Goal: Task Accomplishment & Management: Manage account settings

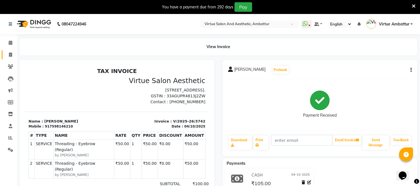
click at [12, 51] on link "Invoice" at bounding box center [8, 54] width 13 height 9
select select "service"
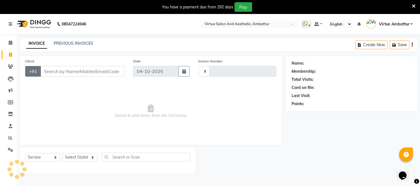
scroll to position [14, 0]
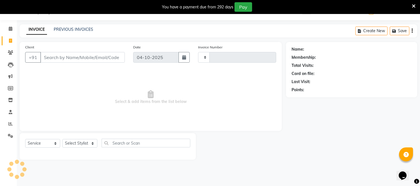
type input "3743"
select select "5237"
click at [54, 55] on input "Client" at bounding box center [82, 57] width 85 height 11
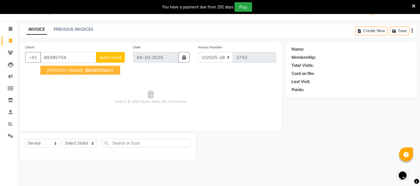
click at [85, 69] on span "89395704" at bounding box center [96, 71] width 22 height 6
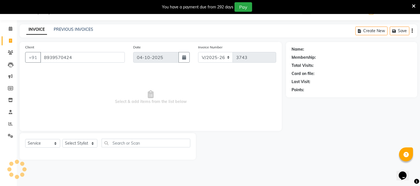
type input "8939570424"
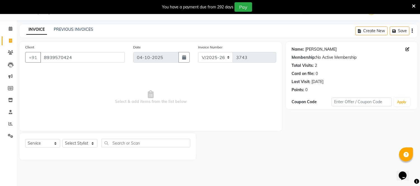
click at [313, 50] on link "Lokesh" at bounding box center [321, 49] width 31 height 6
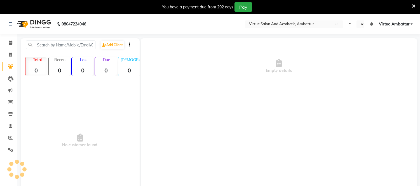
select select "en"
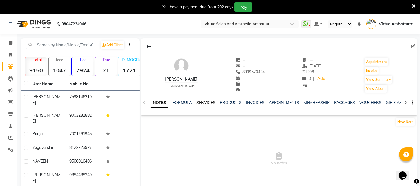
click at [209, 104] on link "SERVICES" at bounding box center [206, 102] width 19 height 5
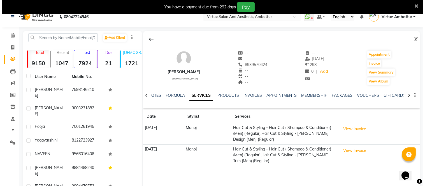
scroll to position [31, 0]
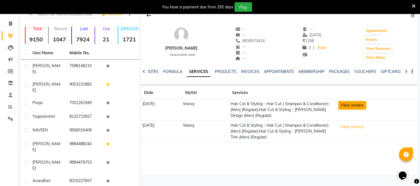
click at [357, 107] on button "View Invoice" at bounding box center [353, 105] width 28 height 9
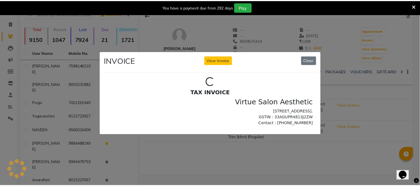
scroll to position [0, 0]
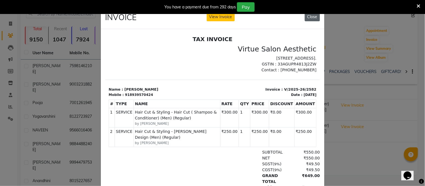
click at [310, 16] on button "Close" at bounding box center [312, 17] width 15 height 9
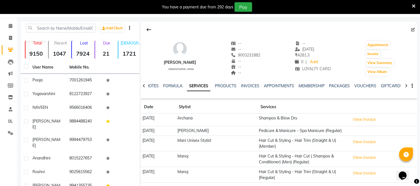
scroll to position [66, 0]
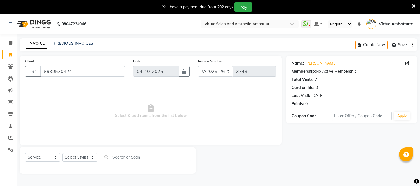
select select "5237"
select select "service"
click at [68, 44] on link "PREVIOUS INVOICES" at bounding box center [73, 43] width 39 height 5
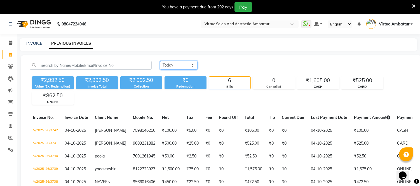
click at [194, 62] on select "Today Yesterday Custom Range" at bounding box center [179, 65] width 38 height 9
select select "yesterday"
click at [160, 61] on select "Today Yesterday Custom Range" at bounding box center [179, 65] width 38 height 9
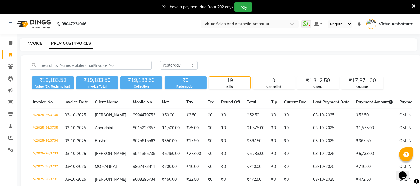
click at [38, 46] on link "INVOICE" at bounding box center [34, 43] width 16 height 5
select select "service"
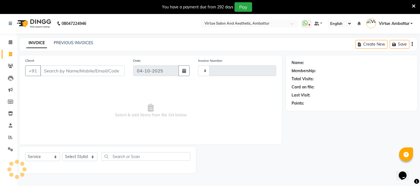
scroll to position [14, 0]
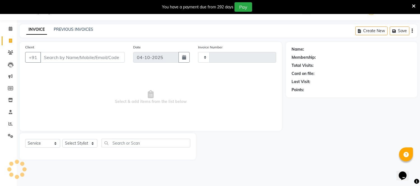
type input "3743"
select select "5237"
click at [71, 58] on input "Client" at bounding box center [82, 57] width 85 height 11
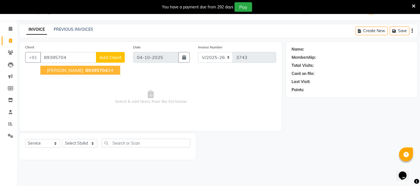
click at [85, 69] on span "89395704" at bounding box center [96, 71] width 22 height 6
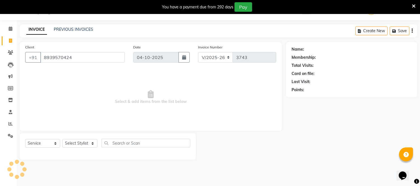
type input "8939570424"
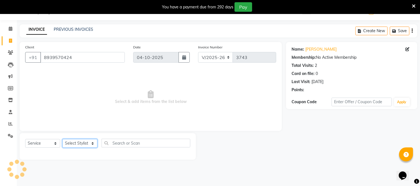
click at [71, 143] on select "Select Stylist Archana Bhagi Deepika Devi Dilip Divya Dolly Dr Prakash Faizan G…" at bounding box center [79, 143] width 35 height 9
select select "48009"
click at [62, 139] on select "Select Stylist Archana Bhagi Deepika Devi Dilip Divya Dolly Dr Prakash Faizan G…" at bounding box center [79, 143] width 35 height 9
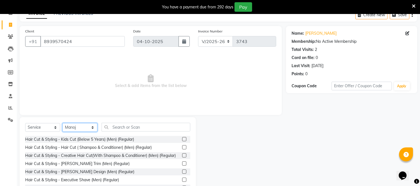
scroll to position [45, 0]
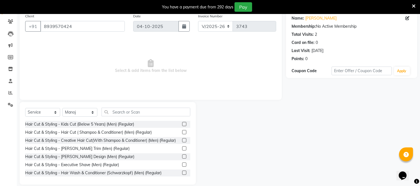
click at [182, 132] on label at bounding box center [184, 132] width 4 height 4
click at [182, 132] on input "checkbox" at bounding box center [184, 133] width 4 height 4
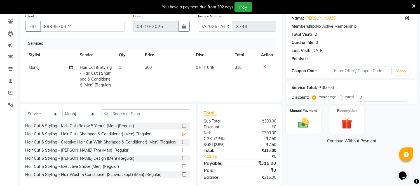
checkbox input "false"
click at [182, 152] on label at bounding box center [184, 150] width 4 height 4
click at [182, 152] on input "checkbox" at bounding box center [184, 151] width 4 height 4
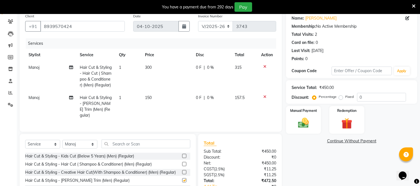
checkbox input "false"
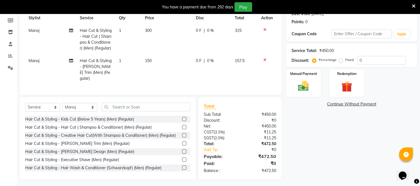
scroll to position [83, 0]
click at [149, 60] on span "150" at bounding box center [148, 60] width 7 height 5
select select "48009"
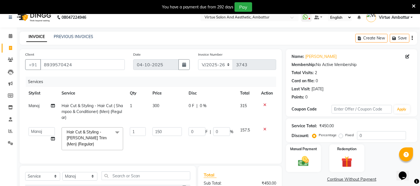
scroll to position [0, 0]
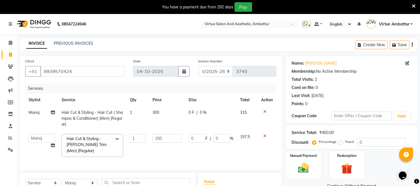
drag, startPoint x: 289, startPoint y: 166, endPoint x: 229, endPoint y: 164, distance: 60.5
click at [281, 166] on div "Client +91 8939570424 Date 04-10-2025 Invoice Number V/2025 V/2025-26 3743 Serv…" at bounding box center [218, 155] width 406 height 199
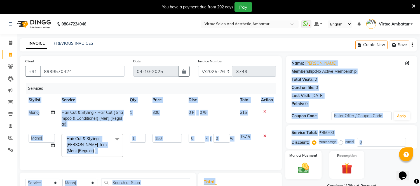
click at [306, 167] on img at bounding box center [304, 168] width 18 height 13
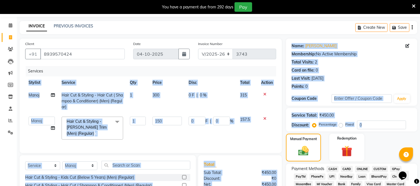
scroll to position [31, 0]
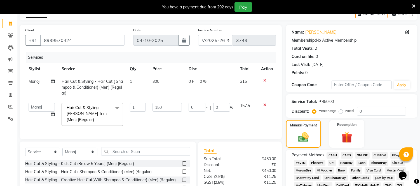
click at [350, 156] on span "CARD" at bounding box center [347, 155] width 12 height 6
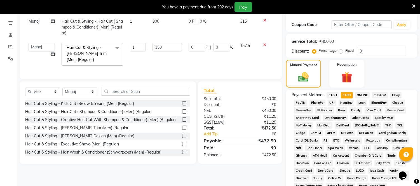
scroll to position [187, 0]
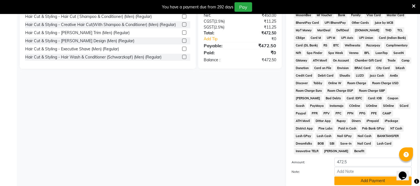
click at [344, 177] on button "Add Payment" at bounding box center [373, 181] width 77 height 9
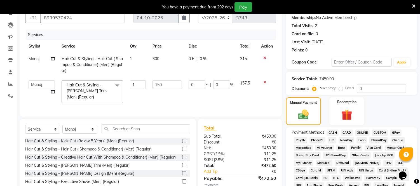
scroll to position [62, 0]
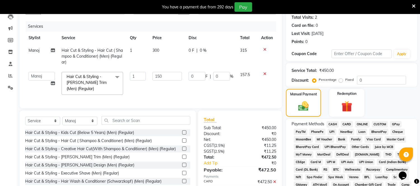
click at [349, 122] on span "CARD" at bounding box center [347, 124] width 12 height 6
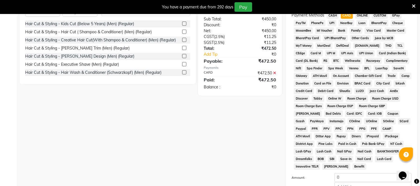
scroll to position [171, 0]
click at [274, 75] on icon at bounding box center [274, 73] width 3 height 4
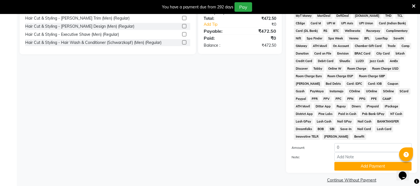
scroll to position [77, 0]
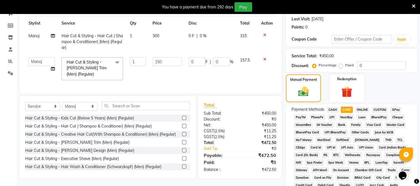
click at [362, 108] on span "ONLINE" at bounding box center [362, 110] width 15 height 6
type input "472.5"
click at [349, 109] on span "CARD" at bounding box center [347, 110] width 12 height 6
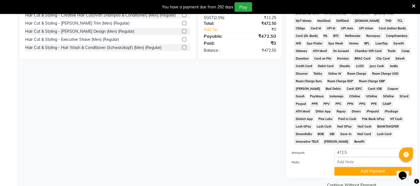
scroll to position [201, 0]
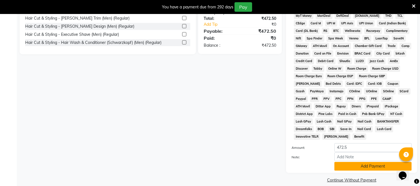
click at [357, 163] on button "Add Payment" at bounding box center [373, 166] width 77 height 9
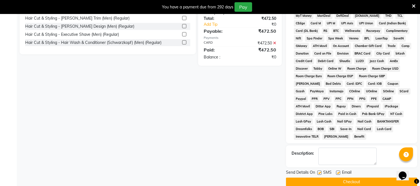
click at [347, 178] on button "Checkout" at bounding box center [351, 182] width 131 height 9
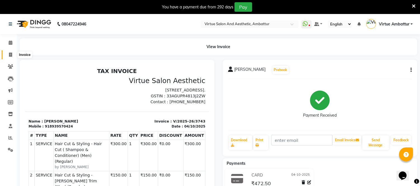
click at [9, 53] on icon at bounding box center [10, 55] width 3 height 4
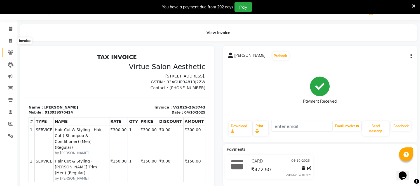
select select "5237"
select select "service"
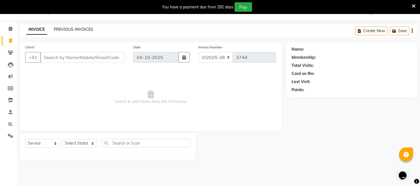
click at [90, 29] on link "PREVIOUS INVOICES" at bounding box center [73, 29] width 39 height 5
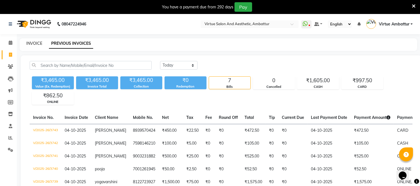
click at [32, 43] on link "INVOICE" at bounding box center [34, 43] width 16 height 5
select select "service"
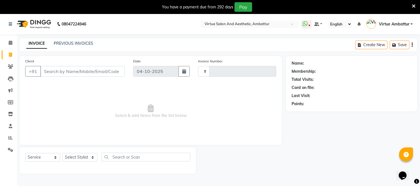
scroll to position [14, 0]
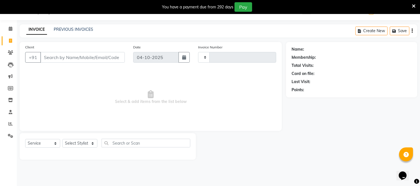
type input "3744"
select select "5237"
click at [62, 58] on input "Client" at bounding box center [82, 57] width 85 height 11
click at [76, 60] on input "7010078501" at bounding box center [68, 57] width 56 height 11
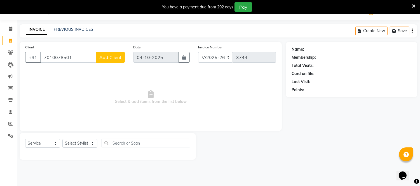
click at [76, 60] on input "7010078501" at bounding box center [68, 57] width 56 height 11
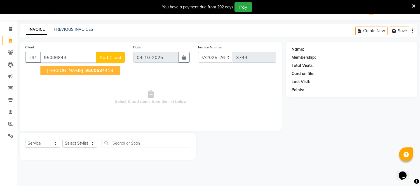
click at [77, 74] on button "Jayapradha 95006844 13" at bounding box center [80, 70] width 80 height 9
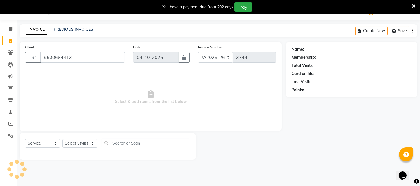
type input "9500684413"
select select "1: Object"
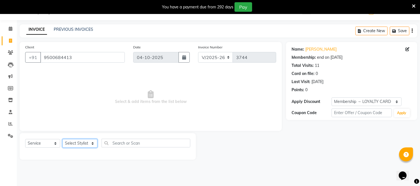
click at [82, 144] on select "Select Stylist [PERSON_NAME] [PERSON_NAME] [PERSON_NAME] [PERSON_NAME] [PERSON_…" at bounding box center [79, 143] width 35 height 9
select select "50476"
click at [62, 139] on select "Select Stylist [PERSON_NAME] [PERSON_NAME] [PERSON_NAME] [PERSON_NAME] [PERSON_…" at bounding box center [79, 143] width 35 height 9
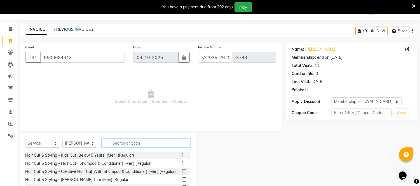
click at [125, 141] on input "text" at bounding box center [146, 143] width 89 height 9
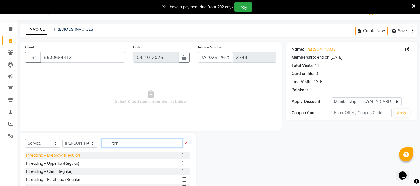
type input "thr"
click at [74, 155] on div "Threading - Eyebrow (Regular)" at bounding box center [52, 156] width 55 height 6
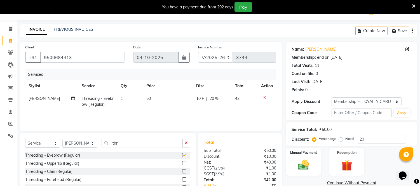
checkbox input "false"
click at [80, 140] on select "Select Stylist [PERSON_NAME] [PERSON_NAME] [PERSON_NAME] [PERSON_NAME] [PERSON_…" at bounding box center [79, 143] width 35 height 9
select select "67162"
click at [62, 139] on select "Select Stylist [PERSON_NAME] [PERSON_NAME] [PERSON_NAME] [PERSON_NAME] [PERSON_…" at bounding box center [79, 143] width 35 height 9
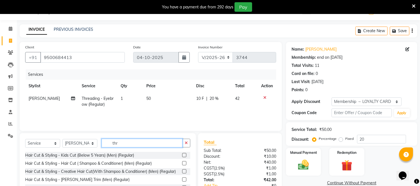
click at [119, 144] on input "thr" at bounding box center [142, 143] width 81 height 9
click at [120, 143] on input "thr" at bounding box center [142, 143] width 81 height 9
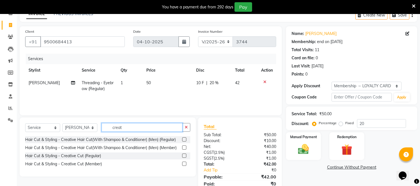
scroll to position [45, 0]
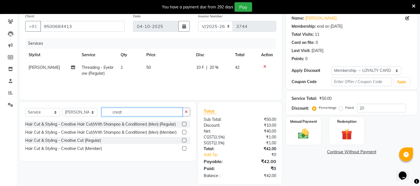
type input "creat"
click at [185, 140] on label at bounding box center [184, 140] width 4 height 4
click at [185, 140] on input "checkbox" at bounding box center [184, 141] width 4 height 4
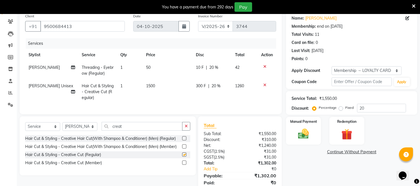
checkbox input "false"
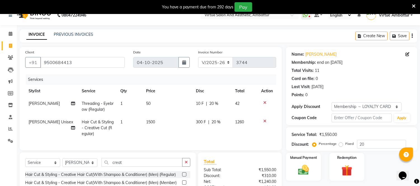
scroll to position [8, 0]
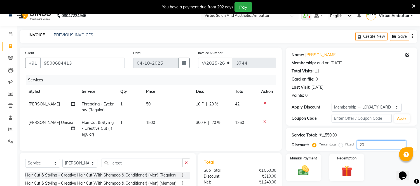
drag, startPoint x: 375, startPoint y: 144, endPoint x: 294, endPoint y: 140, distance: 80.5
click at [295, 141] on div "Discount: Percentage Fixed 20" at bounding box center [352, 145] width 120 height 9
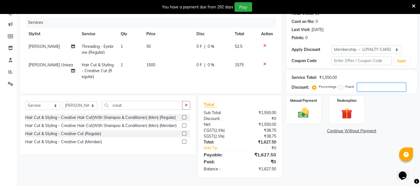
scroll to position [71, 0]
drag, startPoint x: 303, startPoint y: 101, endPoint x: 324, endPoint y: 109, distance: 22.6
click at [304, 101] on div "Manual Payment" at bounding box center [303, 110] width 35 height 28
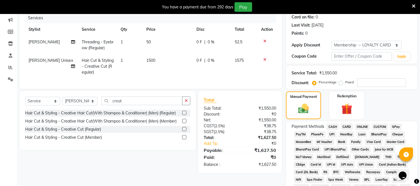
click at [349, 130] on span "CARD" at bounding box center [347, 127] width 12 height 6
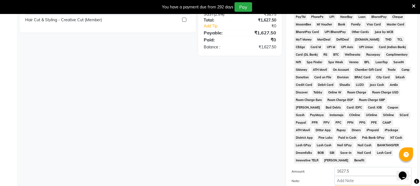
scroll to position [212, 0]
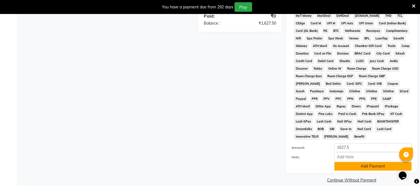
click at [352, 162] on button "Add Payment" at bounding box center [373, 166] width 77 height 9
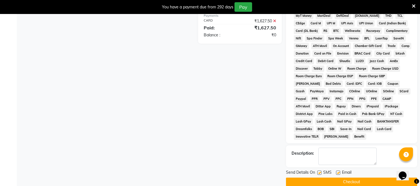
click at [342, 180] on main "INVOICE PREVIOUS INVOICES Create New Save Client +91 9500684413 Date 04-10-2025…" at bounding box center [219, 10] width 404 height 369
click at [344, 178] on button "Checkout" at bounding box center [351, 182] width 131 height 9
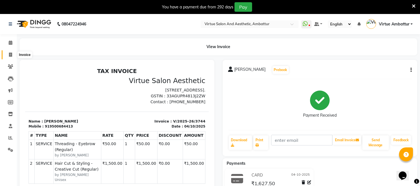
click at [13, 56] on span at bounding box center [11, 55] width 10 height 6
select select "service"
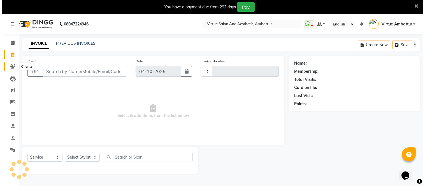
scroll to position [14, 0]
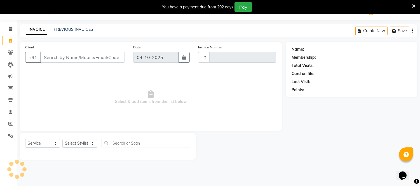
type input "3745"
select select "5237"
click at [66, 29] on link "PREVIOUS INVOICES" at bounding box center [73, 29] width 39 height 5
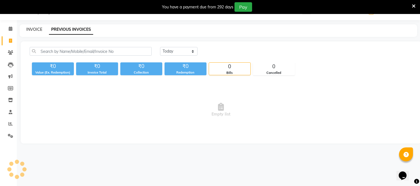
click at [31, 31] on link "INVOICE" at bounding box center [34, 29] width 16 height 5
select select "5237"
select select "service"
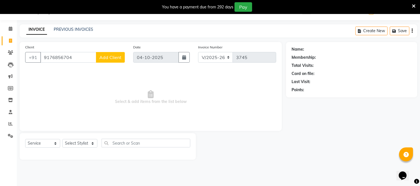
type input "9176856704"
click at [120, 60] on span "Add Client" at bounding box center [110, 58] width 22 height 6
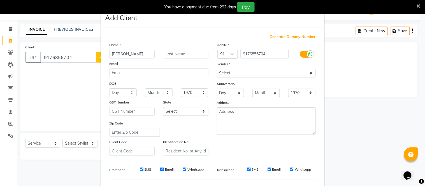
type input "[PERSON_NAME]"
click at [248, 72] on select "Select [DEMOGRAPHIC_DATA] [DEMOGRAPHIC_DATA] Other Prefer Not To Say" at bounding box center [266, 73] width 99 height 9
select select "[DEMOGRAPHIC_DATA]"
click at [217, 69] on select "Select [DEMOGRAPHIC_DATA] [DEMOGRAPHIC_DATA] Other Prefer Not To Say" at bounding box center [266, 73] width 99 height 9
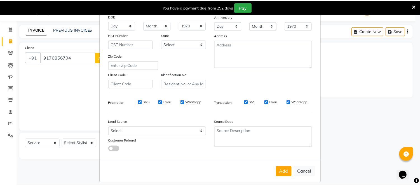
scroll to position [72, 0]
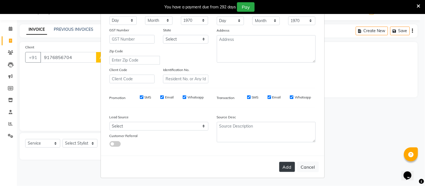
click at [286, 167] on button "Add" at bounding box center [287, 167] width 16 height 10
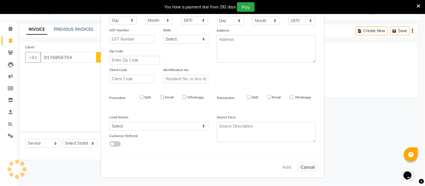
select select
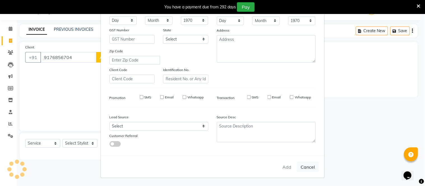
select select
checkbox input "false"
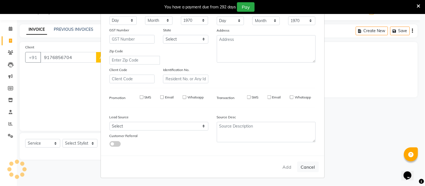
checkbox input "false"
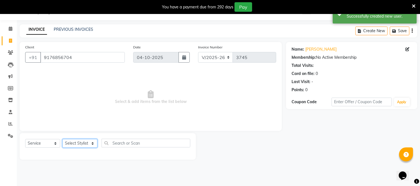
click at [85, 141] on select "Select Stylist [PERSON_NAME] [PERSON_NAME] [PERSON_NAME] [PERSON_NAME] [PERSON_…" at bounding box center [79, 143] width 35 height 9
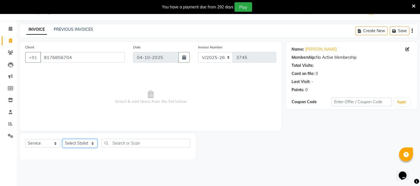
select select "71592"
click at [62, 139] on select "Select Stylist [PERSON_NAME] [PERSON_NAME] [PERSON_NAME] [PERSON_NAME] [PERSON_…" at bounding box center [79, 143] width 35 height 9
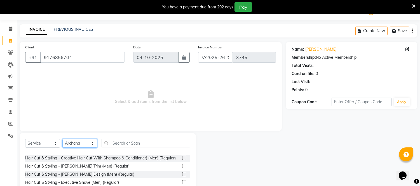
scroll to position [0, 0]
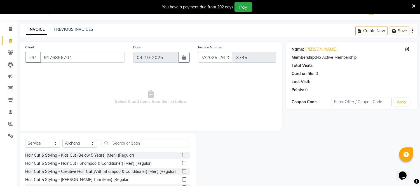
click at [182, 163] on label at bounding box center [184, 163] width 4 height 4
click at [182, 163] on input "checkbox" at bounding box center [184, 164] width 4 height 4
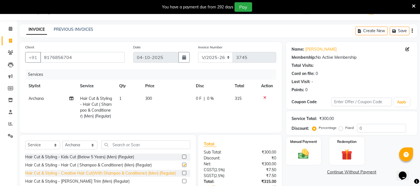
checkbox input "false"
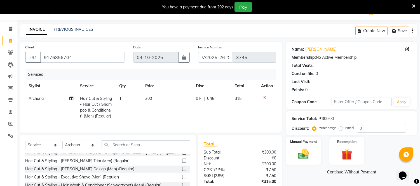
scroll to position [31, 0]
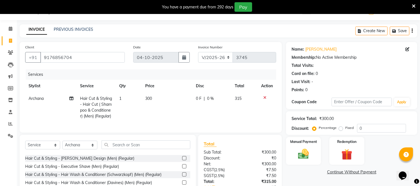
click at [182, 152] on label at bounding box center [184, 150] width 4 height 4
click at [182, 152] on input "checkbox" at bounding box center [184, 151] width 4 height 4
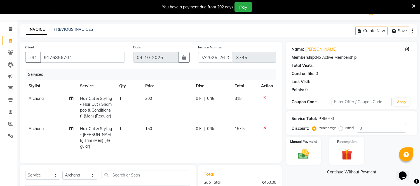
checkbox input "false"
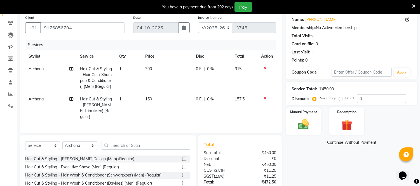
scroll to position [83, 0]
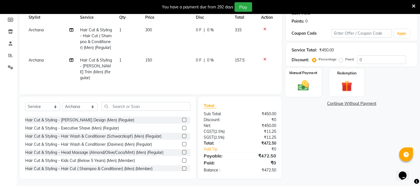
click at [299, 87] on img at bounding box center [304, 85] width 18 height 13
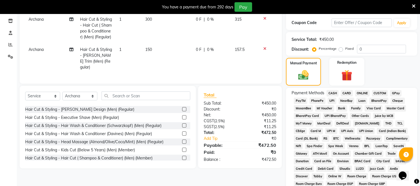
scroll to position [124, 0]
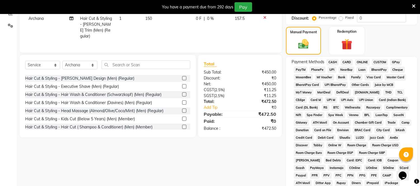
click at [360, 62] on span "ONLINE" at bounding box center [362, 62] width 15 height 6
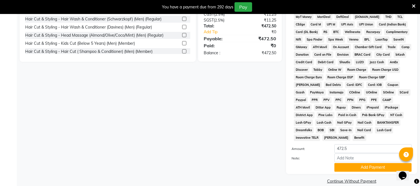
scroll to position [201, 0]
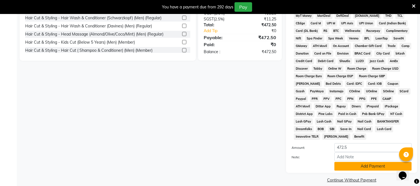
click at [364, 162] on button "Add Payment" at bounding box center [373, 166] width 77 height 9
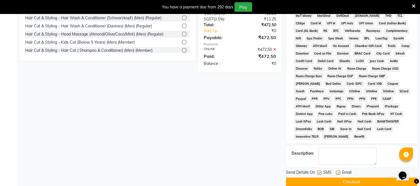
click at [359, 178] on button "Checkout" at bounding box center [351, 182] width 131 height 9
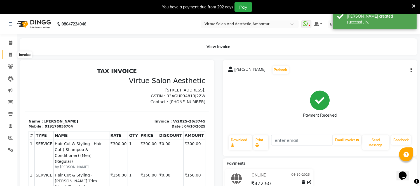
click at [11, 55] on icon at bounding box center [10, 55] width 3 height 4
select select "service"
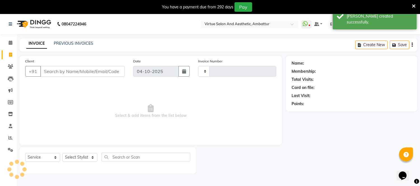
scroll to position [14, 0]
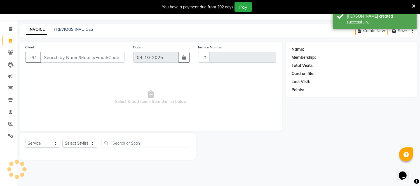
type input "3746"
select select "5237"
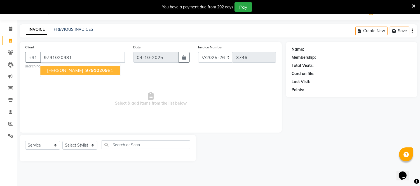
type input "9791020981"
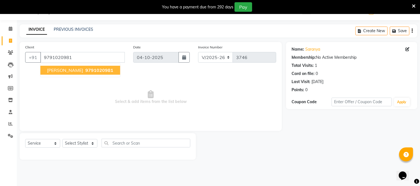
click at [85, 71] on span "9791020981" at bounding box center [99, 71] width 28 height 6
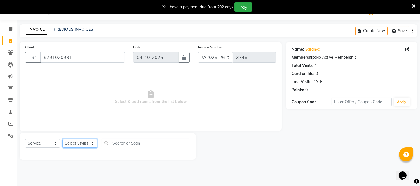
click at [93, 144] on select "Select Stylist [PERSON_NAME] [PERSON_NAME] [PERSON_NAME] [PERSON_NAME] [PERSON_…" at bounding box center [79, 143] width 35 height 9
click at [62, 139] on select "Select Stylist [PERSON_NAME] [PERSON_NAME] [PERSON_NAME] [PERSON_NAME] [PERSON_…" at bounding box center [79, 143] width 35 height 9
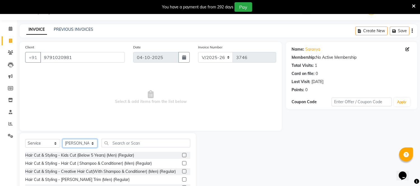
click at [86, 145] on select "Select Stylist [PERSON_NAME] [PERSON_NAME] [PERSON_NAME] [PERSON_NAME] [PERSON_…" at bounding box center [79, 143] width 35 height 9
select select "71592"
click at [62, 139] on select "Select Stylist [PERSON_NAME] [PERSON_NAME] [PERSON_NAME] [PERSON_NAME] [PERSON_…" at bounding box center [79, 143] width 35 height 9
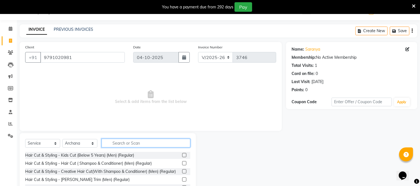
click at [123, 145] on input "text" at bounding box center [146, 143] width 89 height 9
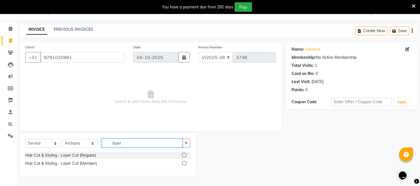
type input "layer"
click at [185, 153] on label at bounding box center [184, 155] width 4 height 4
click at [185, 154] on input "checkbox" at bounding box center [184, 156] width 4 height 4
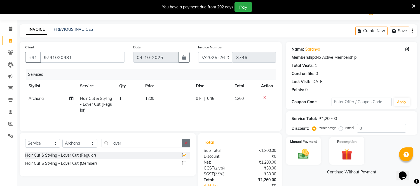
checkbox input "false"
click at [150, 99] on span "1200" at bounding box center [149, 98] width 9 height 5
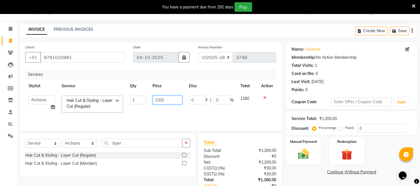
click at [159, 101] on input "1200" at bounding box center [167, 100] width 29 height 9
click at [160, 101] on input "1200" at bounding box center [167, 100] width 29 height 9
type input "1500"
click at [166, 107] on td "1500" at bounding box center [168, 104] width 36 height 24
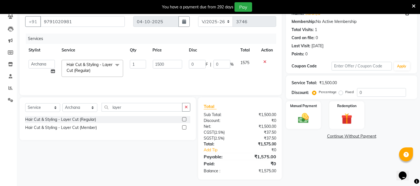
scroll to position [52, 0]
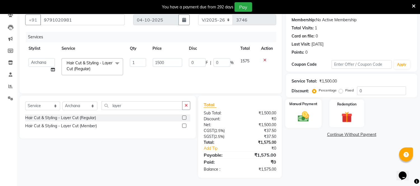
click at [304, 111] on img at bounding box center [304, 116] width 18 height 13
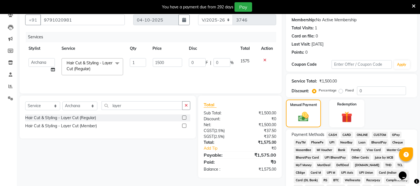
drag, startPoint x: 347, startPoint y: 134, endPoint x: 351, endPoint y: 140, distance: 7.0
click at [346, 134] on span "CARD" at bounding box center [347, 135] width 12 height 6
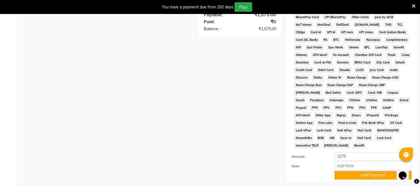
scroll to position [201, 0]
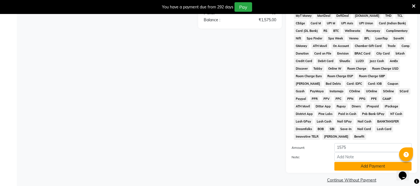
click at [367, 162] on button "Add Payment" at bounding box center [373, 166] width 77 height 9
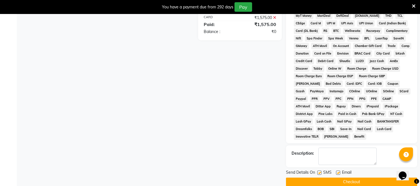
click at [362, 178] on button "Checkout" at bounding box center [351, 182] width 131 height 9
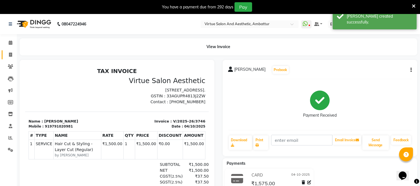
click at [11, 51] on link "Invoice" at bounding box center [8, 54] width 13 height 9
select select "service"
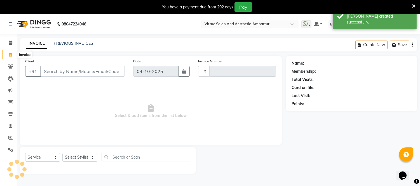
scroll to position [14, 0]
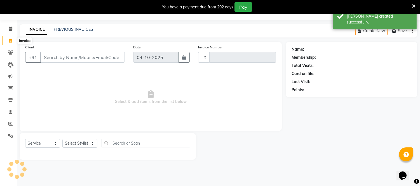
type input "3747"
select select "5237"
click at [76, 29] on link "PREVIOUS INVOICES" at bounding box center [73, 29] width 39 height 5
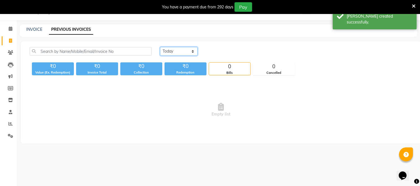
click at [178, 54] on select "Today Yesterday Custom Range" at bounding box center [179, 51] width 38 height 9
select select "yesterday"
click at [160, 47] on select "Today Yesterday Custom Range" at bounding box center [179, 51] width 38 height 9
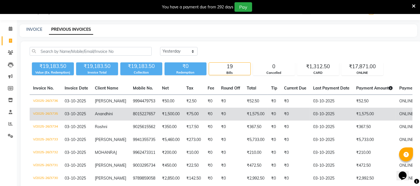
click at [102, 111] on span "Anandhini" at bounding box center [104, 113] width 18 height 5
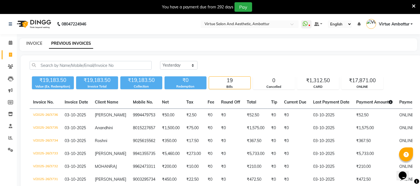
click at [32, 42] on link "INVOICE" at bounding box center [34, 43] width 16 height 5
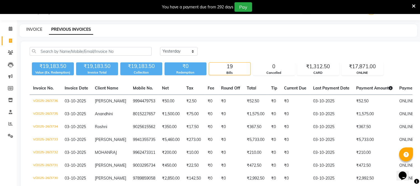
select select "5237"
select select "service"
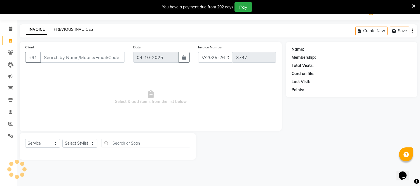
click at [74, 29] on link "PREVIOUS INVOICES" at bounding box center [73, 29] width 39 height 5
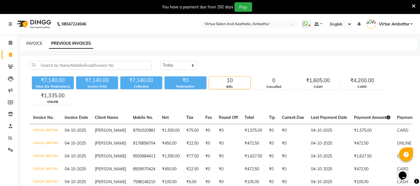
click at [38, 41] on link "INVOICE" at bounding box center [34, 43] width 16 height 5
select select "service"
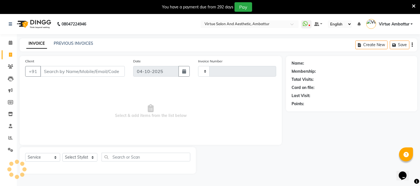
scroll to position [14, 0]
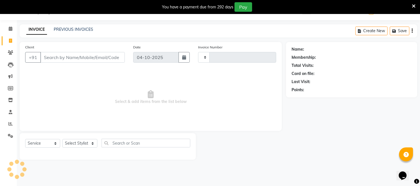
type input "3747"
select select "5237"
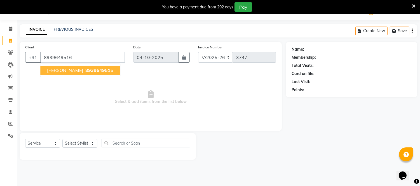
type input "8939649516"
select select "1: Object"
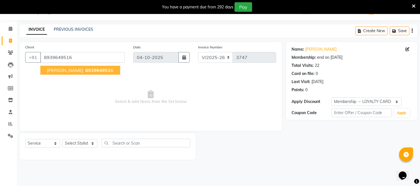
click at [85, 70] on span "893964951" at bounding box center [97, 71] width 25 height 6
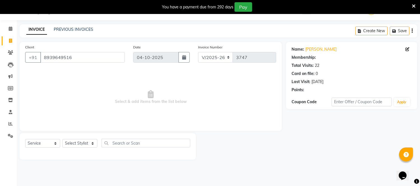
select select "1: Object"
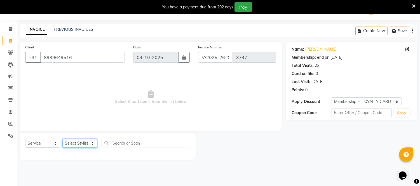
click at [93, 141] on select "Select Stylist [PERSON_NAME] [PERSON_NAME] [PERSON_NAME] [PERSON_NAME] [PERSON_…" at bounding box center [79, 143] width 35 height 9
select select "48223"
click at [62, 139] on select "Select Stylist [PERSON_NAME] [PERSON_NAME] [PERSON_NAME] [PERSON_NAME] [PERSON_…" at bounding box center [79, 143] width 35 height 9
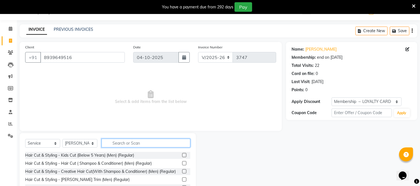
click at [137, 144] on input "text" at bounding box center [146, 143] width 89 height 9
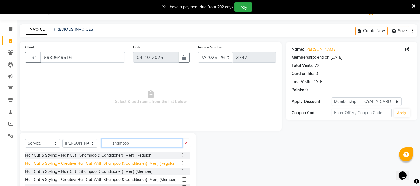
scroll to position [37, 0]
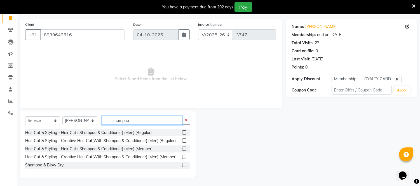
type input "shampoo"
click at [185, 164] on label at bounding box center [184, 165] width 4 height 4
click at [185, 164] on input "checkbox" at bounding box center [184, 166] width 4 height 4
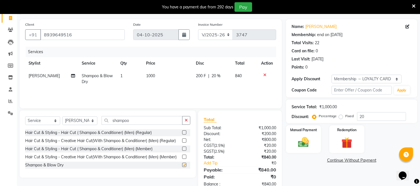
checkbox input "false"
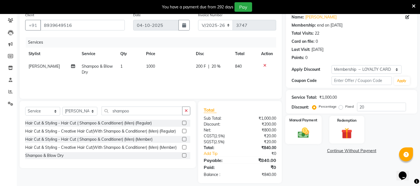
scroll to position [52, 0]
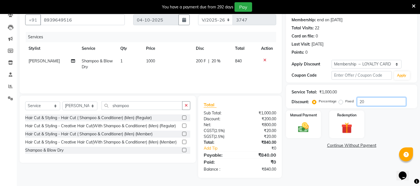
click at [377, 100] on input "20" at bounding box center [381, 101] width 49 height 9
type input "2"
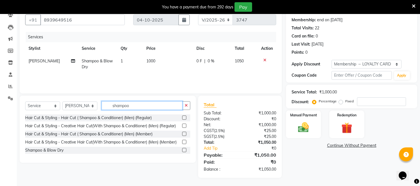
drag, startPoint x: 126, startPoint y: 104, endPoint x: 134, endPoint y: 106, distance: 8.1
click at [126, 104] on input "shampoo" at bounding box center [142, 105] width 81 height 9
click at [136, 106] on input "shampoo" at bounding box center [142, 105] width 81 height 9
type input "s"
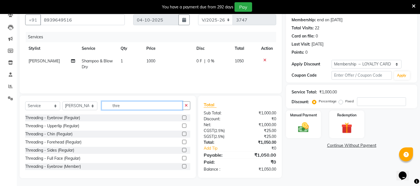
type input "thre"
click at [182, 118] on label at bounding box center [184, 118] width 4 height 4
click at [182, 118] on input "checkbox" at bounding box center [184, 118] width 4 height 4
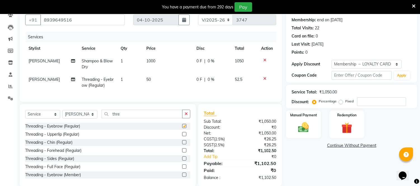
checkbox input "false"
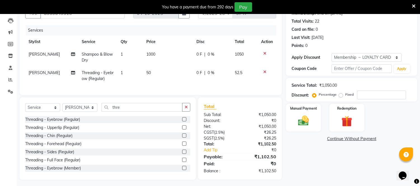
scroll to position [65, 0]
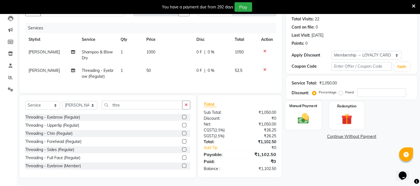
click at [309, 124] on div "Manual Payment" at bounding box center [304, 115] width 36 height 29
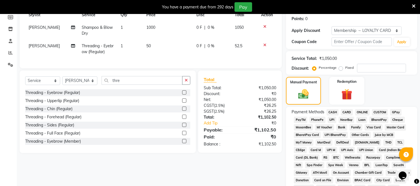
scroll to position [96, 0]
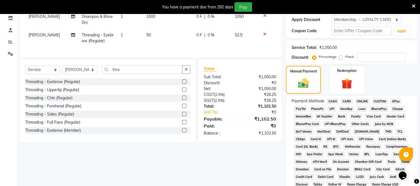
click at [360, 102] on span "ONLINE" at bounding box center [362, 101] width 15 height 6
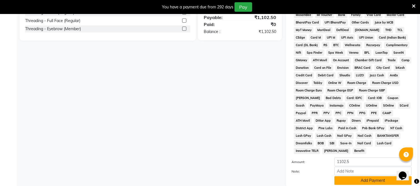
scroll to position [212, 0]
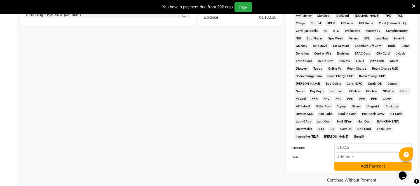
click at [359, 162] on button "Add Payment" at bounding box center [373, 166] width 77 height 9
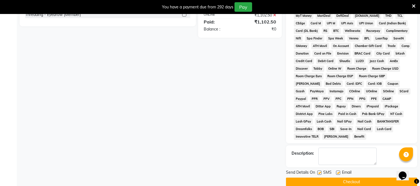
click at [343, 178] on button "Checkout" at bounding box center [351, 182] width 131 height 9
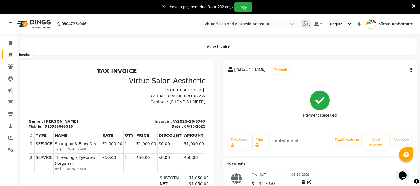
click at [13, 55] on span at bounding box center [11, 55] width 10 height 6
select select "service"
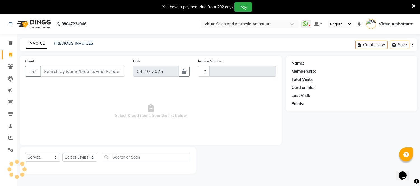
type input "3748"
select select "5237"
click at [83, 45] on link "PREVIOUS INVOICES" at bounding box center [73, 43] width 39 height 5
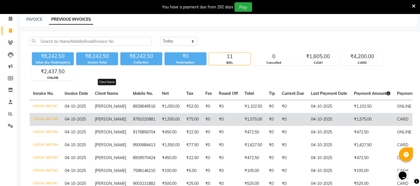
scroll to position [31, 0]
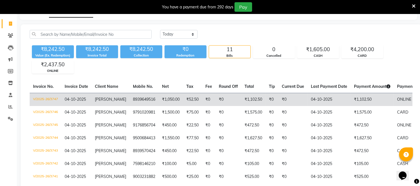
click at [130, 102] on td "8939649516" at bounding box center [144, 99] width 29 height 13
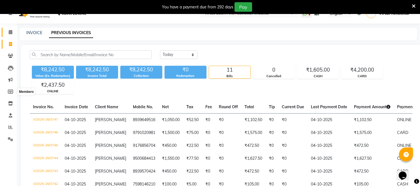
scroll to position [0, 0]
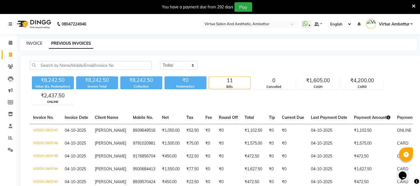
click at [32, 44] on link "INVOICE" at bounding box center [34, 43] width 16 height 5
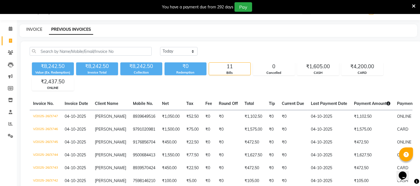
select select "5237"
select select "service"
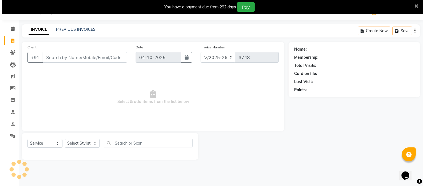
scroll to position [0, 0]
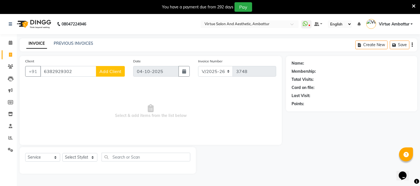
type input "6382929302"
click at [113, 71] on span "Add Client" at bounding box center [110, 72] width 22 height 6
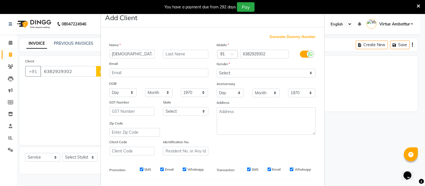
click at [118, 55] on input "krishisha" at bounding box center [132, 54] width 45 height 9
click at [131, 56] on input "krithisha" at bounding box center [132, 54] width 45 height 9
click at [120, 55] on input "krithisha" at bounding box center [132, 54] width 45 height 9
click at [118, 55] on input "krithisha" at bounding box center [132, 54] width 45 height 9
click at [139, 56] on input "krithiksha" at bounding box center [132, 54] width 45 height 9
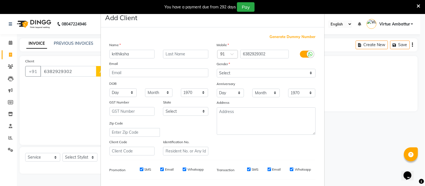
type input "krithiksha"
click at [244, 73] on select "Select [DEMOGRAPHIC_DATA] [DEMOGRAPHIC_DATA] Other Prefer Not To Say" at bounding box center [266, 73] width 99 height 9
select select "[DEMOGRAPHIC_DATA]"
click at [217, 69] on select "Select [DEMOGRAPHIC_DATA] [DEMOGRAPHIC_DATA] Other Prefer Not To Say" at bounding box center [266, 73] width 99 height 9
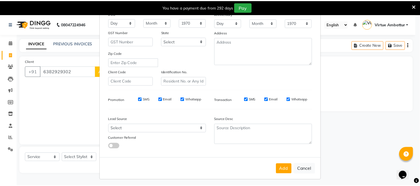
scroll to position [72, 0]
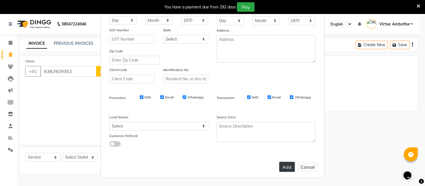
click at [287, 166] on button "Add" at bounding box center [287, 167] width 16 height 10
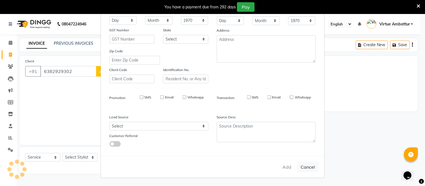
select select
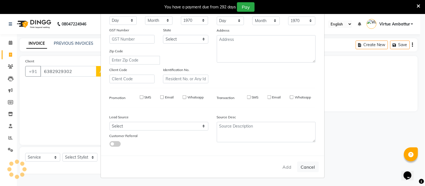
select select
checkbox input "false"
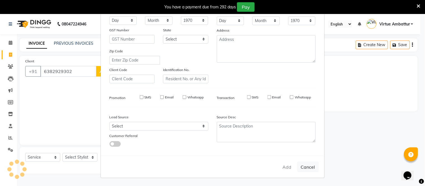
checkbox input "false"
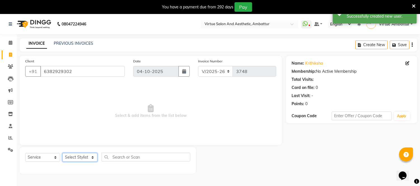
click at [93, 158] on select "Select Stylist [PERSON_NAME] [PERSON_NAME] [PERSON_NAME] [PERSON_NAME] [PERSON_…" at bounding box center [79, 157] width 35 height 9
select select "83849"
click at [62, 153] on select "Select Stylist [PERSON_NAME] [PERSON_NAME] [PERSON_NAME] [PERSON_NAME] [PERSON_…" at bounding box center [79, 157] width 35 height 9
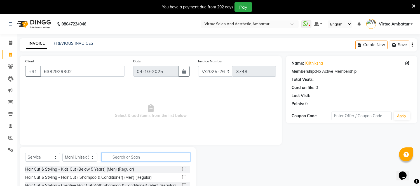
click at [107, 157] on input "text" at bounding box center [146, 157] width 89 height 9
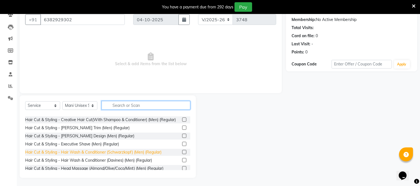
scroll to position [0, 0]
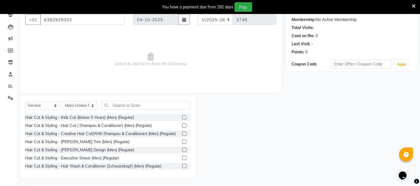
click at [182, 135] on label at bounding box center [184, 134] width 4 height 4
click at [182, 135] on input "checkbox" at bounding box center [184, 134] width 4 height 4
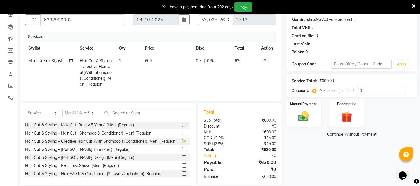
checkbox input "false"
click at [148, 62] on span "600" at bounding box center [148, 60] width 7 height 5
select select "83849"
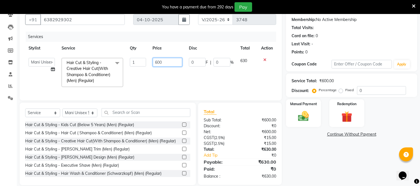
drag, startPoint x: 157, startPoint y: 64, endPoint x: 167, endPoint y: 90, distance: 28.2
click at [158, 65] on input "600" at bounding box center [167, 62] width 29 height 9
type input "1500"
click at [180, 81] on td "1500" at bounding box center [168, 73] width 36 height 36
select select "83849"
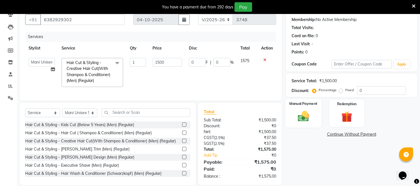
click at [308, 106] on div "Manual Payment" at bounding box center [304, 113] width 36 height 29
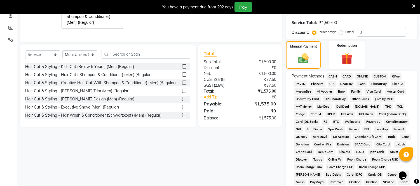
scroll to position [114, 0]
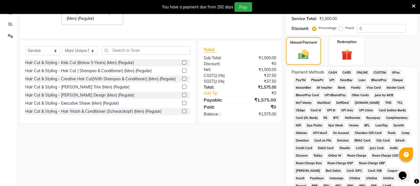
click at [364, 69] on span "ONLINE" at bounding box center [362, 72] width 15 height 6
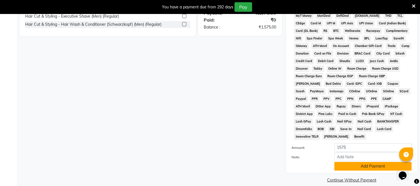
click at [371, 162] on button "Add Payment" at bounding box center [373, 166] width 77 height 9
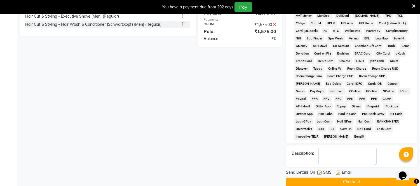
click at [352, 178] on button "Checkout" at bounding box center [351, 182] width 131 height 9
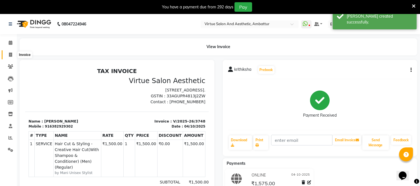
click at [12, 56] on span at bounding box center [11, 55] width 10 height 6
select select "service"
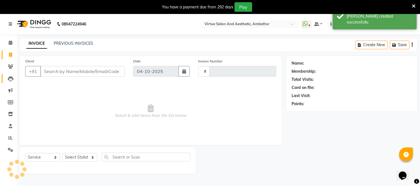
scroll to position [14, 0]
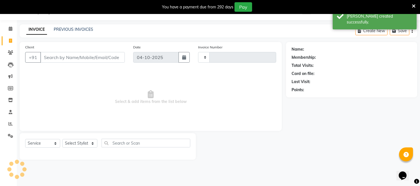
type input "3749"
select select "5237"
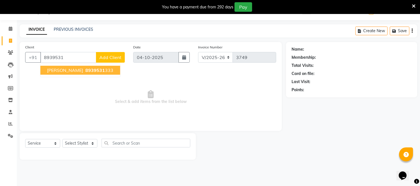
click at [85, 72] on span "8939531" at bounding box center [95, 71] width 20 height 6
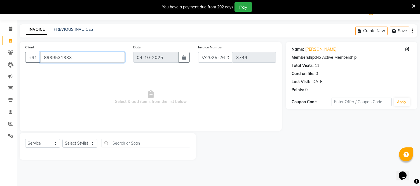
click at [89, 55] on input "8939531333" at bounding box center [82, 57] width 85 height 11
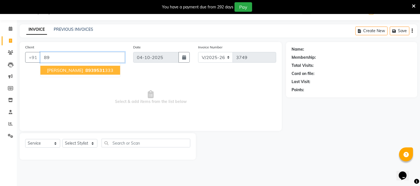
type input "8"
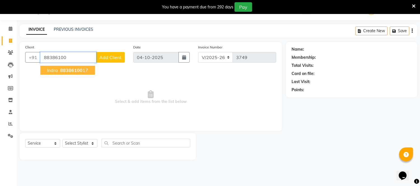
click at [77, 71] on span "88386100" at bounding box center [71, 71] width 22 height 6
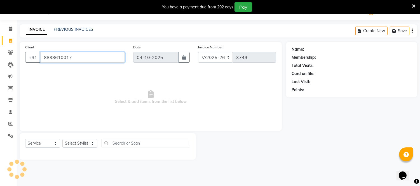
type input "8838610017"
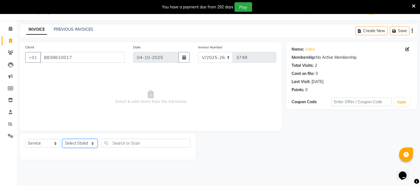
click at [86, 142] on select "Select Stylist [PERSON_NAME] [PERSON_NAME] [PERSON_NAME] [PERSON_NAME] [PERSON_…" at bounding box center [79, 143] width 35 height 9
select select "40580"
click at [62, 139] on select "Select Stylist [PERSON_NAME] [PERSON_NAME] [PERSON_NAME] [PERSON_NAME] [PERSON_…" at bounding box center [79, 143] width 35 height 9
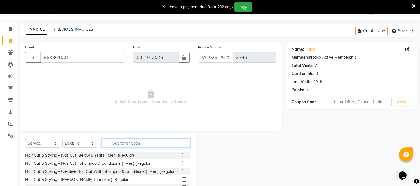
click at [116, 147] on input "text" at bounding box center [146, 143] width 89 height 9
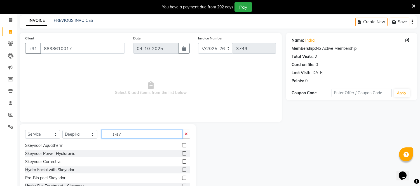
scroll to position [0, 0]
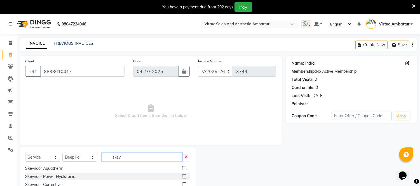
type input "skey"
click at [313, 61] on link "Indra" at bounding box center [310, 64] width 9 height 6
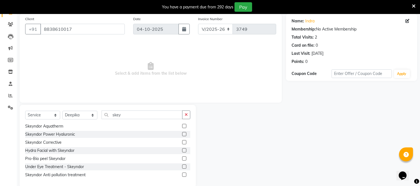
scroll to position [52, 0]
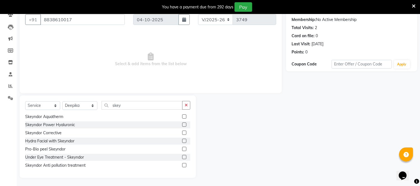
click at [182, 132] on label at bounding box center [184, 133] width 4 height 4
click at [182, 132] on input "checkbox" at bounding box center [184, 133] width 4 height 4
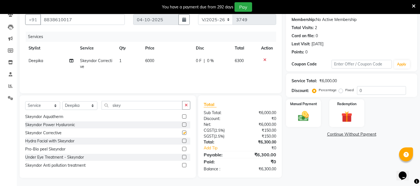
checkbox input "false"
click at [312, 118] on img at bounding box center [304, 116] width 18 height 13
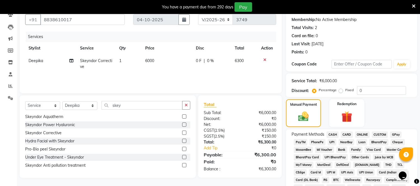
click at [350, 134] on span "CARD" at bounding box center [347, 135] width 12 height 6
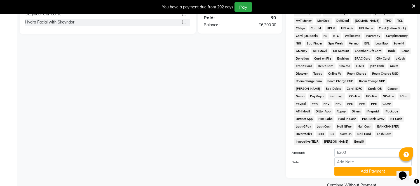
scroll to position [201, 0]
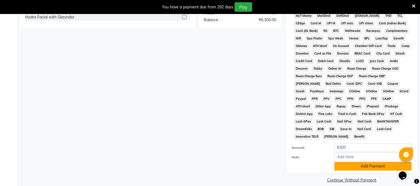
click at [362, 162] on button "Add Payment" at bounding box center [373, 166] width 77 height 9
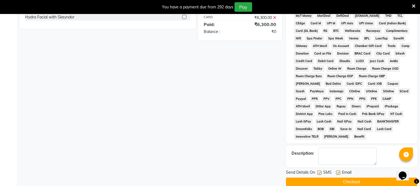
click at [351, 178] on button "Checkout" at bounding box center [351, 182] width 131 height 9
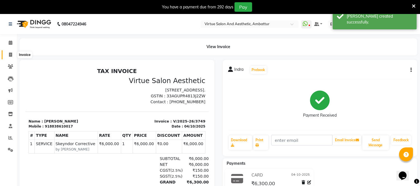
click at [9, 52] on span at bounding box center [11, 55] width 10 height 6
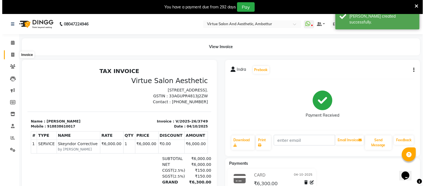
scroll to position [14, 0]
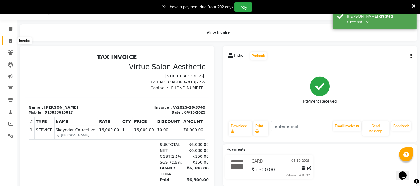
select select "service"
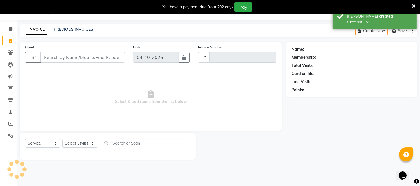
type input "3750"
select select "5237"
click at [80, 27] on link "PREVIOUS INVOICES" at bounding box center [73, 29] width 39 height 5
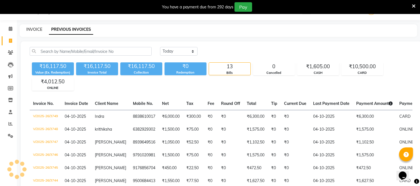
click at [37, 29] on link "INVOICE" at bounding box center [34, 29] width 16 height 5
select select "service"
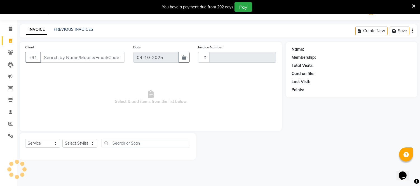
type input "3750"
select select "5237"
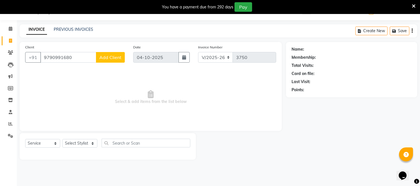
type input "9790991680"
click at [99, 57] on button "Add Client" at bounding box center [110, 57] width 29 height 11
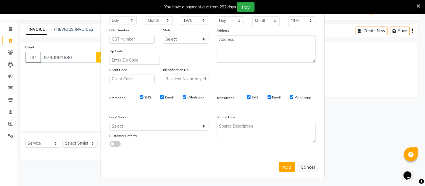
scroll to position [10, 0]
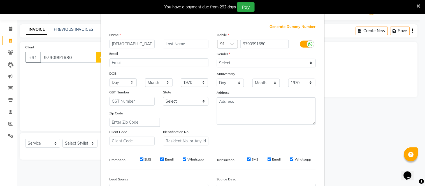
type input "[DEMOGRAPHIC_DATA]"
click at [237, 66] on select "Select [DEMOGRAPHIC_DATA] [DEMOGRAPHIC_DATA] Other Prefer Not To Say" at bounding box center [266, 63] width 99 height 9
select select "[DEMOGRAPHIC_DATA]"
click at [217, 59] on select "Select [DEMOGRAPHIC_DATA] [DEMOGRAPHIC_DATA] Other Prefer Not To Say" at bounding box center [266, 63] width 99 height 9
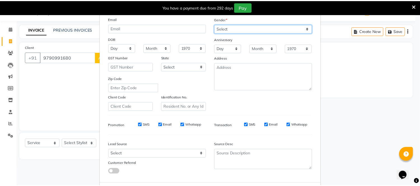
scroll to position [72, 0]
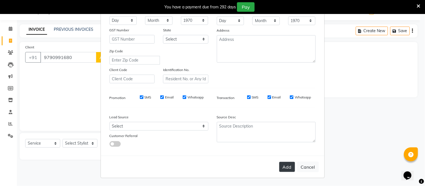
click at [286, 169] on button "Add" at bounding box center [287, 167] width 16 height 10
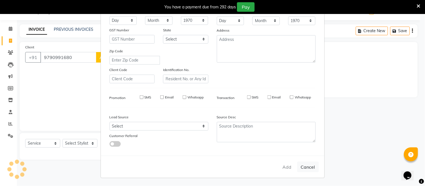
select select
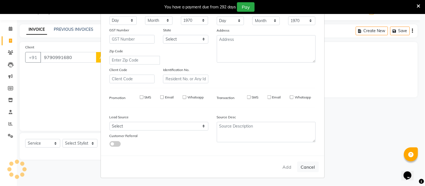
select select
checkbox input "false"
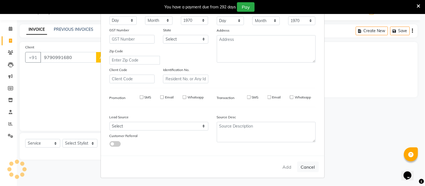
checkbox input "false"
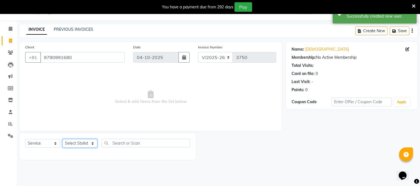
click at [89, 146] on select "Select Stylist [PERSON_NAME] [PERSON_NAME] [PERSON_NAME] [PERSON_NAME] [PERSON_…" at bounding box center [79, 143] width 35 height 9
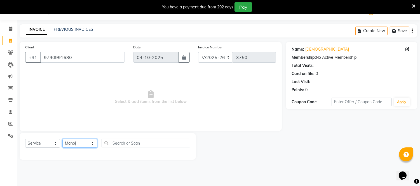
click at [62, 139] on select "Select Stylist [PERSON_NAME] [PERSON_NAME] [PERSON_NAME] [PERSON_NAME] [PERSON_…" at bounding box center [79, 143] width 35 height 9
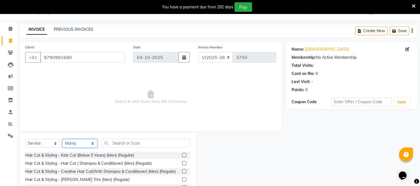
click at [92, 144] on select "Select Stylist [PERSON_NAME] [PERSON_NAME] [PERSON_NAME] [PERSON_NAME] [PERSON_…" at bounding box center [79, 143] width 35 height 9
select select "71592"
click at [62, 139] on select "Select Stylist [PERSON_NAME] [PERSON_NAME] [PERSON_NAME] [PERSON_NAME] [PERSON_…" at bounding box center [79, 143] width 35 height 9
click at [130, 139] on div "Select Service Product Membership Package Voucher Prepaid Gift Card Select Styl…" at bounding box center [108, 174] width 176 height 83
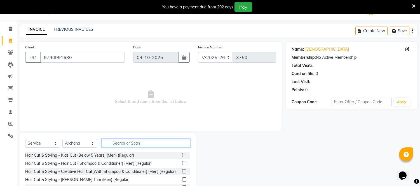
click at [128, 145] on input "text" at bounding box center [146, 143] width 89 height 9
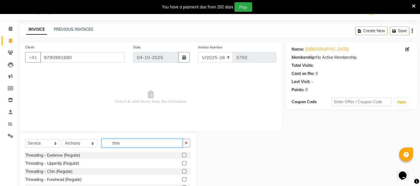
type input "thre"
click at [182, 155] on label at bounding box center [184, 155] width 4 height 4
click at [182, 155] on input "checkbox" at bounding box center [184, 156] width 4 height 4
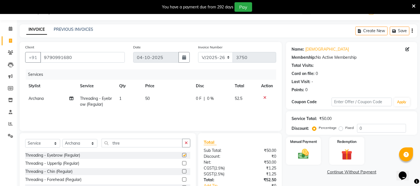
checkbox input "false"
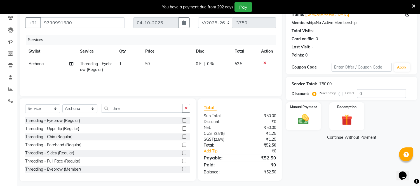
scroll to position [52, 0]
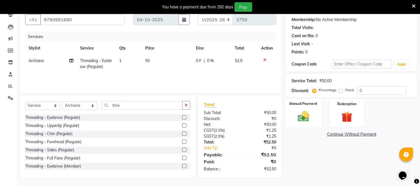
click at [304, 114] on img at bounding box center [304, 116] width 18 height 13
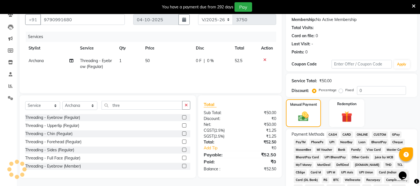
click at [364, 134] on span "ONLINE" at bounding box center [362, 135] width 15 height 6
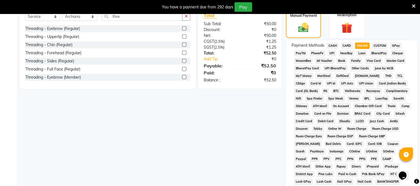
scroll to position [201, 0]
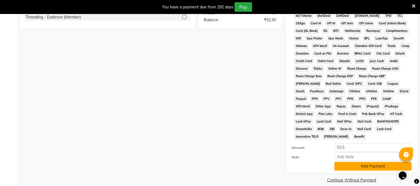
click at [360, 162] on button "Add Payment" at bounding box center [373, 166] width 77 height 9
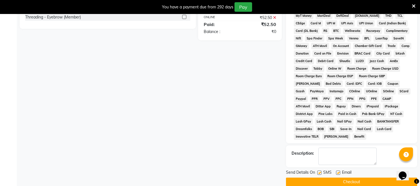
click at [360, 178] on button "Checkout" at bounding box center [351, 182] width 131 height 9
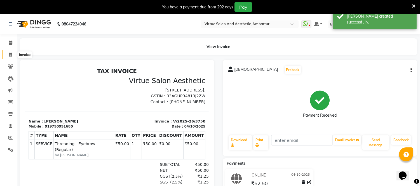
click at [10, 53] on icon at bounding box center [10, 55] width 3 height 4
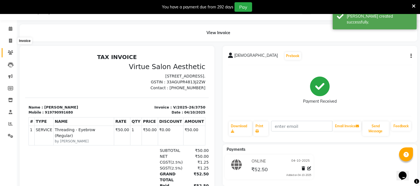
select select "service"
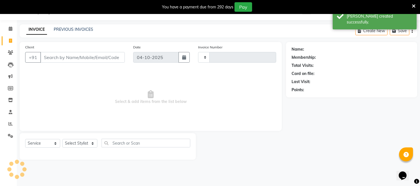
type input "3751"
select select "5237"
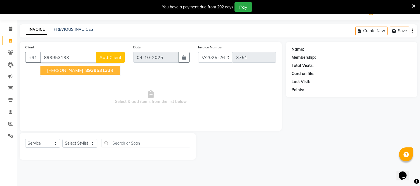
click at [85, 69] on span "893953133" at bounding box center [97, 71] width 25 height 6
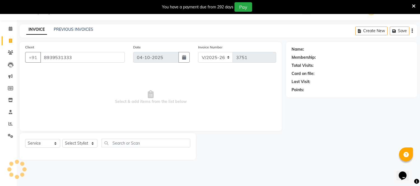
type input "8939531333"
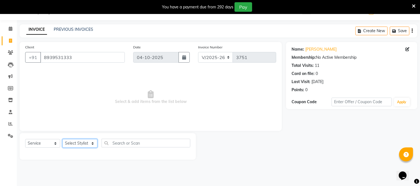
click at [91, 146] on select "Select Stylist [PERSON_NAME] [PERSON_NAME] [PERSON_NAME] [PERSON_NAME] [PERSON_…" at bounding box center [79, 143] width 35 height 9
select select "48009"
click at [62, 139] on select "Select Stylist [PERSON_NAME] [PERSON_NAME] [PERSON_NAME] [PERSON_NAME] [PERSON_…" at bounding box center [79, 143] width 35 height 9
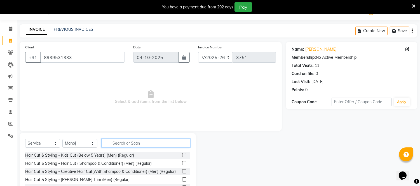
click at [126, 141] on input "text" at bounding box center [146, 143] width 89 height 9
click at [182, 164] on label at bounding box center [184, 163] width 4 height 4
click at [182, 164] on input "checkbox" at bounding box center [184, 164] width 4 height 4
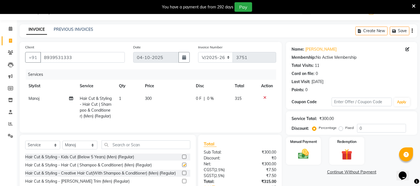
checkbox input "false"
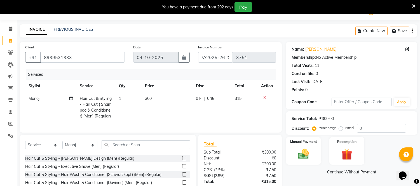
click at [182, 152] on label at bounding box center [184, 150] width 4 height 4
click at [182, 152] on input "checkbox" at bounding box center [184, 151] width 4 height 4
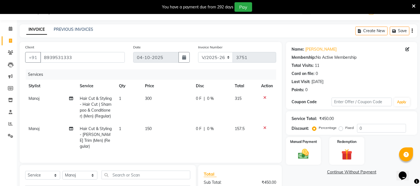
checkbox input "false"
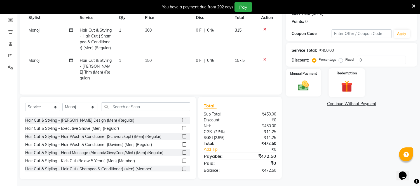
scroll to position [83, 0]
click at [154, 60] on td "150" at bounding box center [167, 69] width 51 height 30
select select "48009"
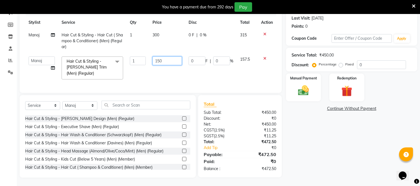
click at [162, 61] on td "150" at bounding box center [167, 68] width 36 height 30
type input "155"
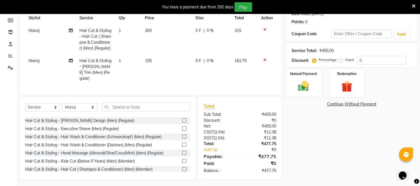
click at [198, 74] on td "0 F | 0 %" at bounding box center [211, 70] width 39 height 30
select select "48009"
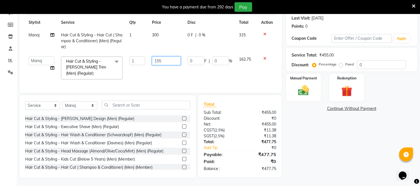
click at [167, 59] on input "155" at bounding box center [166, 61] width 29 height 9
type input "154"
click at [180, 70] on td "154" at bounding box center [167, 68] width 36 height 30
select select "48009"
click at [170, 58] on input "154" at bounding box center [167, 61] width 29 height 9
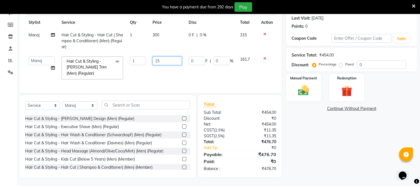
type input "153"
click at [180, 71] on td "153" at bounding box center [167, 68] width 36 height 30
select select "48009"
click at [295, 78] on div "Manual Payment" at bounding box center [304, 87] width 36 height 29
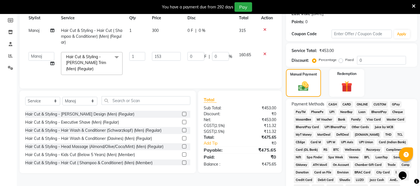
click at [360, 103] on span "ONLINE" at bounding box center [362, 104] width 15 height 6
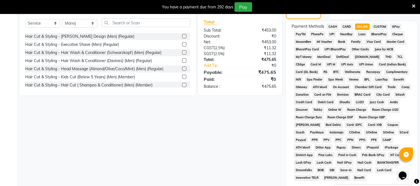
scroll to position [201, 0]
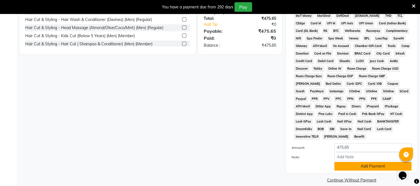
click at [367, 162] on button "Add Payment" at bounding box center [373, 166] width 77 height 9
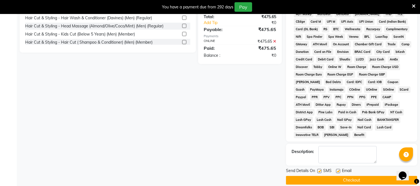
scroll to position [203, 0]
click at [333, 176] on button "Checkout" at bounding box center [351, 180] width 131 height 9
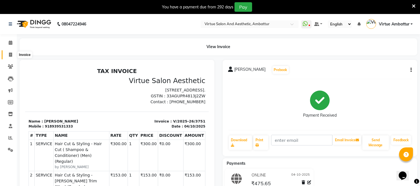
click at [10, 57] on icon at bounding box center [10, 55] width 3 height 4
select select "service"
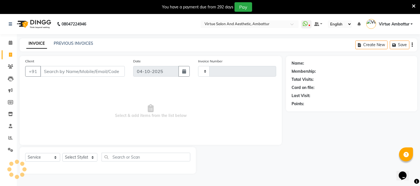
scroll to position [14, 0]
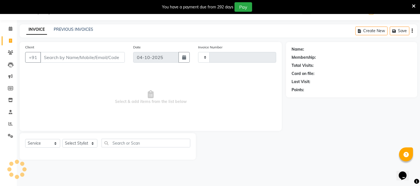
type input "3752"
select select "5237"
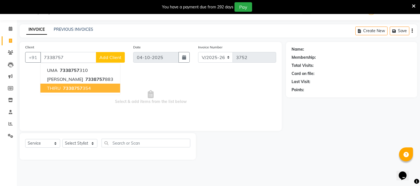
click at [89, 90] on ngb-highlight "7338757 354" at bounding box center [76, 88] width 29 height 6
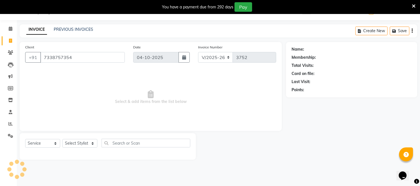
type input "7338757354"
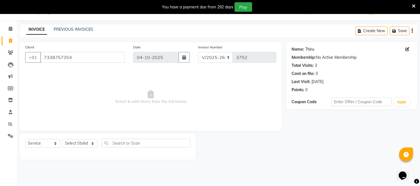
click at [311, 50] on link "Thiru" at bounding box center [310, 49] width 9 height 6
click at [126, 147] on input "text" at bounding box center [146, 143] width 89 height 9
click at [76, 142] on select "Select Stylist [PERSON_NAME] [PERSON_NAME] [PERSON_NAME] [PERSON_NAME] [PERSON_…" at bounding box center [79, 143] width 35 height 9
select select "50476"
click at [62, 139] on select "Select Stylist [PERSON_NAME] [PERSON_NAME] [PERSON_NAME] [PERSON_NAME] [PERSON_…" at bounding box center [79, 143] width 35 height 9
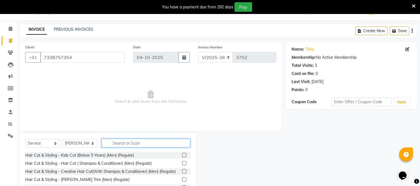
click at [113, 140] on input "text" at bounding box center [146, 143] width 89 height 9
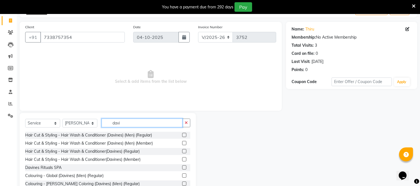
scroll to position [45, 0]
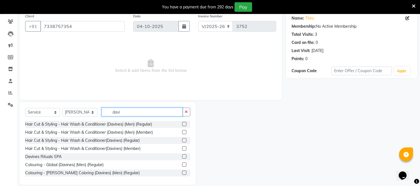
type input "davi"
click at [182, 124] on label at bounding box center [184, 124] width 4 height 4
click at [182, 124] on input "checkbox" at bounding box center [184, 125] width 4 height 4
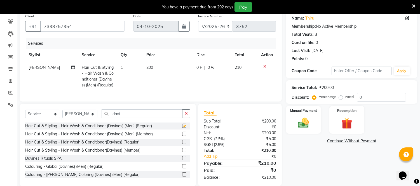
checkbox input "false"
click at [152, 64] on td "200" at bounding box center [168, 76] width 50 height 30
select select "50476"
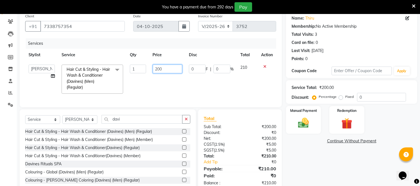
click at [159, 68] on input "200" at bounding box center [167, 69] width 29 height 9
type input "250"
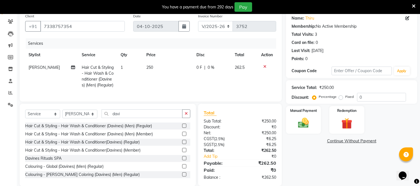
click at [327, 176] on div "Name: Thiru Membership: No Active Membership Total Visits: 3 Card on file: 0 La…" at bounding box center [354, 99] width 136 height 176
click at [310, 124] on img at bounding box center [304, 123] width 18 height 13
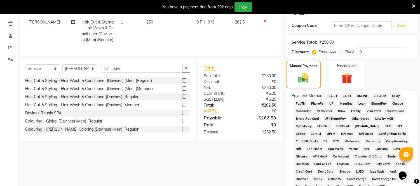
scroll to position [107, 0]
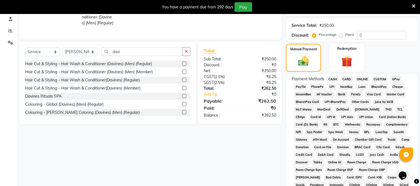
click at [361, 81] on span "ONLINE" at bounding box center [362, 79] width 15 height 6
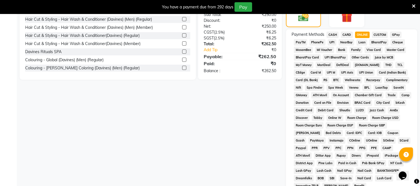
scroll to position [201, 0]
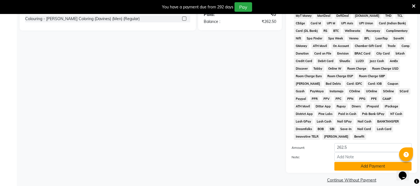
click at [369, 162] on button "Add Payment" at bounding box center [373, 166] width 77 height 9
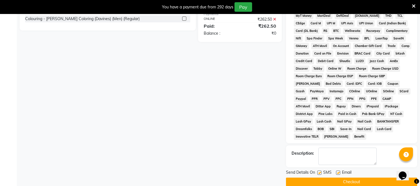
click at [355, 171] on div "Send Details On SMS Email Checkout" at bounding box center [351, 178] width 131 height 17
click at [352, 178] on button "Checkout" at bounding box center [351, 182] width 131 height 9
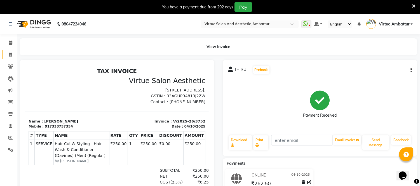
click at [9, 51] on link "Invoice" at bounding box center [8, 54] width 13 height 9
select select "service"
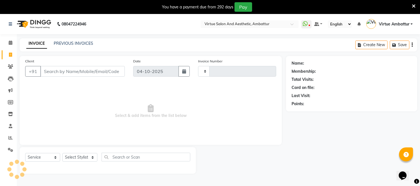
scroll to position [14, 0]
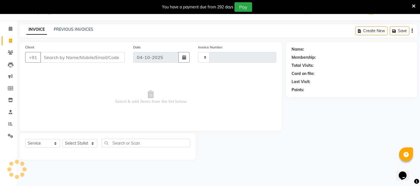
type input "3753"
select select "5237"
type input "9600115888"
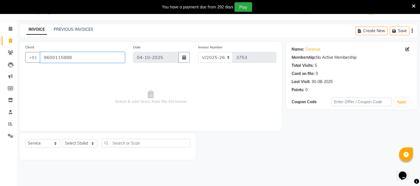
click at [81, 59] on input "9600115888" at bounding box center [82, 57] width 85 height 11
click at [81, 58] on input "9600115888" at bounding box center [82, 57] width 85 height 11
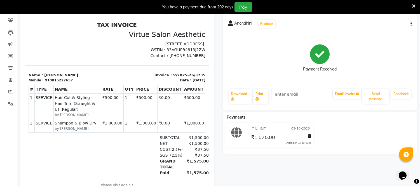
scroll to position [31, 0]
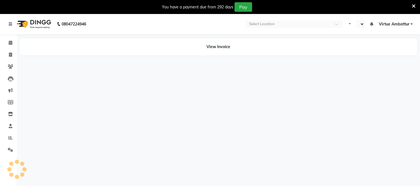
select select "en"
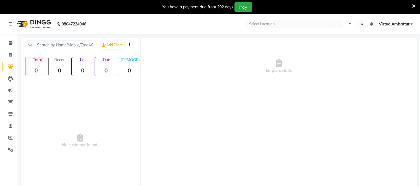
select select "en"
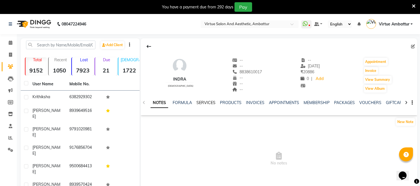
click at [201, 104] on link "SERVICES" at bounding box center [206, 102] width 19 height 5
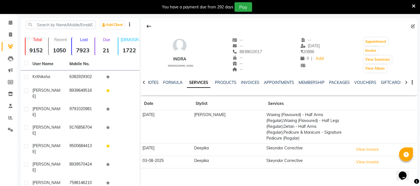
scroll to position [31, 0]
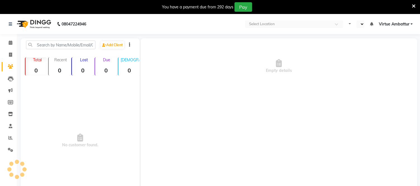
select select "en"
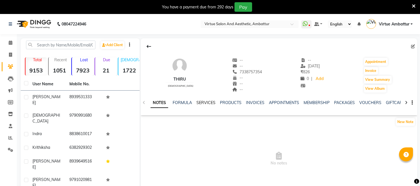
click at [208, 101] on link "SERVICES" at bounding box center [206, 102] width 19 height 5
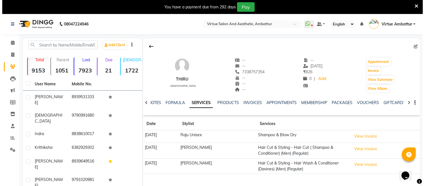
scroll to position [31, 0]
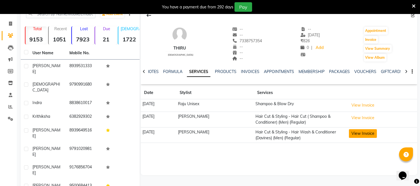
click at [366, 135] on button "View Invoice" at bounding box center [363, 133] width 28 height 9
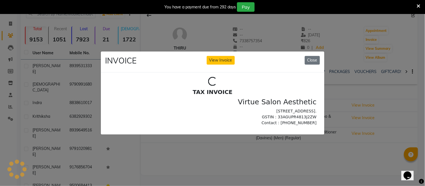
scroll to position [0, 0]
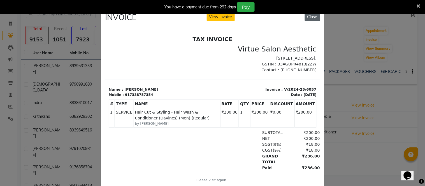
click at [313, 18] on button "Close" at bounding box center [312, 17] width 15 height 9
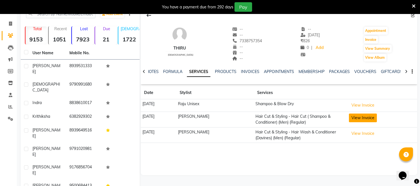
click at [357, 117] on button "View Invoice" at bounding box center [363, 118] width 28 height 9
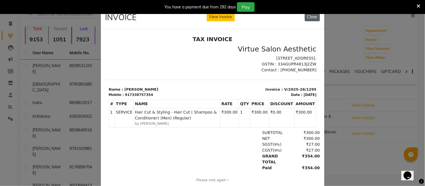
click at [311, 20] on button "Close" at bounding box center [312, 17] width 15 height 9
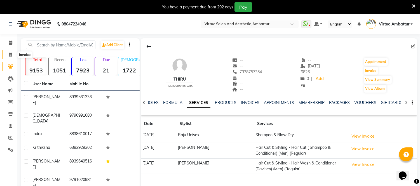
click at [12, 53] on span at bounding box center [11, 55] width 10 height 6
select select "service"
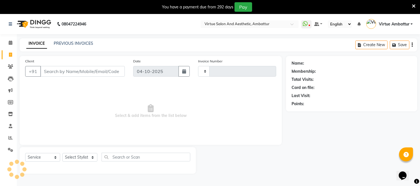
scroll to position [14, 0]
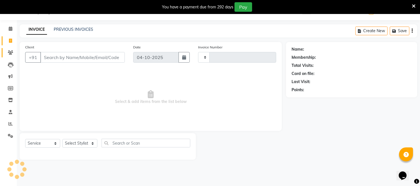
type input "3753"
select select "5237"
click at [85, 29] on link "PREVIOUS INVOICES" at bounding box center [73, 29] width 39 height 5
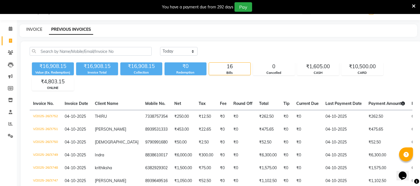
click at [32, 29] on link "INVOICE" at bounding box center [34, 29] width 16 height 5
select select "service"
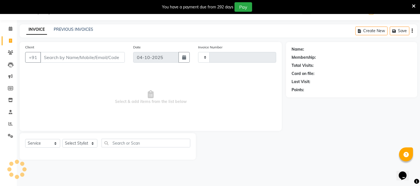
type input "3753"
select select "5237"
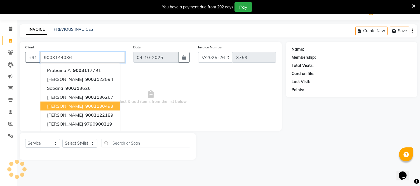
type input "9003144036"
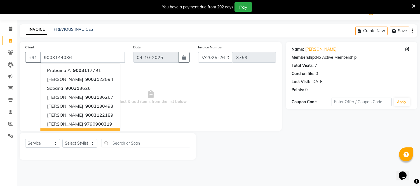
click at [170, 107] on span "Select & add items from the list below" at bounding box center [150, 97] width 251 height 56
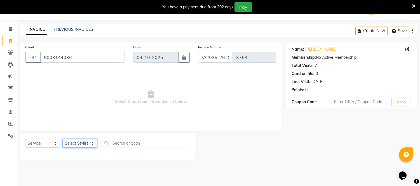
click at [83, 146] on select "Select Stylist [PERSON_NAME] [PERSON_NAME] [PERSON_NAME] [PERSON_NAME] [PERSON_…" at bounding box center [79, 143] width 35 height 9
select select "71592"
click at [62, 139] on select "Select Stylist [PERSON_NAME] [PERSON_NAME] [PERSON_NAME] [PERSON_NAME] [PERSON_…" at bounding box center [79, 143] width 35 height 9
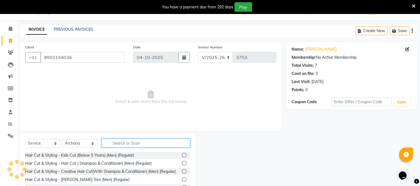
click at [133, 143] on input "text" at bounding box center [146, 143] width 89 height 9
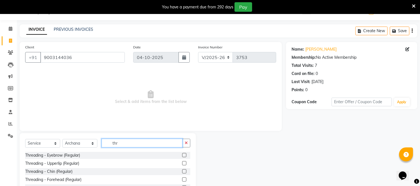
type input "thr"
click at [182, 156] on label at bounding box center [184, 155] width 4 height 4
click at [182, 156] on input "checkbox" at bounding box center [184, 156] width 4 height 4
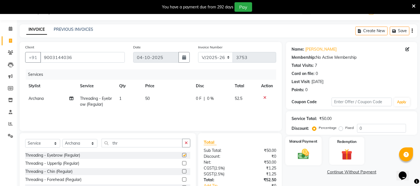
checkbox input "false"
click at [311, 152] on img at bounding box center [304, 154] width 18 height 13
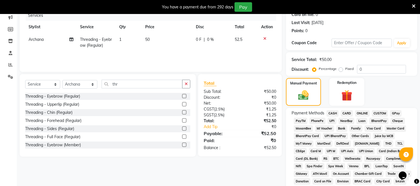
scroll to position [138, 0]
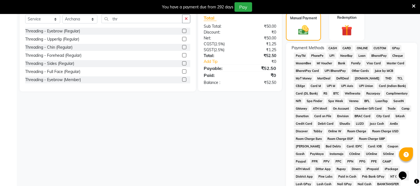
click at [331, 48] on span "CASH" at bounding box center [333, 48] width 12 height 6
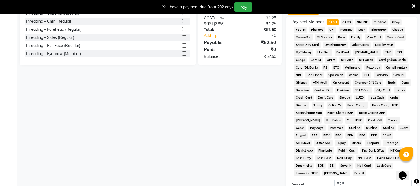
scroll to position [201, 0]
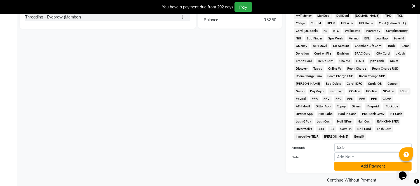
click at [350, 162] on button "Add Payment" at bounding box center [373, 166] width 77 height 9
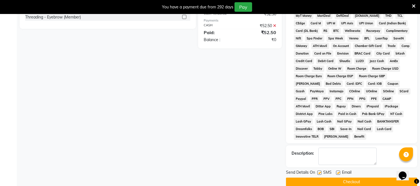
click at [342, 178] on button "Checkout" at bounding box center [351, 182] width 131 height 9
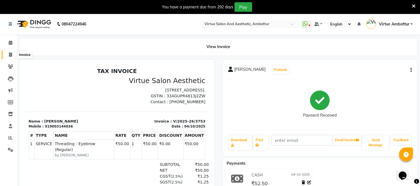
click at [10, 52] on span at bounding box center [11, 55] width 10 height 6
select select "service"
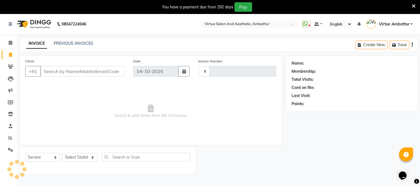
scroll to position [14, 0]
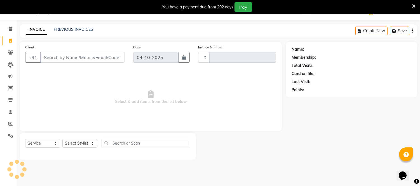
click at [65, 54] on input "Client" at bounding box center [82, 57] width 85 height 11
type input "3754"
select select "5237"
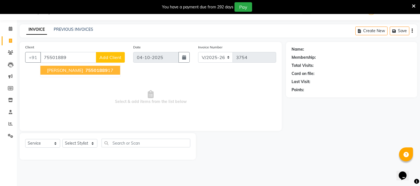
click at [85, 70] on span "75501889" at bounding box center [96, 71] width 22 height 6
type input "7550188917"
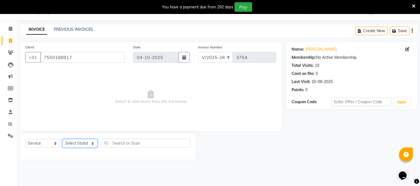
click at [83, 141] on select "Select Stylist [PERSON_NAME] [PERSON_NAME] [PERSON_NAME] [PERSON_NAME] [PERSON_…" at bounding box center [79, 143] width 35 height 9
select select "83851"
click at [62, 139] on select "Select Stylist [PERSON_NAME] [PERSON_NAME] [PERSON_NAME] [PERSON_NAME] [PERSON_…" at bounding box center [79, 143] width 35 height 9
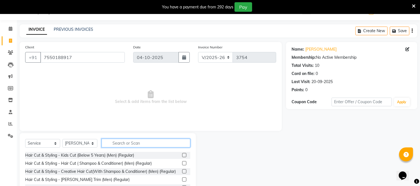
click at [127, 144] on input "text" at bounding box center [146, 143] width 89 height 9
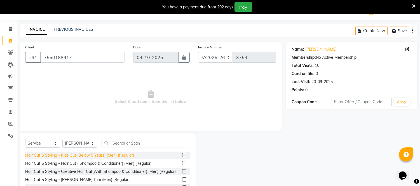
click at [125, 155] on div "Hair Cut & Styling - Kids Cut (Below 5 Years) (Men) (Regular)" at bounding box center [79, 156] width 109 height 6
checkbox input "false"
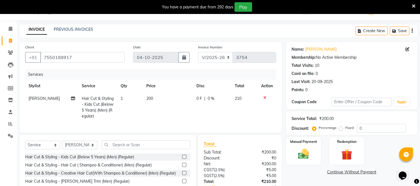
click at [150, 100] on span "200" at bounding box center [149, 98] width 7 height 5
select select "83851"
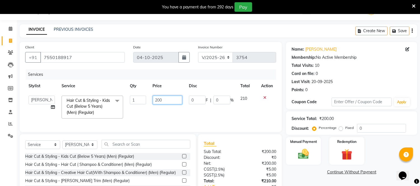
click at [159, 100] on input "200" at bounding box center [167, 100] width 29 height 9
type input "250"
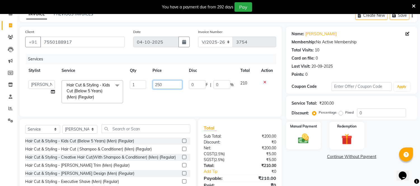
scroll to position [58, 0]
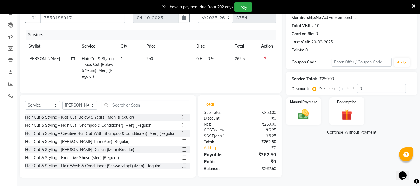
click at [334, 147] on div "Name: [PERSON_NAME] Membership: No Active Membership Total Visits: 10 Card on f…" at bounding box center [354, 90] width 136 height 176
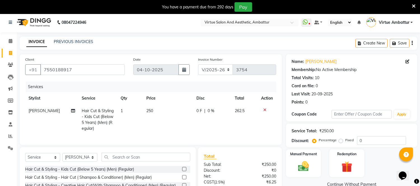
scroll to position [0, 0]
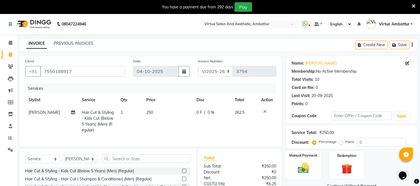
click at [313, 169] on div "Manual Payment" at bounding box center [304, 165] width 36 height 29
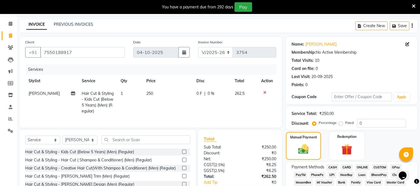
scroll to position [62, 0]
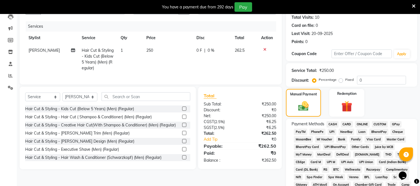
click at [332, 125] on span "CASH" at bounding box center [333, 124] width 12 height 6
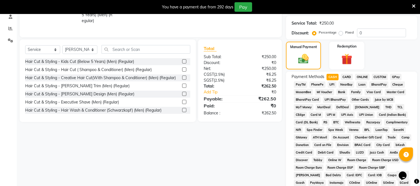
scroll to position [187, 0]
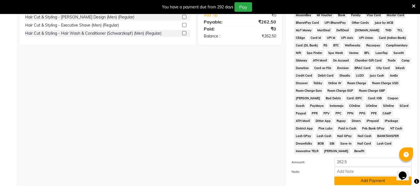
click at [345, 177] on button "Add Payment" at bounding box center [373, 181] width 77 height 9
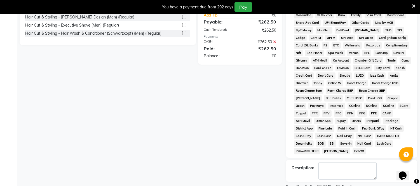
scroll to position [203, 0]
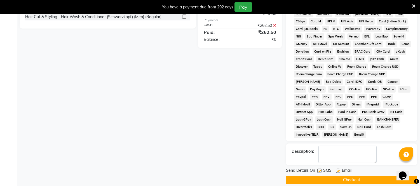
drag, startPoint x: 348, startPoint y: 173, endPoint x: 306, endPoint y: 159, distance: 44.4
click at [348, 176] on button "Checkout" at bounding box center [351, 180] width 131 height 9
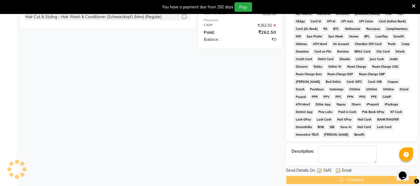
scroll to position [181, 0]
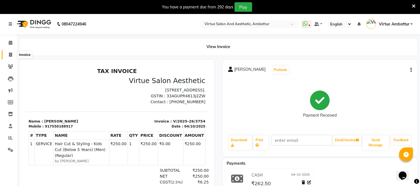
click at [10, 54] on icon at bounding box center [10, 55] width 3 height 4
select select "service"
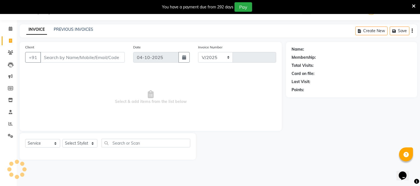
select select "5237"
type input "3755"
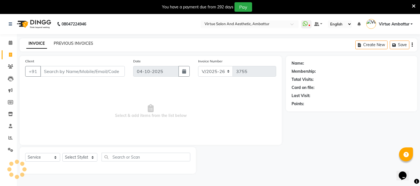
click at [75, 43] on link "PREVIOUS INVOICES" at bounding box center [73, 43] width 39 height 5
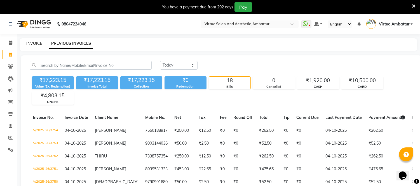
click at [32, 43] on link "INVOICE" at bounding box center [34, 43] width 16 height 5
select select "service"
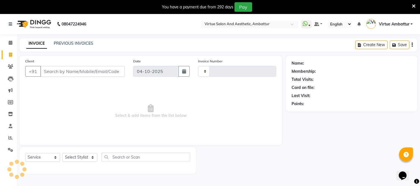
scroll to position [14, 0]
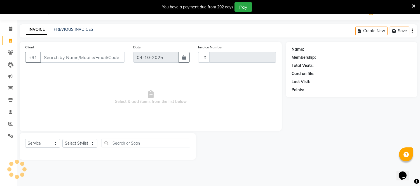
type input "3755"
select select "5237"
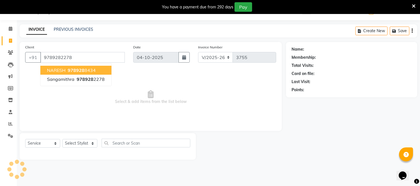
type input "9789282278"
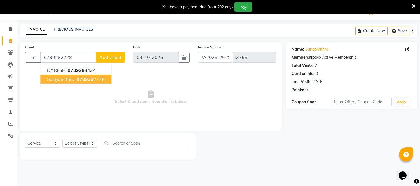
click at [89, 76] on span "978928" at bounding box center [85, 79] width 17 height 6
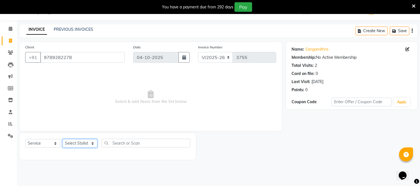
click at [91, 142] on select "Select Stylist [PERSON_NAME] [PERSON_NAME] [PERSON_NAME] [PERSON_NAME] [PERSON_…" at bounding box center [79, 143] width 35 height 9
select select "48223"
click at [62, 139] on select "Select Stylist [PERSON_NAME] [PERSON_NAME] [PERSON_NAME] [PERSON_NAME] [PERSON_…" at bounding box center [79, 143] width 35 height 9
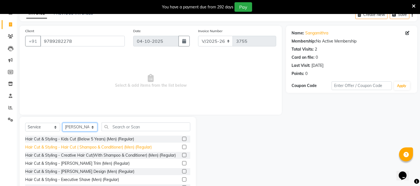
scroll to position [45, 0]
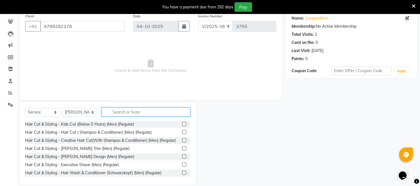
click at [126, 113] on input "text" at bounding box center [146, 112] width 89 height 9
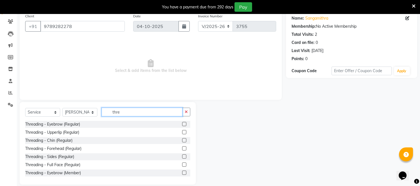
type input "thre"
click at [182, 122] on label at bounding box center [184, 124] width 4 height 4
click at [182, 123] on input "checkbox" at bounding box center [184, 125] width 4 height 4
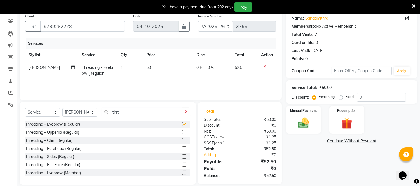
checkbox input "false"
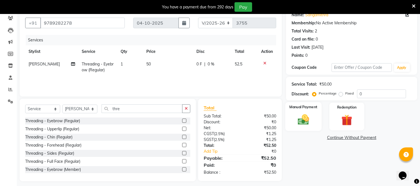
scroll to position [52, 0]
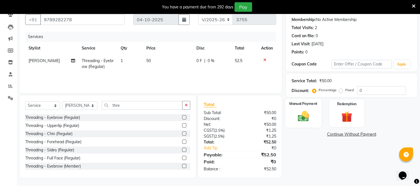
click at [306, 111] on img at bounding box center [304, 116] width 18 height 13
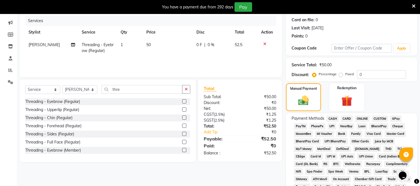
scroll to position [83, 0]
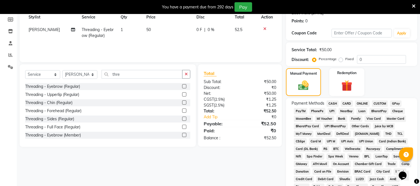
click at [362, 104] on span "ONLINE" at bounding box center [362, 104] width 15 height 6
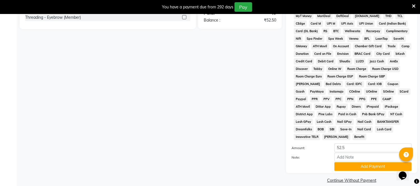
scroll to position [201, 0]
click at [360, 162] on button "Add Payment" at bounding box center [373, 166] width 77 height 9
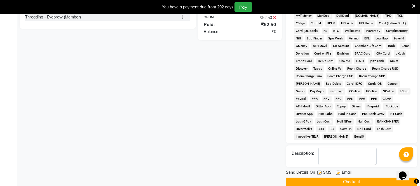
click at [352, 178] on button "Checkout" at bounding box center [351, 182] width 131 height 9
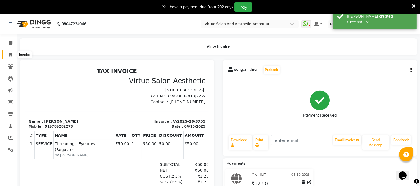
click at [12, 54] on span at bounding box center [11, 55] width 10 height 6
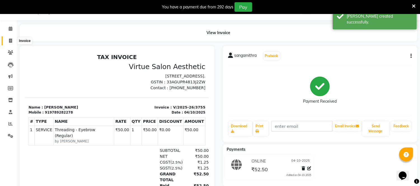
select select "5237"
select select "service"
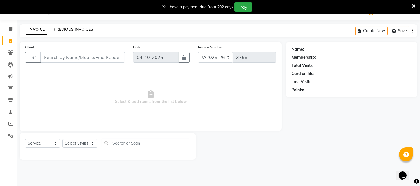
click at [66, 29] on link "PREVIOUS INVOICES" at bounding box center [73, 29] width 39 height 5
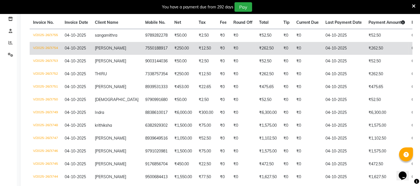
scroll to position [76, 0]
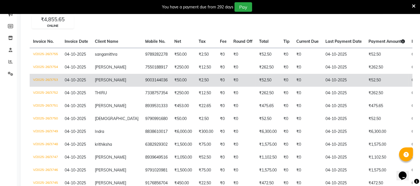
click at [109, 79] on span "[PERSON_NAME]" at bounding box center [110, 80] width 31 height 5
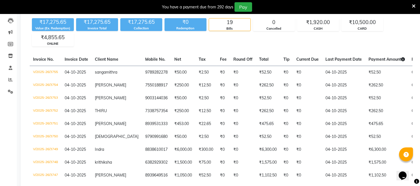
scroll to position [0, 0]
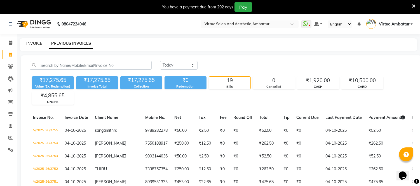
drag, startPoint x: 38, startPoint y: 48, endPoint x: 38, endPoint y: 44, distance: 3.7
click at [38, 47] on div "INVOICE PREVIOUS INVOICES" at bounding box center [219, 44] width 398 height 13
click at [38, 44] on link "INVOICE" at bounding box center [34, 43] width 16 height 5
select select "service"
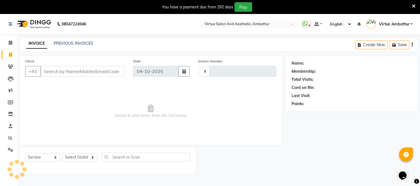
scroll to position [14, 0]
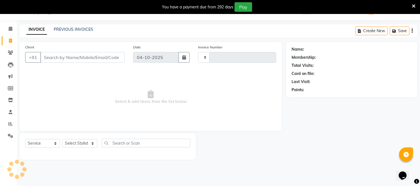
type input "9"
type input "3756"
select select "5237"
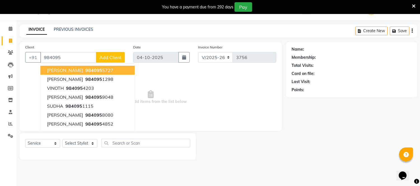
click at [92, 69] on ngb-highlight "984095 5727" at bounding box center [98, 71] width 29 height 6
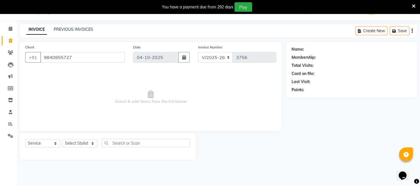
type input "9840955727"
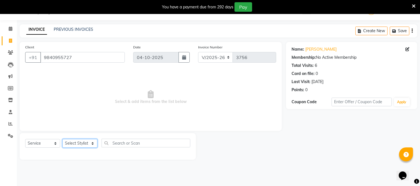
click at [91, 143] on select "Select Stylist [PERSON_NAME] [PERSON_NAME] [PERSON_NAME] [PERSON_NAME] [PERSON_…" at bounding box center [79, 143] width 35 height 9
select select "67162"
click at [62, 139] on select "Select Stylist [PERSON_NAME] [PERSON_NAME] [PERSON_NAME] [PERSON_NAME] [PERSON_…" at bounding box center [79, 143] width 35 height 9
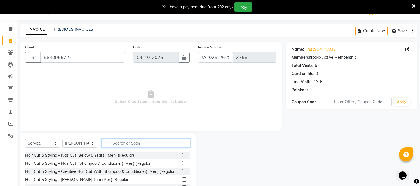
click at [127, 146] on input "text" at bounding box center [146, 143] width 89 height 9
click at [182, 163] on label at bounding box center [184, 163] width 4 height 4
click at [182, 163] on input "checkbox" at bounding box center [184, 164] width 4 height 4
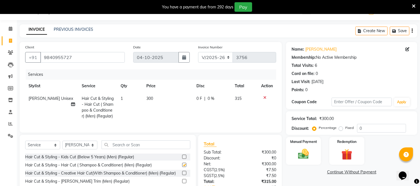
checkbox input "false"
click at [94, 148] on select "Select Stylist [PERSON_NAME] [PERSON_NAME] [PERSON_NAME] [PERSON_NAME] [PERSON_…" at bounding box center [79, 145] width 35 height 9
select select "50476"
click at [62, 146] on select "Select Stylist [PERSON_NAME] [PERSON_NAME] [PERSON_NAME] [PERSON_NAME] [PERSON_…" at bounding box center [79, 145] width 35 height 9
click at [113, 149] on input "text" at bounding box center [146, 145] width 89 height 9
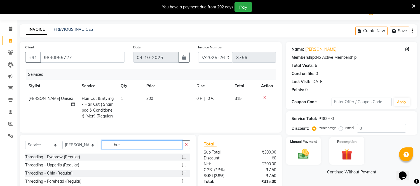
type input "thre"
click at [182, 159] on label at bounding box center [184, 157] width 4 height 4
click at [182, 159] on input "checkbox" at bounding box center [184, 157] width 4 height 4
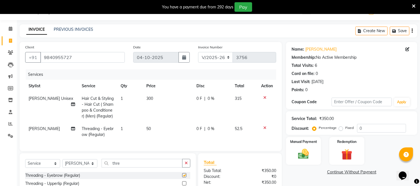
checkbox input "false"
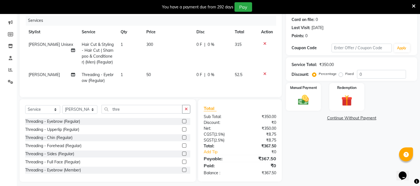
scroll to position [76, 0]
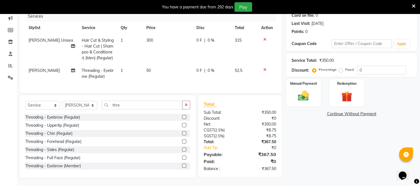
click at [182, 127] on label at bounding box center [184, 125] width 4 height 4
click at [182, 127] on input "checkbox" at bounding box center [184, 126] width 4 height 4
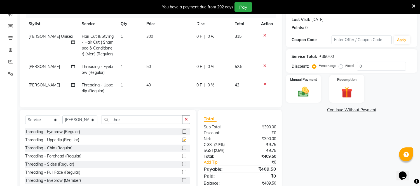
checkbox input "false"
drag, startPoint x: 147, startPoint y: 84, endPoint x: 150, endPoint y: 91, distance: 7.4
click at [149, 88] on td "40" at bounding box center [168, 88] width 50 height 18
select select "50476"
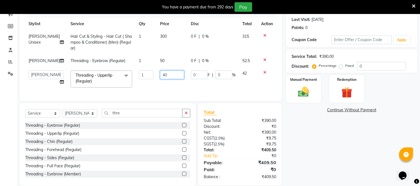
drag, startPoint x: 159, startPoint y: 76, endPoint x: 160, endPoint y: 79, distance: 3.0
click at [160, 79] on input "40" at bounding box center [172, 75] width 24 height 9
type input "50"
drag, startPoint x: 324, startPoint y: 141, endPoint x: 306, endPoint y: 125, distance: 24.2
click at [322, 140] on div "Name: [PERSON_NAME] Membership: No Active Membership Total Visits: 6 Card on fi…" at bounding box center [354, 83] width 136 height 206
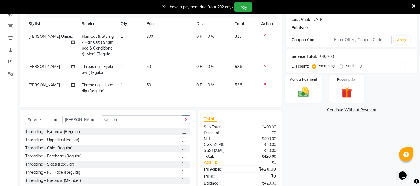
click at [304, 94] on img at bounding box center [304, 92] width 18 height 13
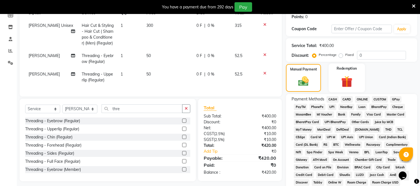
scroll to position [78, 0]
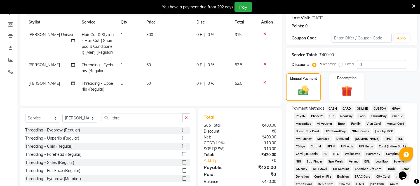
click at [360, 108] on span "ONLINE" at bounding box center [362, 109] width 15 height 6
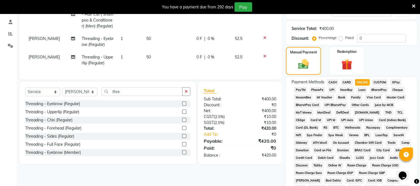
scroll to position [201, 0]
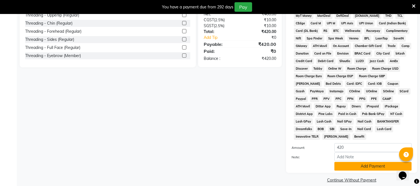
click at [350, 162] on button "Add Payment" at bounding box center [373, 166] width 77 height 9
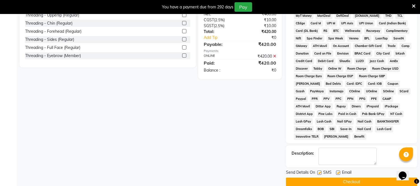
click at [345, 178] on button "Checkout" at bounding box center [351, 182] width 131 height 9
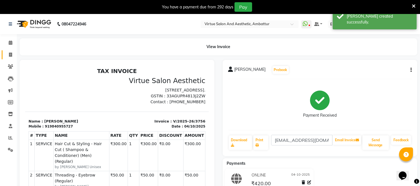
click at [10, 51] on link "Invoice" at bounding box center [8, 54] width 13 height 9
select select "service"
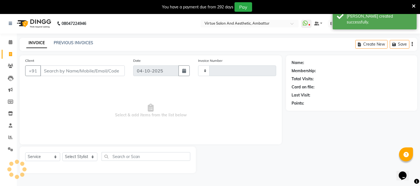
scroll to position [14, 0]
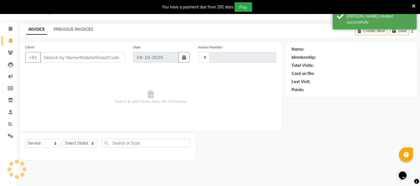
type input "3757"
select select "5237"
click at [74, 27] on link "PREVIOUS INVOICES" at bounding box center [73, 29] width 39 height 5
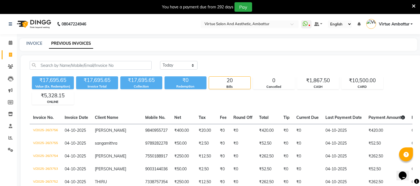
click at [36, 46] on div "INVOICE" at bounding box center [34, 44] width 16 height 6
click at [29, 41] on link "INVOICE" at bounding box center [34, 43] width 16 height 5
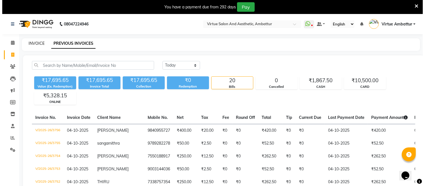
scroll to position [14, 0]
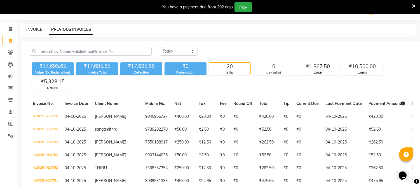
select select "5237"
select select "service"
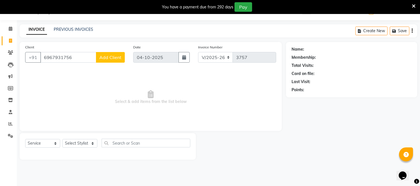
type input "6967931756"
click at [104, 57] on span "Add Client" at bounding box center [110, 58] width 22 height 6
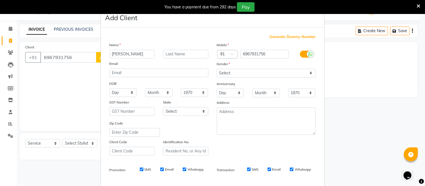
type input "[PERSON_NAME]"
click at [248, 69] on select "Select [DEMOGRAPHIC_DATA] [DEMOGRAPHIC_DATA] Other Prefer Not To Say" at bounding box center [266, 73] width 99 height 9
select select "[DEMOGRAPHIC_DATA]"
click at [217, 69] on select "Select [DEMOGRAPHIC_DATA] [DEMOGRAPHIC_DATA] Other Prefer Not To Say" at bounding box center [266, 73] width 99 height 9
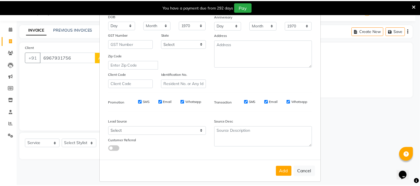
scroll to position [72, 0]
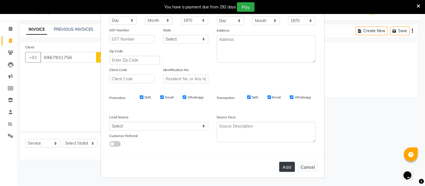
click at [284, 166] on button "Add" at bounding box center [287, 167] width 16 height 10
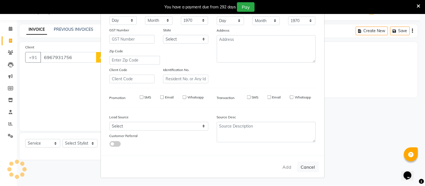
select select
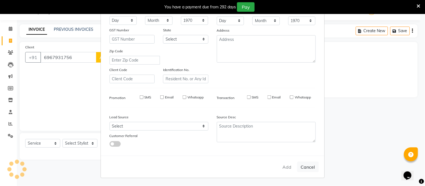
select select
checkbox input "false"
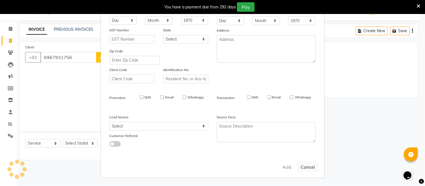
checkbox input "false"
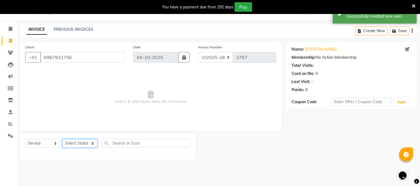
click at [94, 144] on select "Select Stylist [PERSON_NAME] [PERSON_NAME] [PERSON_NAME] [PERSON_NAME] [PERSON_…" at bounding box center [79, 143] width 35 height 9
select select "39033"
click at [62, 139] on select "Select Stylist [PERSON_NAME] [PERSON_NAME] [PERSON_NAME] [PERSON_NAME] [PERSON_…" at bounding box center [79, 143] width 35 height 9
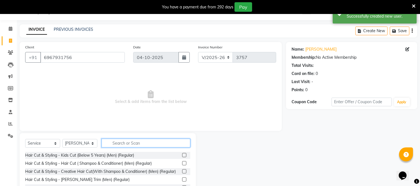
click at [117, 144] on input "text" at bounding box center [146, 143] width 89 height 9
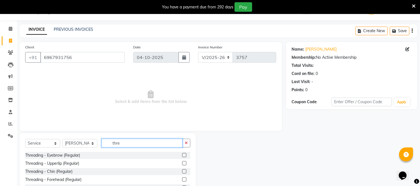
type input "thre"
click at [182, 155] on label at bounding box center [184, 155] width 4 height 4
click at [182, 155] on input "checkbox" at bounding box center [184, 156] width 4 height 4
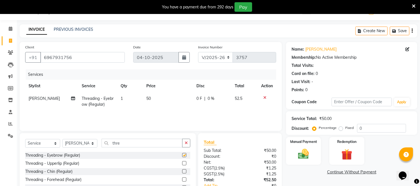
checkbox input "false"
click at [308, 155] on img at bounding box center [304, 154] width 18 height 13
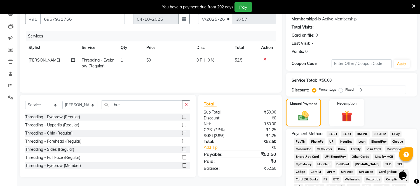
scroll to position [76, 0]
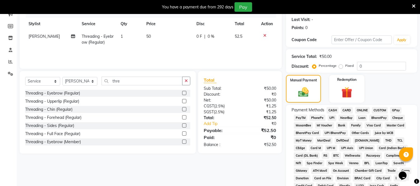
click at [363, 111] on span "ONLINE" at bounding box center [362, 110] width 15 height 6
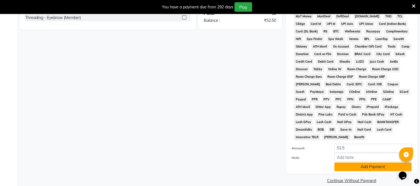
scroll to position [201, 0]
click at [361, 162] on button "Add Payment" at bounding box center [373, 166] width 77 height 9
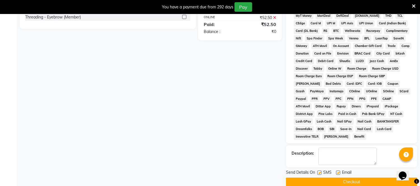
click at [358, 178] on button "Checkout" at bounding box center [351, 182] width 131 height 9
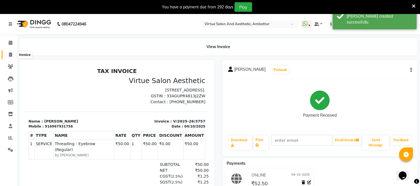
click at [9, 52] on span at bounding box center [11, 55] width 10 height 6
select select "service"
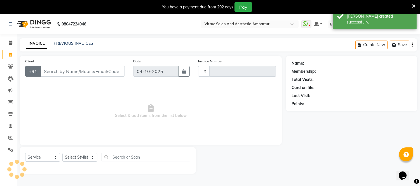
scroll to position [14, 0]
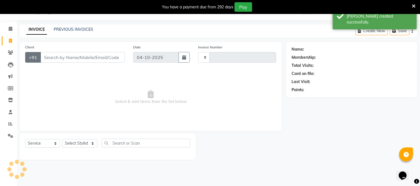
type input "3758"
select select "5237"
click at [68, 29] on link "PREVIOUS INVOICES" at bounding box center [73, 29] width 39 height 5
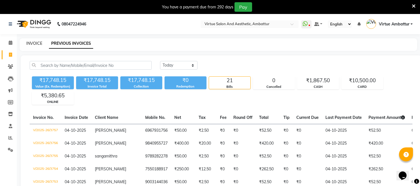
click at [34, 44] on link "INVOICE" at bounding box center [34, 43] width 16 height 5
select select "service"
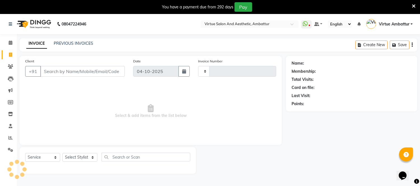
scroll to position [14, 0]
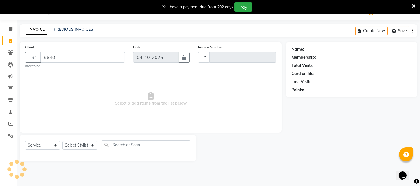
type input "98408"
type input "3758"
select select "5237"
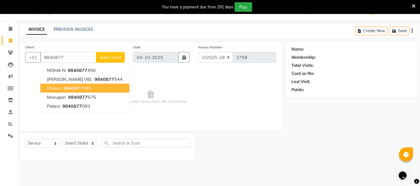
click at [71, 85] on span "9840877" at bounding box center [74, 88] width 20 height 6
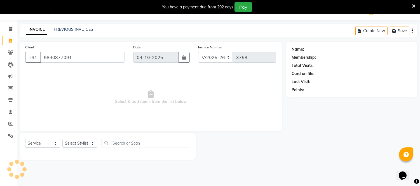
type input "9840877091"
select select "1: Object"
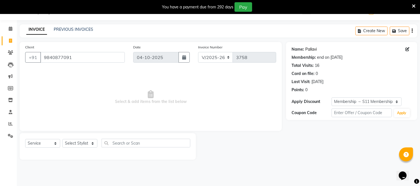
click at [312, 49] on link "Pallavi" at bounding box center [311, 49] width 11 height 6
click at [88, 144] on select "Select Stylist [PERSON_NAME] [PERSON_NAME] [PERSON_NAME] [PERSON_NAME] [PERSON_…" at bounding box center [79, 143] width 35 height 9
select select "83849"
click at [62, 139] on select "Select Stylist [PERSON_NAME] [PERSON_NAME] [PERSON_NAME] [PERSON_NAME] [PERSON_…" at bounding box center [79, 143] width 35 height 9
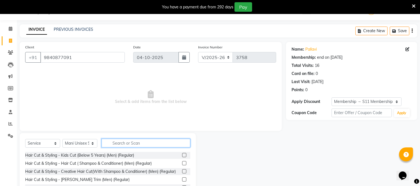
click at [122, 142] on input "text" at bounding box center [146, 143] width 89 height 9
click at [182, 165] on label at bounding box center [184, 163] width 4 height 4
click at [182, 165] on input "checkbox" at bounding box center [184, 164] width 4 height 4
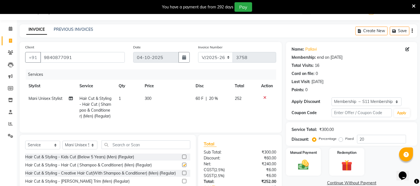
checkbox input "false"
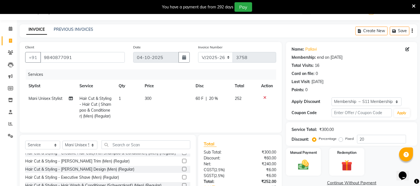
scroll to position [31, 0]
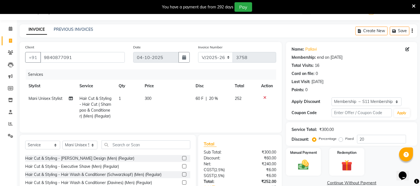
click at [182, 152] on label at bounding box center [184, 150] width 4 height 4
click at [182, 152] on input "checkbox" at bounding box center [184, 151] width 4 height 4
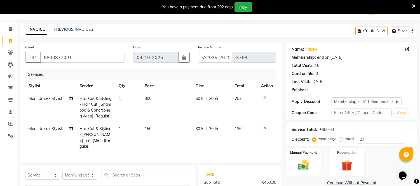
checkbox input "false"
drag, startPoint x: 147, startPoint y: 97, endPoint x: 150, endPoint y: 100, distance: 3.2
click at [147, 97] on span "300" at bounding box center [148, 98] width 7 height 5
select select "83849"
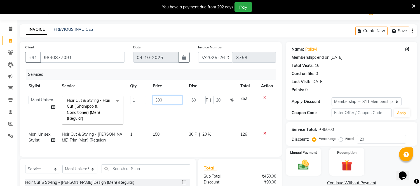
click at [160, 101] on input "300" at bounding box center [167, 100] width 29 height 9
type input "0"
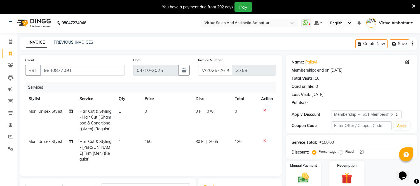
scroll to position [0, 0]
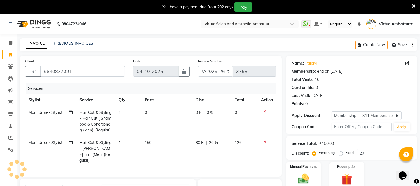
click at [146, 109] on td "0" at bounding box center [166, 121] width 51 height 30
select select "83849"
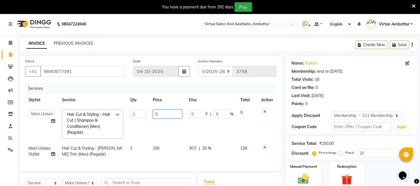
click at [164, 115] on input "0" at bounding box center [167, 114] width 29 height 9
type input "250"
click at [169, 131] on td "250" at bounding box center [168, 124] width 36 height 36
select select "83849"
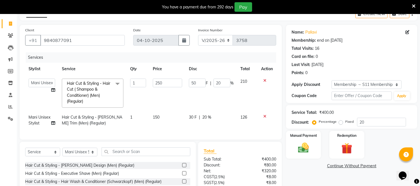
click at [160, 117] on td "150" at bounding box center [168, 120] width 36 height 18
select select "83849"
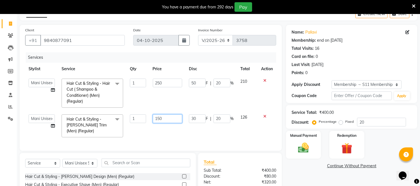
click at [162, 120] on input "150" at bounding box center [167, 119] width 29 height 9
type input "1"
type input "200"
click at [172, 134] on div "Services Stylist Service Qty Price Disc Total Action [PERSON_NAME] Deepika Devi…" at bounding box center [150, 98] width 251 height 93
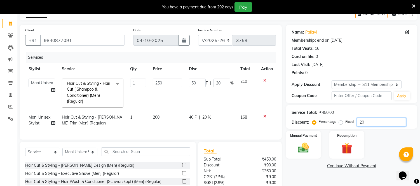
click at [369, 126] on input "20" at bounding box center [381, 122] width 49 height 9
type input "2"
type input "5"
type input "2"
type input "0"
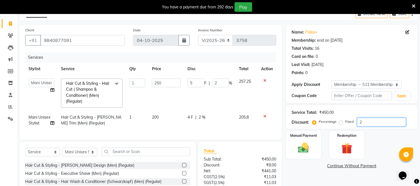
type input "0"
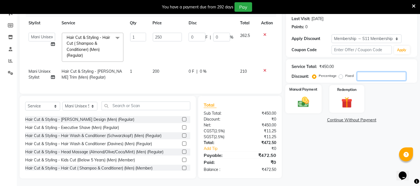
scroll to position [82, 0]
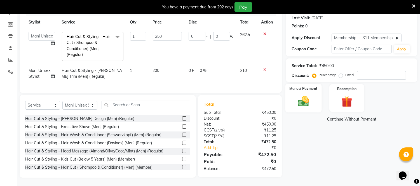
click at [313, 92] on div "Manual Payment" at bounding box center [304, 98] width 36 height 29
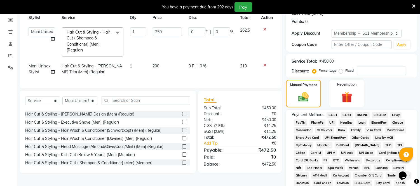
click at [361, 114] on span "ONLINE" at bounding box center [362, 115] width 15 height 6
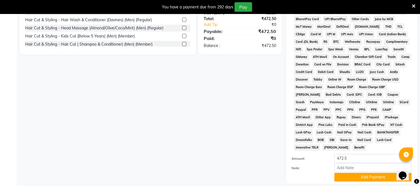
scroll to position [212, 0]
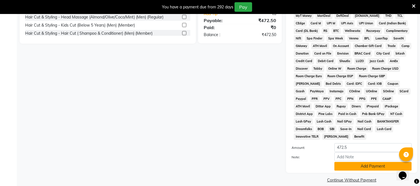
click at [356, 162] on button "Add Payment" at bounding box center [373, 166] width 77 height 9
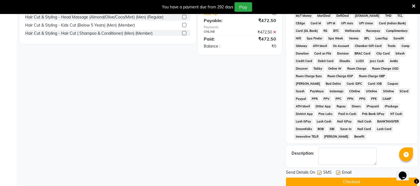
click at [351, 178] on button "Checkout" at bounding box center [351, 182] width 131 height 9
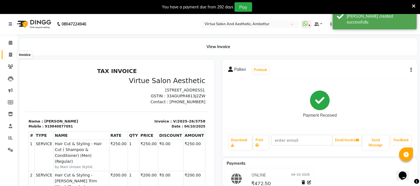
click at [12, 53] on span at bounding box center [11, 55] width 10 height 6
select select "service"
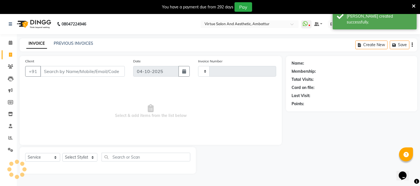
scroll to position [14, 0]
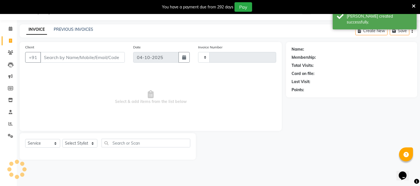
type input "3759"
select select "5237"
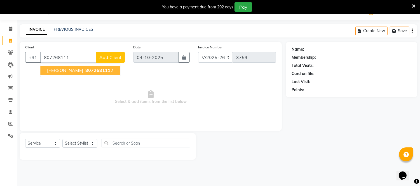
click at [85, 70] on span "807268111" at bounding box center [97, 71] width 25 height 6
type input "8072681112"
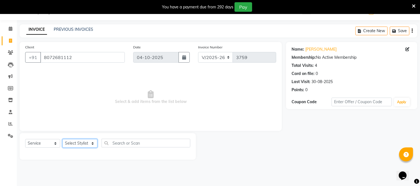
click at [87, 143] on select "Select Stylist [PERSON_NAME] [PERSON_NAME] [PERSON_NAME] [PERSON_NAME] [PERSON_…" at bounding box center [79, 143] width 35 height 9
select select "71592"
click at [62, 139] on select "Select Stylist [PERSON_NAME] [PERSON_NAME] [PERSON_NAME] [PERSON_NAME] [PERSON_…" at bounding box center [79, 143] width 35 height 9
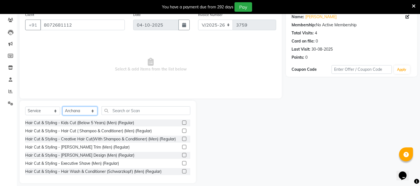
scroll to position [52, 0]
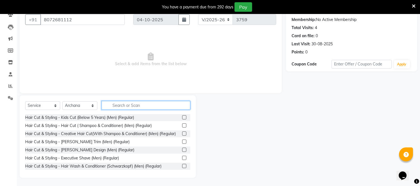
click at [134, 103] on input "text" at bounding box center [146, 105] width 89 height 9
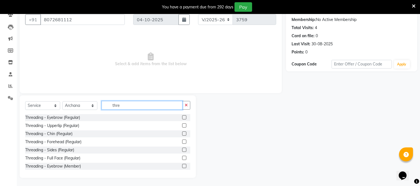
type input "thre"
click at [182, 116] on label at bounding box center [184, 117] width 4 height 4
click at [182, 116] on input "checkbox" at bounding box center [184, 118] width 4 height 4
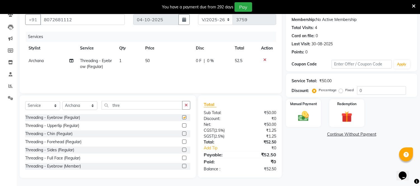
checkbox input "false"
click at [308, 115] on img at bounding box center [304, 116] width 18 height 13
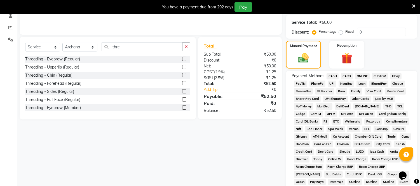
scroll to position [114, 0]
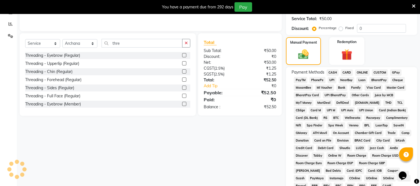
click at [366, 72] on span "ONLINE" at bounding box center [362, 72] width 15 height 6
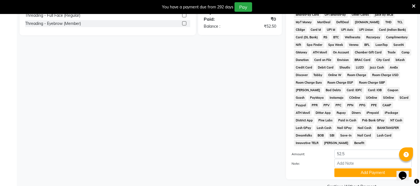
scroll to position [201, 0]
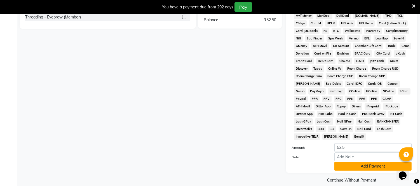
click at [356, 162] on button "Add Payment" at bounding box center [373, 166] width 77 height 9
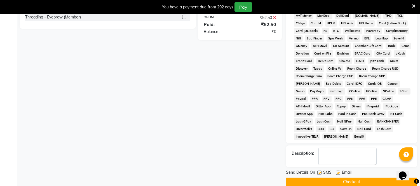
click at [341, 178] on button "Checkout" at bounding box center [351, 182] width 131 height 9
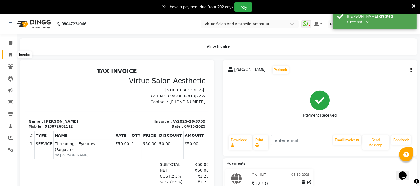
drag, startPoint x: 0, startPoint y: 52, endPoint x: 4, endPoint y: 53, distance: 4.2
click at [4, 53] on li "Invoice" at bounding box center [8, 55] width 17 height 12
click at [13, 57] on span at bounding box center [11, 55] width 10 height 6
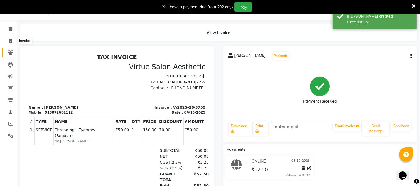
select select "service"
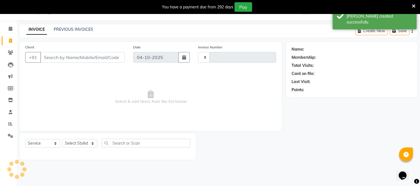
type input "3760"
select select "5237"
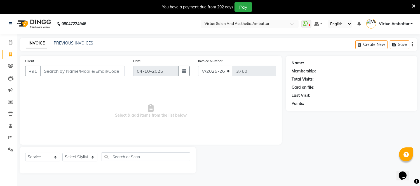
scroll to position [0, 0]
click at [72, 41] on link "PREVIOUS INVOICES" at bounding box center [73, 43] width 39 height 5
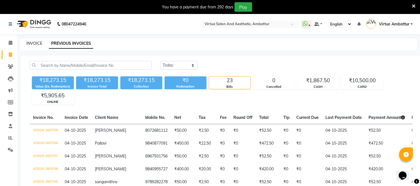
click at [33, 43] on link "INVOICE" at bounding box center [34, 43] width 16 height 5
select select "service"
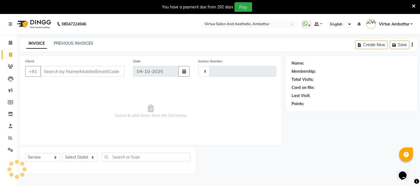
scroll to position [14, 0]
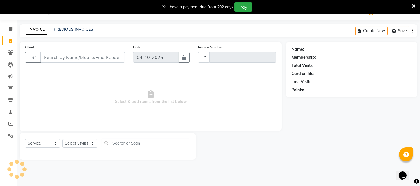
type input "3760"
select select "5237"
type input "8939085455"
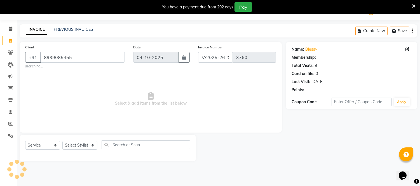
select select "1: Object"
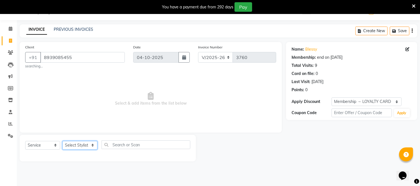
click at [89, 146] on select "Select Stylist [PERSON_NAME] [PERSON_NAME] [PERSON_NAME] [PERSON_NAME] [PERSON_…" at bounding box center [79, 145] width 35 height 9
select select "50476"
click at [62, 141] on select "Select Stylist [PERSON_NAME] [PERSON_NAME] [PERSON_NAME] [PERSON_NAME] [PERSON_…" at bounding box center [79, 145] width 35 height 9
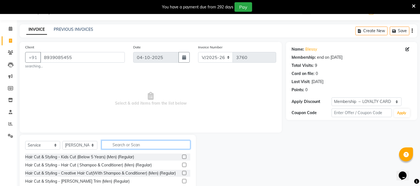
click at [124, 145] on input "text" at bounding box center [146, 145] width 89 height 9
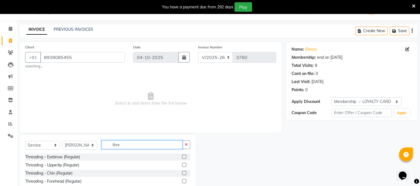
type input "thre"
click at [182, 157] on label at bounding box center [184, 157] width 4 height 4
click at [182, 157] on input "checkbox" at bounding box center [184, 157] width 4 height 4
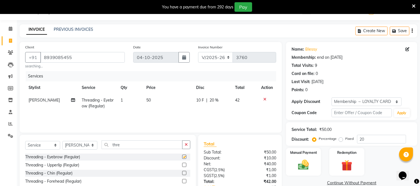
checkbox input "false"
click at [182, 165] on label at bounding box center [184, 165] width 4 height 4
click at [182, 165] on input "checkbox" at bounding box center [184, 166] width 4 height 4
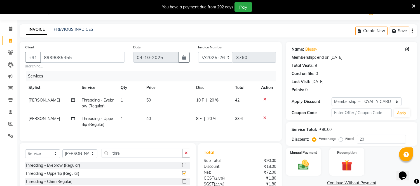
checkbox input "false"
click at [146, 119] on span "40" at bounding box center [148, 118] width 4 height 5
select select "50476"
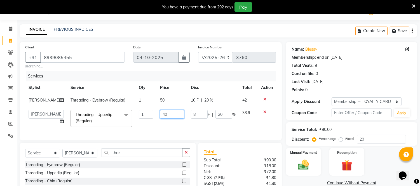
click at [160, 117] on input "40" at bounding box center [172, 114] width 24 height 9
type input "50"
click at [186, 129] on tr "[PERSON_NAME] [PERSON_NAME] [PERSON_NAME] [PERSON_NAME] [PERSON_NAME] Virtue TC…" at bounding box center [150, 119] width 251 height 24
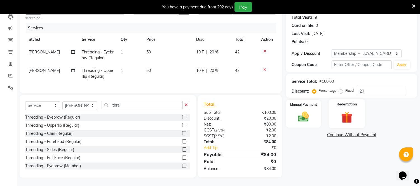
scroll to position [67, 0]
click at [375, 87] on input "20" at bounding box center [381, 91] width 49 height 9
type input "2"
click at [305, 111] on img at bounding box center [304, 117] width 18 height 13
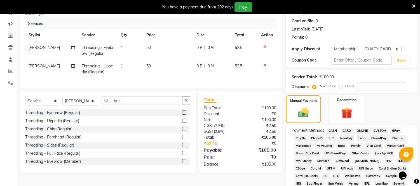
drag, startPoint x: 361, startPoint y: 130, endPoint x: 344, endPoint y: 134, distance: 17.2
click at [361, 130] on span "ONLINE" at bounding box center [362, 131] width 15 height 6
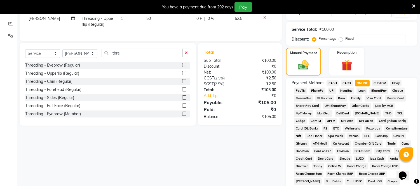
scroll to position [212, 0]
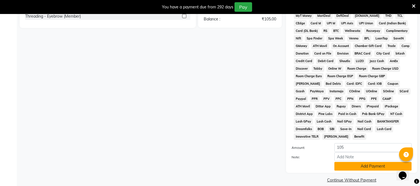
click at [359, 162] on button "Add Payment" at bounding box center [373, 166] width 77 height 9
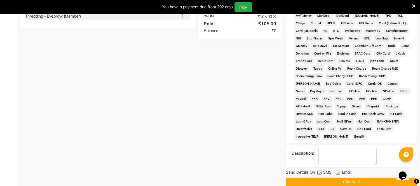
click at [350, 178] on button "Checkout" at bounding box center [351, 182] width 131 height 9
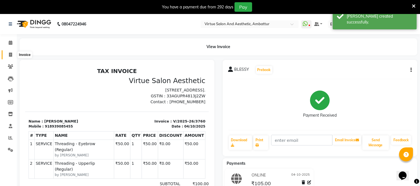
click at [10, 56] on icon at bounding box center [10, 55] width 3 height 4
select select "service"
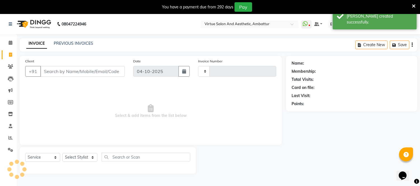
scroll to position [14, 0]
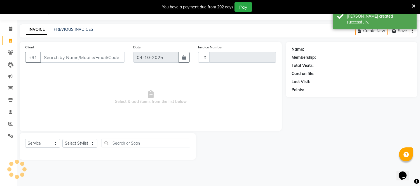
type input "3761"
select select "5237"
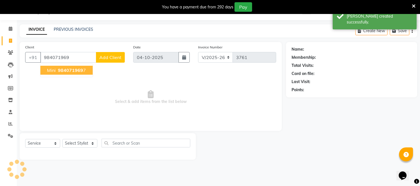
click at [73, 70] on span "984071969" at bounding box center [70, 71] width 25 height 6
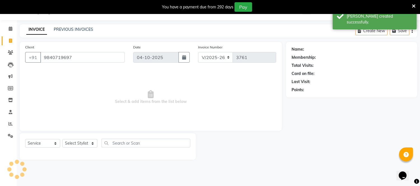
type input "9840719697"
select select "1: Object"
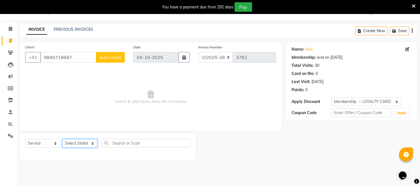
click at [95, 144] on select "Select Stylist [PERSON_NAME] [PERSON_NAME] [PERSON_NAME] [PERSON_NAME] [PERSON_…" at bounding box center [79, 143] width 35 height 9
select select "48223"
click at [62, 139] on select "Select Stylist [PERSON_NAME] [PERSON_NAME] [PERSON_NAME] [PERSON_NAME] [PERSON_…" at bounding box center [79, 143] width 35 height 9
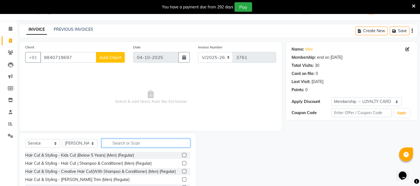
click at [128, 146] on input "text" at bounding box center [146, 143] width 89 height 9
type input "c"
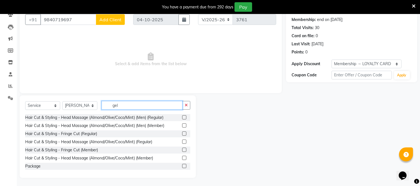
scroll to position [29, 0]
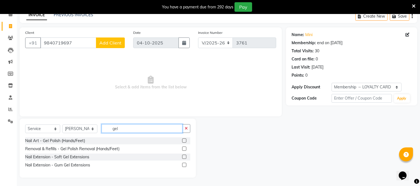
type input "gel"
click at [183, 148] on label at bounding box center [184, 149] width 4 height 4
click at [183, 148] on input "checkbox" at bounding box center [184, 149] width 4 height 4
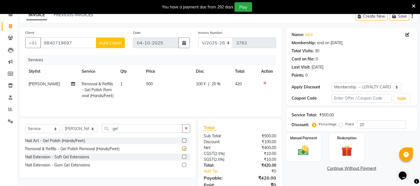
checkbox input "false"
click at [148, 84] on span "500" at bounding box center [149, 84] width 7 height 5
select select "48223"
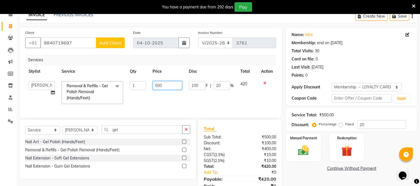
click at [157, 85] on input "500" at bounding box center [167, 85] width 29 height 9
type input "300"
click at [166, 99] on td "300" at bounding box center [168, 93] width 36 height 30
select select "48223"
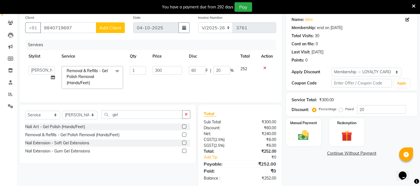
scroll to position [57, 0]
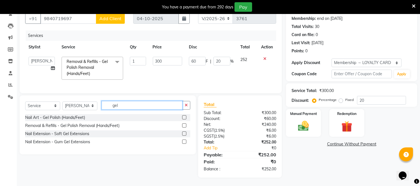
click at [135, 105] on input "gel" at bounding box center [142, 105] width 81 height 9
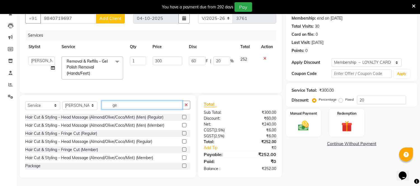
type input "g"
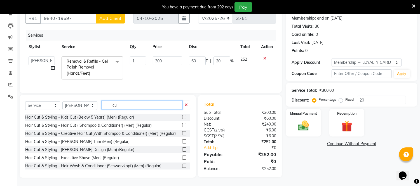
type input "c"
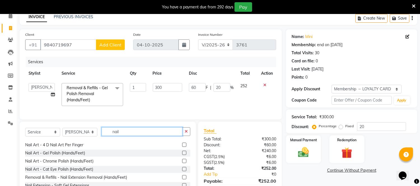
scroll to position [9, 0]
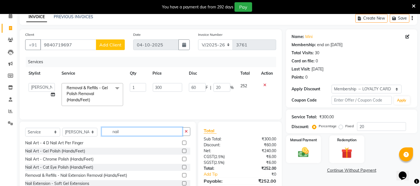
click at [121, 135] on input "nail" at bounding box center [142, 131] width 81 height 9
type input "n"
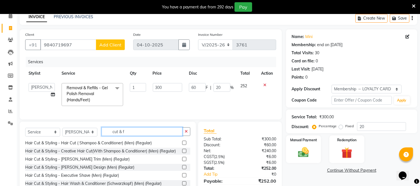
scroll to position [0, 0]
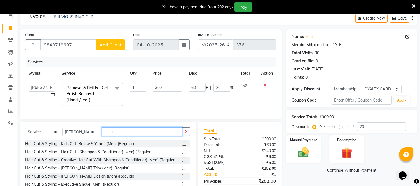
type input "c"
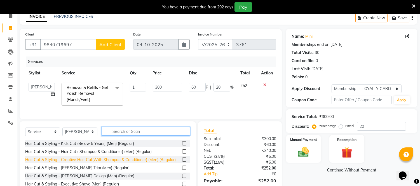
scroll to position [27, 0]
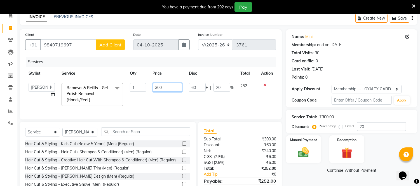
click at [157, 87] on input "300" at bounding box center [167, 87] width 29 height 9
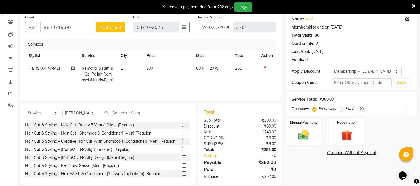
scroll to position [52, 0]
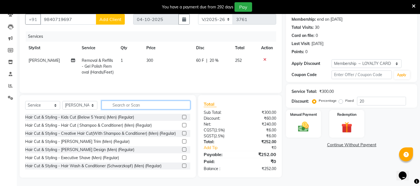
click at [125, 105] on input "text" at bounding box center [146, 105] width 89 height 9
type input "c"
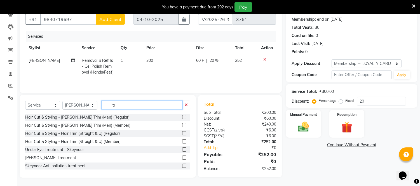
type input "t"
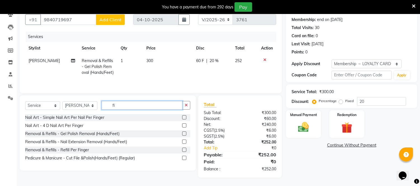
scroll to position [52, 0]
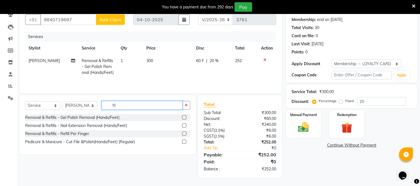
type input "fil"
click at [184, 142] on label at bounding box center [184, 142] width 4 height 4
click at [184, 142] on input "checkbox" at bounding box center [184, 142] width 4 height 4
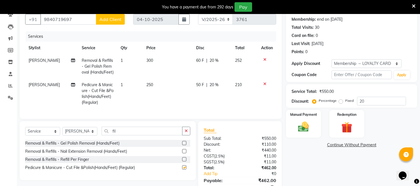
checkbox input "false"
click at [125, 136] on input "fil" at bounding box center [142, 131] width 81 height 9
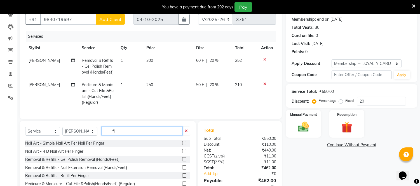
type input "f"
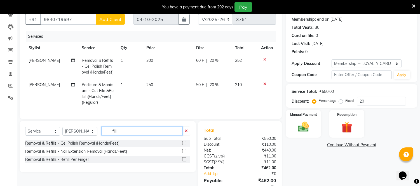
type input "fill"
click at [264, 82] on icon at bounding box center [265, 84] width 3 height 4
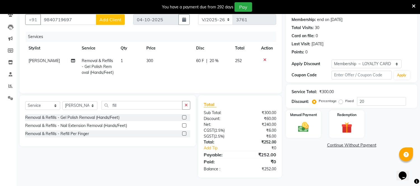
drag, startPoint x: 184, startPoint y: 133, endPoint x: 172, endPoint y: 130, distance: 12.4
click at [184, 133] on label at bounding box center [184, 134] width 4 height 4
click at [184, 133] on input "checkbox" at bounding box center [184, 134] width 4 height 4
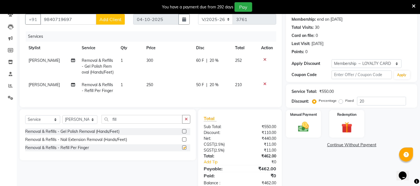
checkbox input "false"
click at [150, 86] on span "250" at bounding box center [149, 84] width 7 height 5
select select "48223"
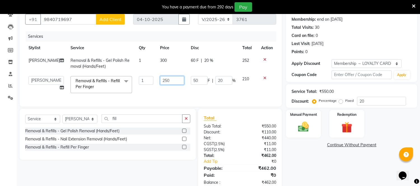
click at [160, 80] on input "250" at bounding box center [172, 80] width 24 height 9
type input "150"
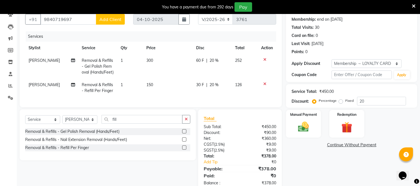
drag, startPoint x: 307, startPoint y: 151, endPoint x: 298, endPoint y: 150, distance: 8.5
click at [306, 151] on div "Name: Mini Membership: end on [DATE] Total Visits: 30 Card on file: 0 Last Visi…" at bounding box center [354, 98] width 136 height 188
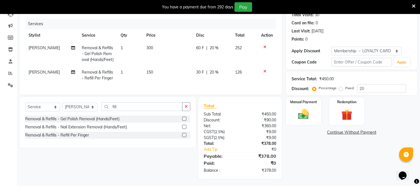
scroll to position [71, 0]
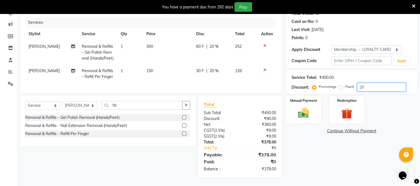
click at [374, 83] on input "20" at bounding box center [381, 87] width 49 height 9
type input "2"
click at [313, 107] on div "Manual Payment" at bounding box center [304, 110] width 36 height 29
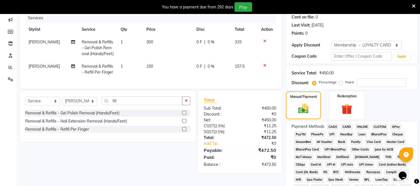
click at [363, 125] on span "ONLINE" at bounding box center [362, 127] width 15 height 6
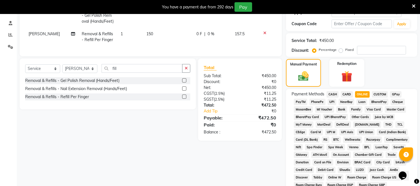
scroll to position [212, 0]
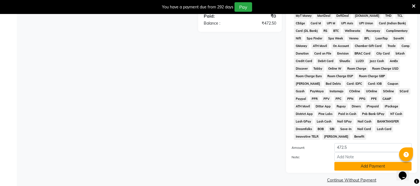
click at [365, 162] on button "Add Payment" at bounding box center [373, 166] width 77 height 9
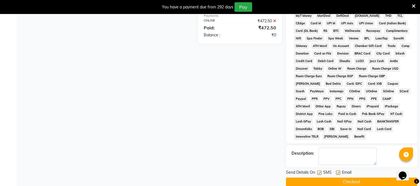
click at [363, 178] on button "Checkout" at bounding box center [351, 182] width 131 height 9
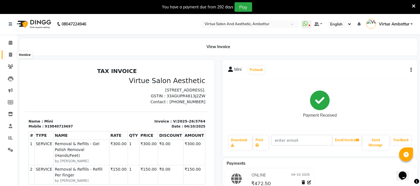
click at [11, 53] on icon at bounding box center [10, 55] width 3 height 4
select select "service"
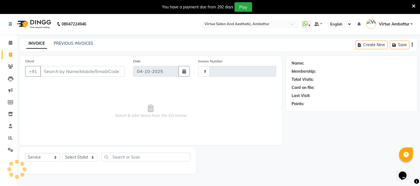
scroll to position [14, 0]
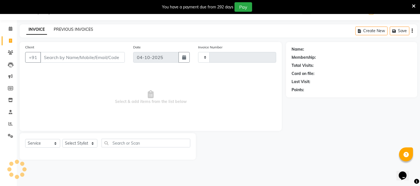
click at [74, 31] on link "PREVIOUS INVOICES" at bounding box center [73, 29] width 39 height 5
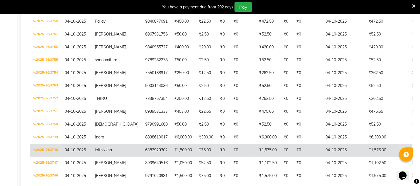
scroll to position [218, 0]
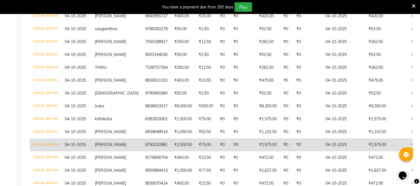
click at [108, 142] on span "[PERSON_NAME]" at bounding box center [110, 144] width 31 height 5
click at [105, 139] on td "[PERSON_NAME]" at bounding box center [117, 145] width 50 height 13
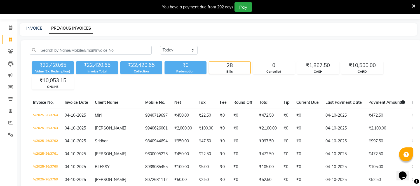
scroll to position [0, 0]
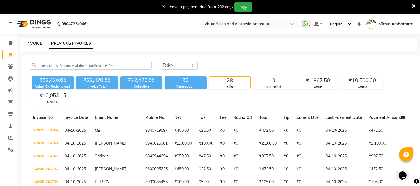
click at [32, 43] on link "INVOICE" at bounding box center [34, 43] width 16 height 5
select select "service"
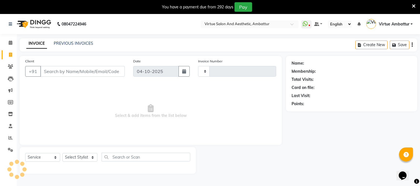
scroll to position [14, 0]
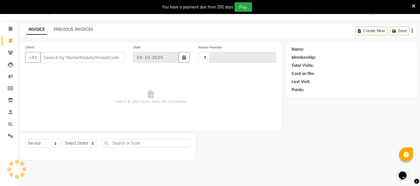
type input "3765"
select select "5237"
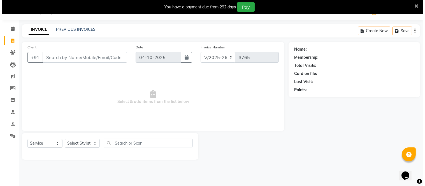
scroll to position [0, 0]
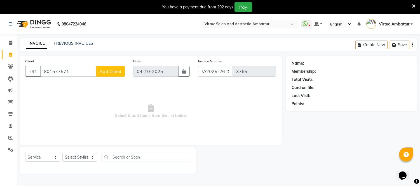
click at [60, 71] on input "801577571" at bounding box center [68, 71] width 56 height 11
click at [75, 73] on input "8015774571" at bounding box center [68, 71] width 56 height 11
type input "8015774571"
click at [110, 72] on span "Add Client" at bounding box center [110, 72] width 22 height 6
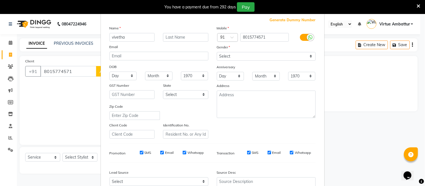
scroll to position [31, 0]
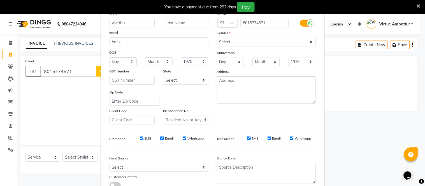
type input "vivetha"
click at [228, 48] on div "Mobile Country Code × 91 8015774571 Gender Select [DEMOGRAPHIC_DATA] [DEMOGRAPH…" at bounding box center [266, 68] width 107 height 114
click at [228, 46] on select "Select [DEMOGRAPHIC_DATA] [DEMOGRAPHIC_DATA] Other Prefer Not To Say" at bounding box center [266, 42] width 99 height 9
select select "[DEMOGRAPHIC_DATA]"
click at [217, 38] on select "Select [DEMOGRAPHIC_DATA] [DEMOGRAPHIC_DATA] Other Prefer Not To Say" at bounding box center [266, 42] width 99 height 9
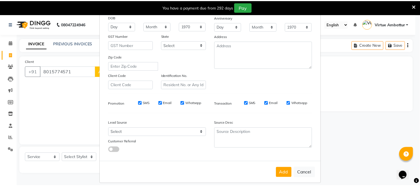
scroll to position [72, 0]
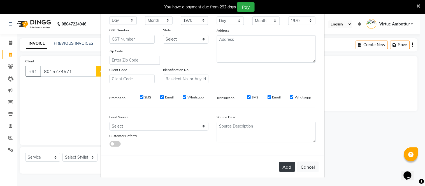
click at [287, 164] on button "Add" at bounding box center [287, 167] width 16 height 10
select select
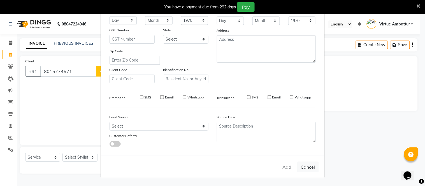
select select
checkbox input "false"
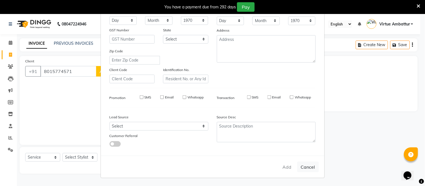
checkbox input "false"
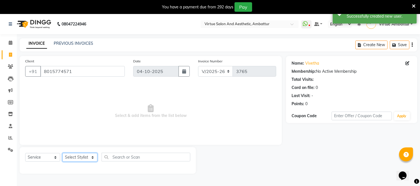
click at [91, 157] on select "Select Stylist [PERSON_NAME] [PERSON_NAME] [PERSON_NAME] [PERSON_NAME] [PERSON_…" at bounding box center [79, 157] width 35 height 9
click at [138, 138] on span "Select & add items from the list below" at bounding box center [150, 111] width 251 height 56
click at [57, 160] on select "Select Service Product Membership Package Voucher Prepaid Gift Card" at bounding box center [42, 157] width 35 height 9
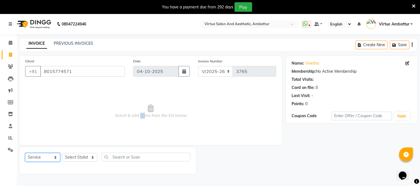
select select "product"
click at [25, 153] on select "Select Service Product Membership Package Voucher Prepaid Gift Card" at bounding box center [42, 157] width 35 height 9
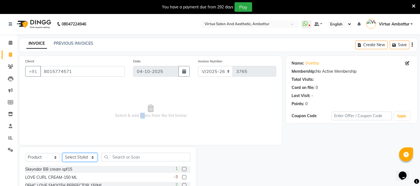
click at [89, 155] on select "Select Stylist [PERSON_NAME] [PERSON_NAME] [PERSON_NAME] [PERSON_NAME] [PERSON_…" at bounding box center [79, 157] width 35 height 9
select select "40580"
click at [62, 153] on select "Select Stylist [PERSON_NAME] [PERSON_NAME] [PERSON_NAME] [PERSON_NAME] [PERSON_…" at bounding box center [79, 157] width 35 height 9
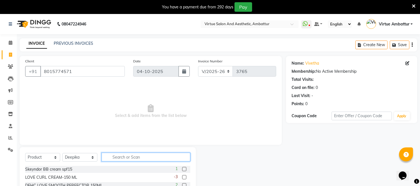
click at [124, 154] on input "text" at bounding box center [146, 157] width 89 height 9
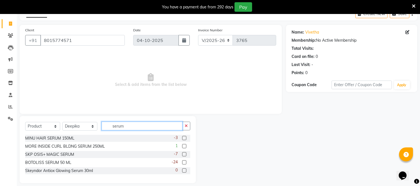
type input "serum"
click at [186, 162] on label at bounding box center [184, 162] width 4 height 4
click at [186, 162] on input "checkbox" at bounding box center [184, 163] width 4 height 4
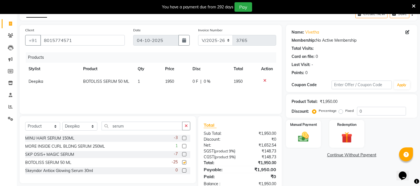
checkbox input "false"
click at [265, 81] on icon at bounding box center [265, 81] width 3 height 4
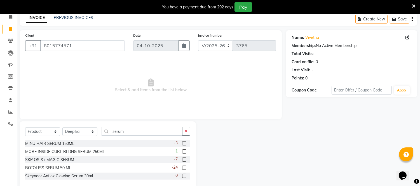
scroll to position [37, 0]
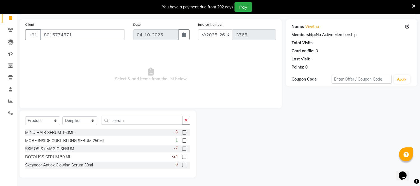
click at [182, 149] on label at bounding box center [184, 149] width 4 height 4
click at [182, 149] on input "checkbox" at bounding box center [184, 149] width 4 height 4
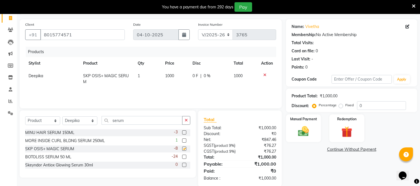
checkbox input "false"
click at [172, 75] on span "1000" at bounding box center [169, 75] width 9 height 5
select select "40580"
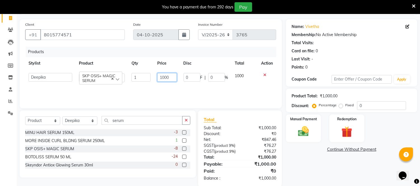
drag, startPoint x: 164, startPoint y: 76, endPoint x: 168, endPoint y: 82, distance: 6.2
click at [165, 77] on input "1000" at bounding box center [167, 77] width 20 height 9
click at [167, 79] on input "1000" at bounding box center [167, 77] width 20 height 9
type input "350"
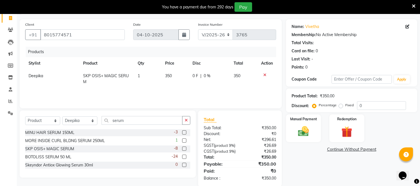
click at [177, 86] on div "Products Stylist Product Qty Price Disc Total Action Deepika SKP OSIS+ MAGIC SE…" at bounding box center [150, 75] width 251 height 56
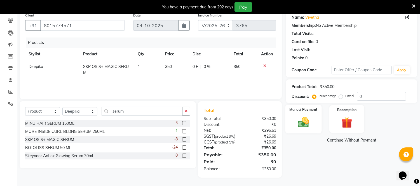
scroll to position [57, 0]
click at [305, 116] on img at bounding box center [304, 122] width 18 height 13
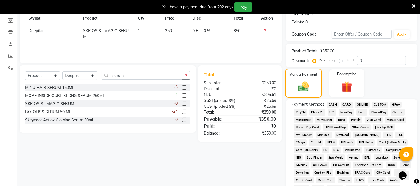
scroll to position [120, 0]
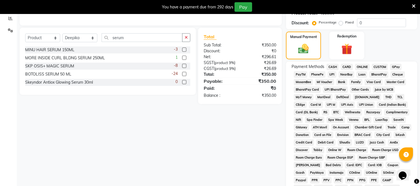
click at [355, 65] on div "ONLINE" at bounding box center [361, 68] width 17 height 8
click at [360, 66] on span "ONLINE" at bounding box center [362, 67] width 15 height 6
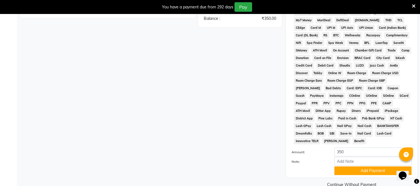
scroll to position [201, 0]
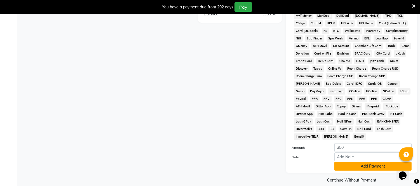
click at [357, 162] on button "Add Payment" at bounding box center [373, 166] width 77 height 9
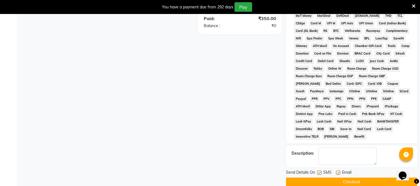
click at [349, 178] on button "Checkout" at bounding box center [351, 182] width 131 height 9
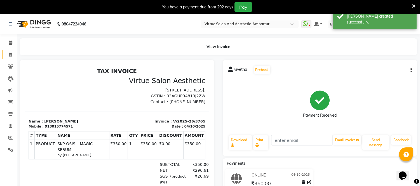
click at [7, 51] on link "Invoice" at bounding box center [8, 54] width 13 height 9
select select "service"
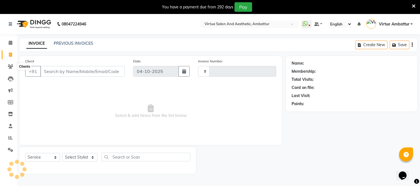
scroll to position [14, 0]
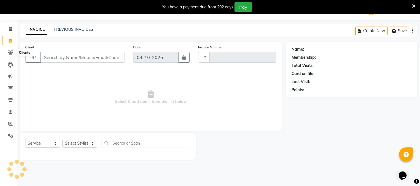
type input "3766"
select select "5237"
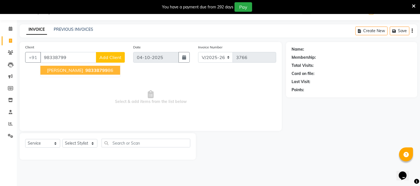
click at [85, 68] on span "98338799" at bounding box center [96, 71] width 22 height 6
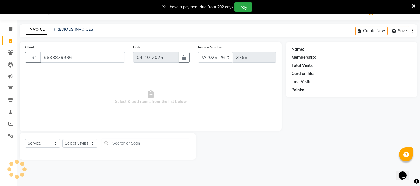
type input "9833879986"
select select "1: Object"
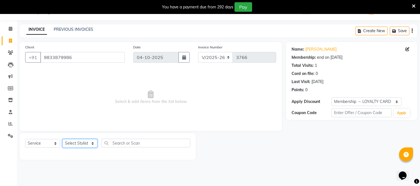
click at [89, 145] on select "Select Stylist [PERSON_NAME] [PERSON_NAME] [PERSON_NAME] [PERSON_NAME] [PERSON_…" at bounding box center [79, 143] width 35 height 9
select select "48009"
click at [62, 139] on select "Select Stylist [PERSON_NAME] [PERSON_NAME] [PERSON_NAME] [PERSON_NAME] [PERSON_…" at bounding box center [79, 143] width 35 height 9
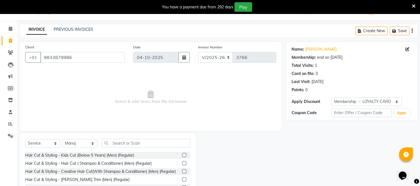
click at [182, 164] on label at bounding box center [184, 163] width 4 height 4
click at [182, 164] on input "checkbox" at bounding box center [184, 164] width 4 height 4
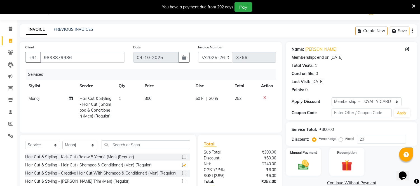
checkbox input "false"
click at [146, 98] on span "300" at bounding box center [148, 98] width 7 height 5
select select "48009"
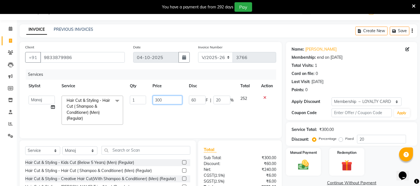
click at [160, 100] on input "300" at bounding box center [167, 100] width 29 height 9
type input "250"
click at [167, 120] on td "250" at bounding box center [168, 110] width 36 height 36
select select "48009"
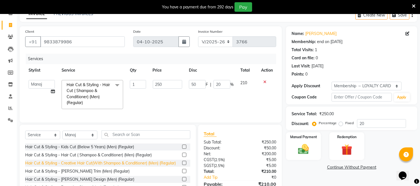
scroll to position [45, 0]
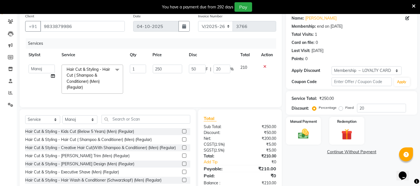
click at [182, 166] on label at bounding box center [184, 164] width 4 height 4
click at [182, 166] on input "checkbox" at bounding box center [184, 164] width 4 height 4
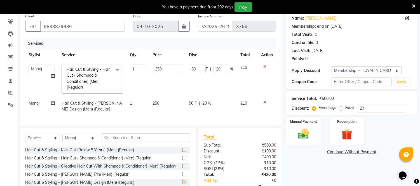
checkbox input "false"
click at [156, 99] on td "250" at bounding box center [168, 106] width 36 height 18
select select "48009"
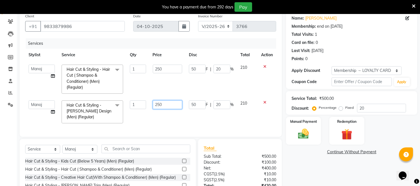
drag, startPoint x: 160, startPoint y: 106, endPoint x: 162, endPoint y: 110, distance: 4.7
click at [162, 107] on input "250" at bounding box center [167, 105] width 29 height 9
type input "200"
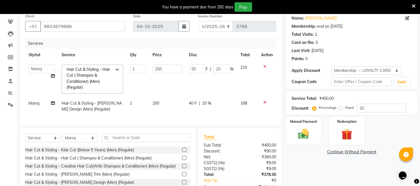
click at [166, 114] on td "200" at bounding box center [168, 106] width 36 height 18
select select "48009"
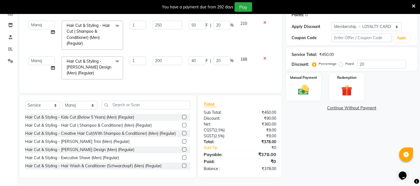
scroll to position [94, 0]
drag, startPoint x: 371, startPoint y: 56, endPoint x: 371, endPoint y: 61, distance: 4.5
click at [371, 60] on input "20" at bounding box center [381, 64] width 49 height 9
type input "2"
type input "5"
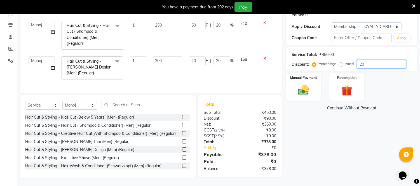
type input "2"
type input "4"
type input "2"
type input "0"
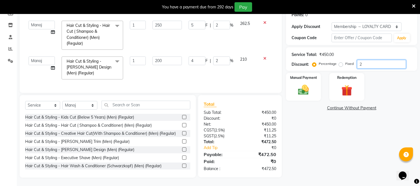
type input "0"
click at [314, 82] on div "Manual Payment" at bounding box center [304, 87] width 36 height 29
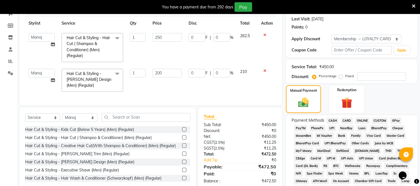
scroll to position [62, 0]
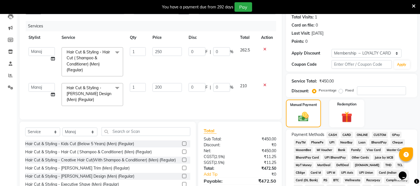
click at [264, 48] on icon at bounding box center [265, 49] width 3 height 4
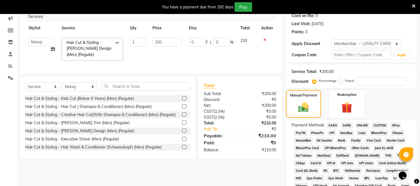
scroll to position [93, 0]
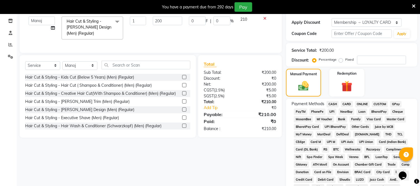
click at [348, 102] on span "CARD" at bounding box center [347, 104] width 12 height 6
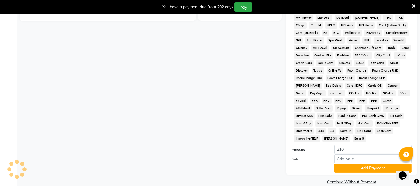
scroll to position [212, 0]
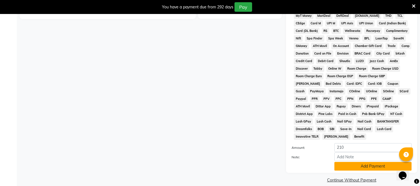
click at [352, 162] on button "Add Payment" at bounding box center [373, 166] width 77 height 9
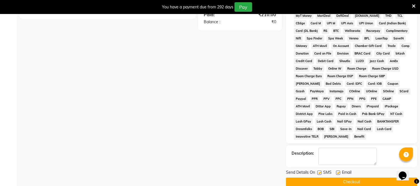
click at [341, 178] on button "Checkout" at bounding box center [351, 182] width 131 height 9
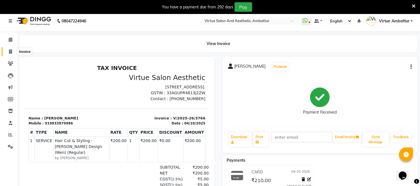
click at [13, 52] on span at bounding box center [11, 52] width 10 height 6
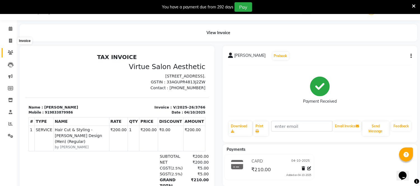
select select "service"
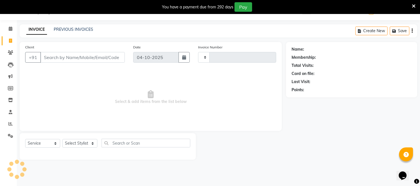
type input "3767"
select select "5237"
click at [69, 28] on link "PREVIOUS INVOICES" at bounding box center [73, 29] width 39 height 5
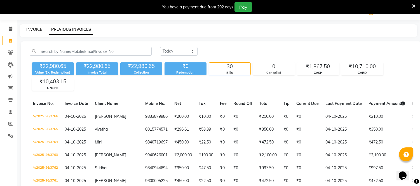
click at [40, 29] on link "INVOICE" at bounding box center [34, 29] width 16 height 5
select select "service"
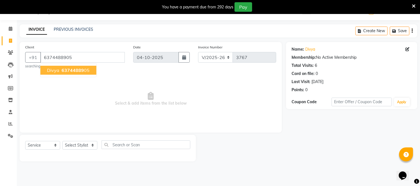
click at [74, 73] on span "63744889" at bounding box center [73, 71] width 22 height 6
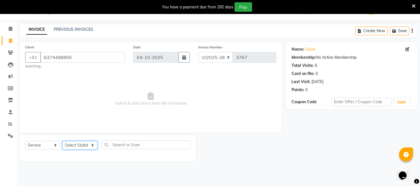
click at [85, 146] on select "Select Stylist [PERSON_NAME] [PERSON_NAME] [PERSON_NAME] [PERSON_NAME] [PERSON_…" at bounding box center [79, 145] width 35 height 9
click at [62, 141] on select "Select Stylist [PERSON_NAME] [PERSON_NAME] [PERSON_NAME] [PERSON_NAME] [PERSON_…" at bounding box center [79, 145] width 35 height 9
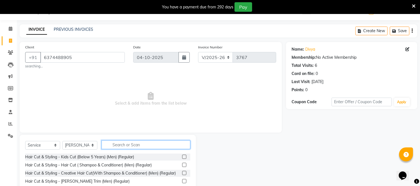
click at [121, 144] on input "text" at bounding box center [146, 145] width 89 height 9
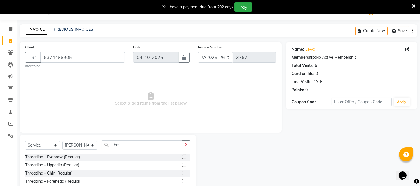
click at [182, 157] on label at bounding box center [184, 157] width 4 height 4
click at [182, 157] on input "checkbox" at bounding box center [184, 157] width 4 height 4
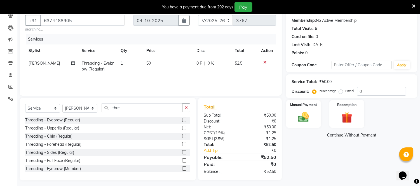
scroll to position [54, 0]
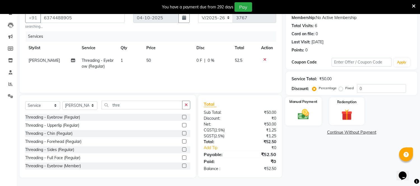
click at [299, 111] on img at bounding box center [304, 114] width 18 height 13
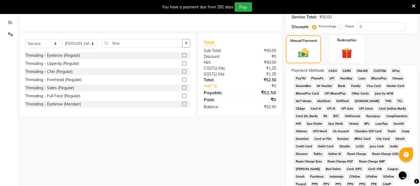
scroll to position [116, 0]
click at [366, 70] on span "ONLINE" at bounding box center [362, 71] width 15 height 6
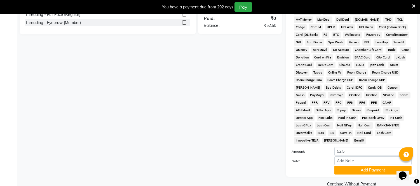
scroll to position [201, 0]
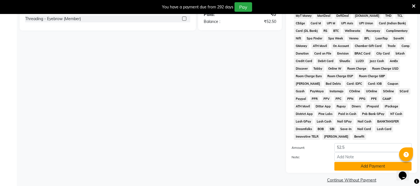
click at [361, 162] on button "Add Payment" at bounding box center [373, 166] width 77 height 9
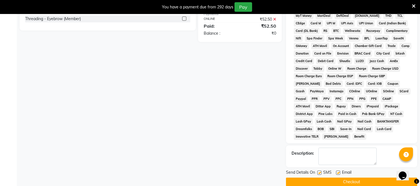
drag, startPoint x: 359, startPoint y: 172, endPoint x: 259, endPoint y: 136, distance: 106.7
click at [359, 178] on button "Checkout" at bounding box center [351, 182] width 131 height 9
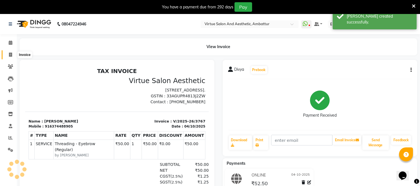
click at [9, 54] on icon at bounding box center [10, 55] width 3 height 4
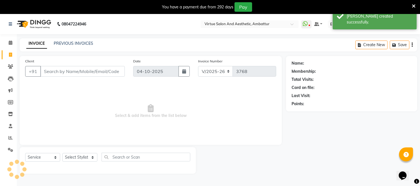
scroll to position [14, 0]
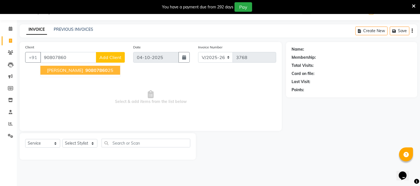
click at [92, 70] on ngb-highlight "90807860 25" at bounding box center [98, 71] width 29 height 6
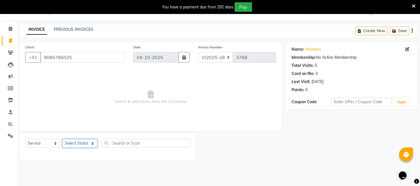
click at [87, 142] on select "Select Stylist [PERSON_NAME] [PERSON_NAME] [PERSON_NAME] [PERSON_NAME] [PERSON_…" at bounding box center [79, 143] width 35 height 9
click at [62, 139] on select "Select Stylist [PERSON_NAME] [PERSON_NAME] [PERSON_NAME] [PERSON_NAME] [PERSON_…" at bounding box center [79, 143] width 35 height 9
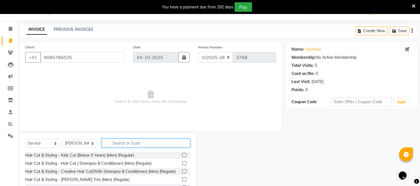
drag, startPoint x: 118, startPoint y: 142, endPoint x: 121, endPoint y: 139, distance: 4.4
click at [119, 141] on input "text" at bounding box center [146, 143] width 89 height 9
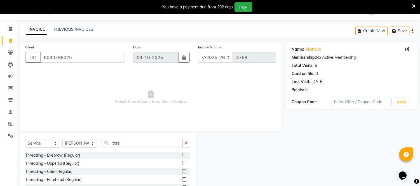
click at [182, 155] on label at bounding box center [184, 155] width 4 height 4
click at [182, 155] on input "checkbox" at bounding box center [184, 156] width 4 height 4
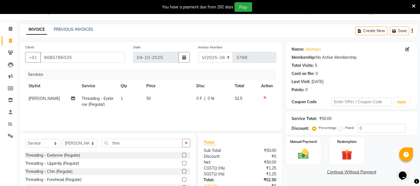
click at [182, 163] on label at bounding box center [184, 163] width 4 height 4
click at [182, 163] on input "checkbox" at bounding box center [184, 164] width 4 height 4
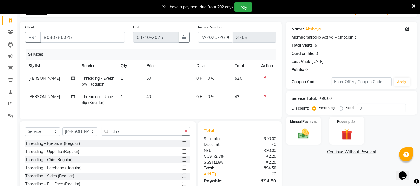
scroll to position [45, 0]
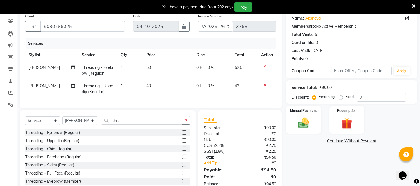
click at [182, 151] on label at bounding box center [184, 149] width 4 height 4
click at [182, 151] on input "checkbox" at bounding box center [184, 149] width 4 height 4
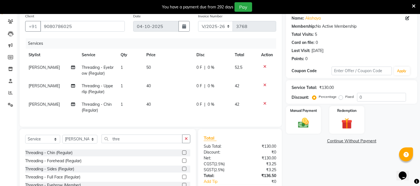
scroll to position [0, 0]
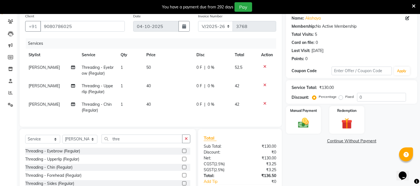
click at [182, 178] on label at bounding box center [184, 175] width 4 height 4
click at [182, 178] on input "checkbox" at bounding box center [184, 176] width 4 height 4
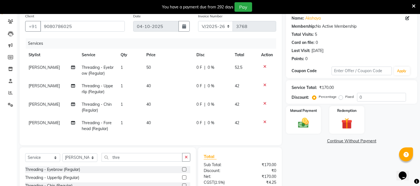
click at [146, 87] on span "40" at bounding box center [148, 85] width 4 height 5
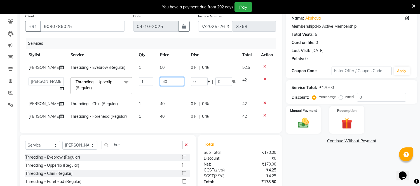
drag, startPoint x: 158, startPoint y: 83, endPoint x: 158, endPoint y: 91, distance: 7.8
click at [160, 84] on input "40" at bounding box center [172, 81] width 24 height 9
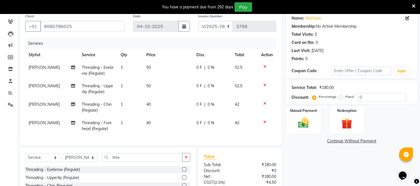
click at [154, 105] on td "40" at bounding box center [168, 107] width 50 height 18
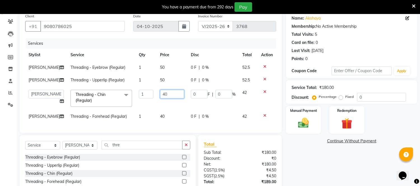
click at [160, 96] on input "40" at bounding box center [172, 94] width 24 height 9
click at [157, 117] on td "40" at bounding box center [172, 116] width 31 height 13
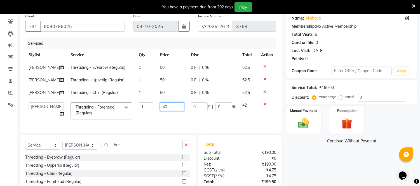
click at [160, 108] on input "40" at bounding box center [172, 107] width 24 height 9
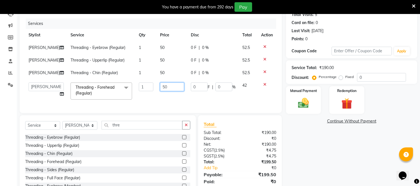
scroll to position [90, 0]
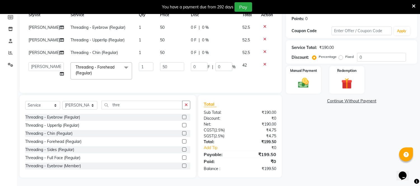
click at [316, 138] on div "Name: [PERSON_NAME] Membership: No Active Membership Total Visits: 5 Card on fi…" at bounding box center [354, 74] width 136 height 207
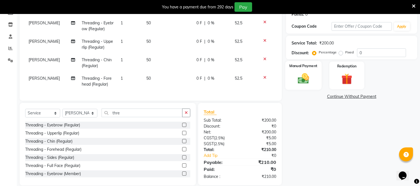
click at [296, 77] on img at bounding box center [304, 78] width 18 height 13
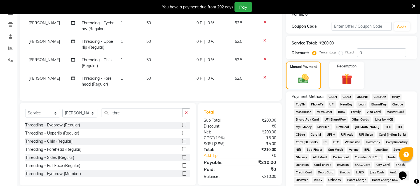
click at [393, 99] on span "GPay" at bounding box center [395, 97] width 11 height 6
drag, startPoint x: 365, startPoint y: 97, endPoint x: 361, endPoint y: 104, distance: 7.3
click at [365, 97] on span "ONLINE" at bounding box center [362, 97] width 15 height 6
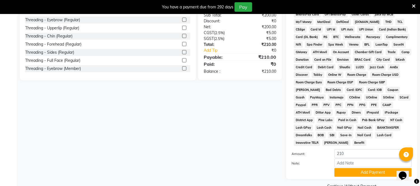
scroll to position [201, 0]
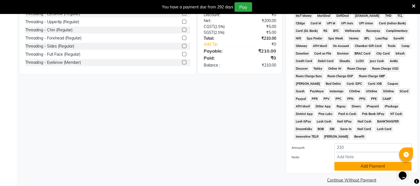
click at [359, 162] on button "Add Payment" at bounding box center [373, 166] width 77 height 9
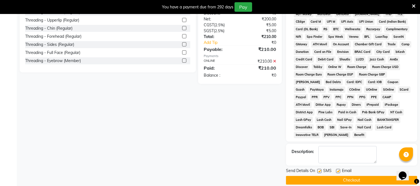
scroll to position [203, 0]
click at [329, 176] on button "Checkout" at bounding box center [351, 180] width 131 height 9
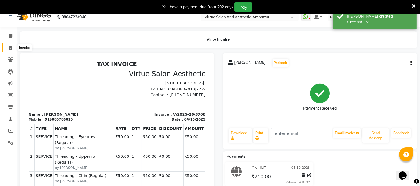
click at [10, 48] on icon at bounding box center [10, 48] width 3 height 4
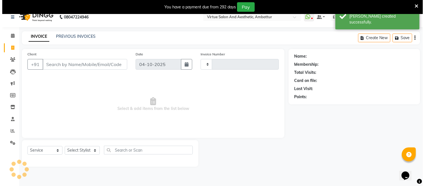
scroll to position [14, 0]
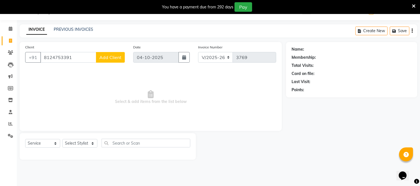
click at [111, 56] on span "Add Client" at bounding box center [110, 58] width 22 height 6
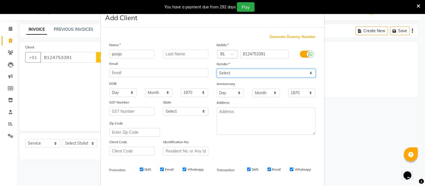
click at [217, 75] on select "Select [DEMOGRAPHIC_DATA] [DEMOGRAPHIC_DATA] Other Prefer Not To Say" at bounding box center [266, 73] width 99 height 9
click at [217, 69] on select "Select [DEMOGRAPHIC_DATA] [DEMOGRAPHIC_DATA] Other Prefer Not To Say" at bounding box center [266, 73] width 99 height 9
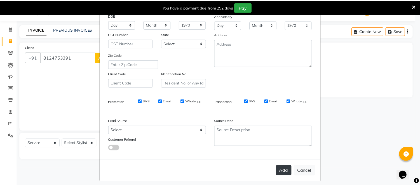
scroll to position [72, 0]
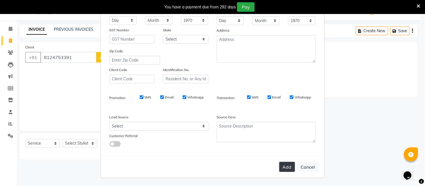
click at [285, 164] on button "Add" at bounding box center [287, 167] width 16 height 10
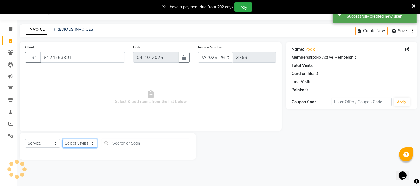
click at [94, 146] on select "Select Stylist [PERSON_NAME] [PERSON_NAME] [PERSON_NAME] [PERSON_NAME] [PERSON_…" at bounding box center [79, 143] width 35 height 9
click at [62, 139] on select "Select Stylist [PERSON_NAME] [PERSON_NAME] [PERSON_NAME] [PERSON_NAME] [PERSON_…" at bounding box center [79, 143] width 35 height 9
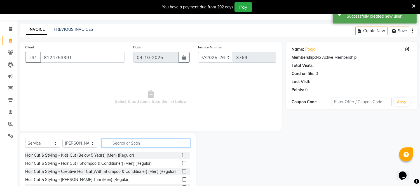
click at [113, 141] on input "text" at bounding box center [146, 143] width 89 height 9
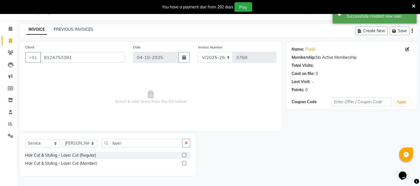
click at [185, 155] on label at bounding box center [184, 155] width 4 height 4
click at [185, 155] on input "checkbox" at bounding box center [184, 156] width 4 height 4
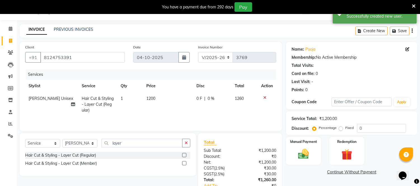
click at [149, 100] on span "1200" at bounding box center [150, 98] width 9 height 5
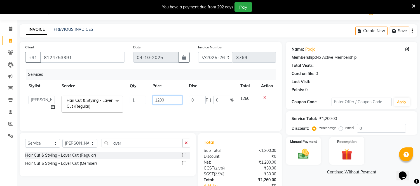
click at [160, 104] on input "1200" at bounding box center [167, 100] width 29 height 9
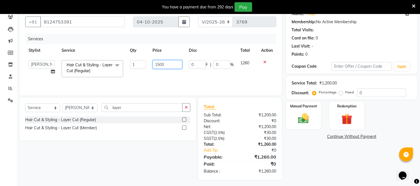
scroll to position [52, 0]
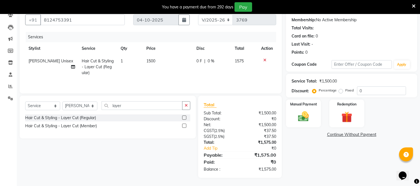
click at [325, 157] on div "Name: Pooja Membership: No Active Membership Total Visits: Card on file: 0 Last…" at bounding box center [354, 91] width 136 height 174
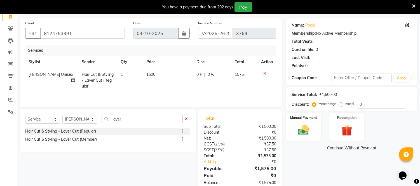
scroll to position [52, 0]
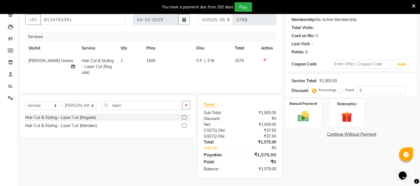
click at [298, 117] on img at bounding box center [304, 116] width 18 height 13
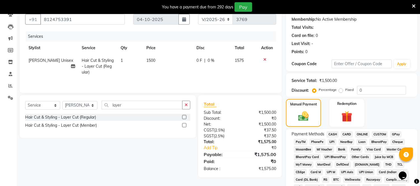
click at [360, 135] on span "ONLINE" at bounding box center [362, 134] width 15 height 6
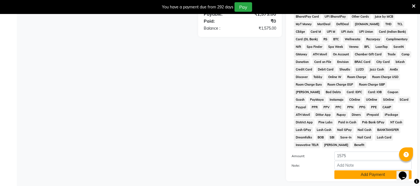
scroll to position [201, 0]
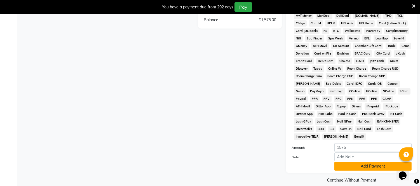
click at [347, 162] on button "Add Payment" at bounding box center [373, 166] width 77 height 9
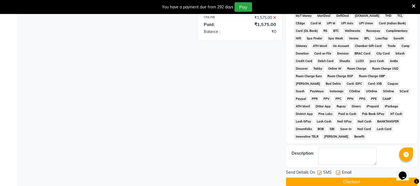
click at [346, 178] on button "Checkout" at bounding box center [351, 182] width 131 height 9
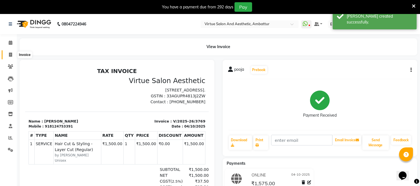
click at [12, 54] on icon at bounding box center [10, 55] width 3 height 4
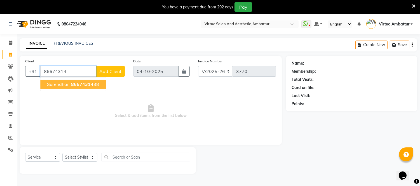
click at [76, 87] on span "86674314" at bounding box center [82, 85] width 22 height 6
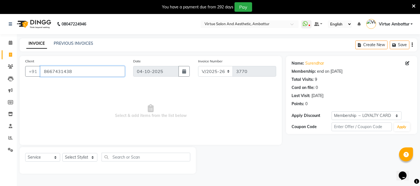
click at [86, 73] on input "8667431438" at bounding box center [82, 71] width 85 height 11
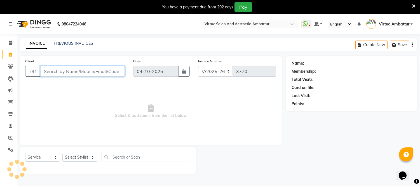
paste input "8925755746"
click at [71, 40] on div "INVOICE PREVIOUS INVOICES Create New Save" at bounding box center [219, 44] width 398 height 13
click at [73, 42] on link "PREVIOUS INVOICES" at bounding box center [73, 43] width 39 height 5
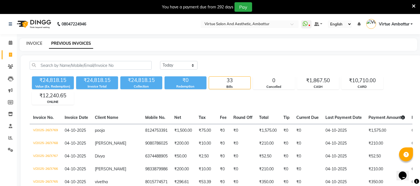
click at [31, 45] on link "INVOICE" at bounding box center [34, 43] width 16 height 5
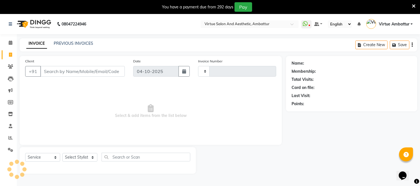
scroll to position [14, 0]
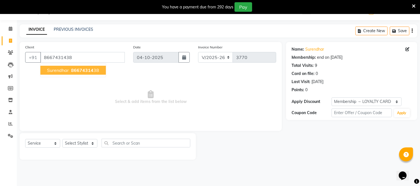
click at [70, 68] on ngb-highlight "86674314 38" at bounding box center [84, 71] width 29 height 6
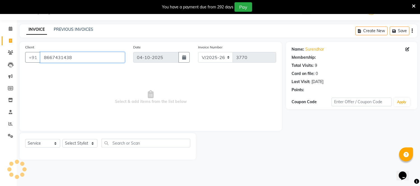
click at [82, 60] on input "8667431438" at bounding box center [82, 57] width 85 height 11
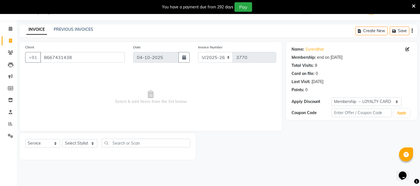
drag, startPoint x: 99, startPoint y: 96, endPoint x: 98, endPoint y: 125, distance: 29.1
click at [99, 96] on span "Select & add items from the list below" at bounding box center [150, 97] width 251 height 56
click at [92, 141] on select "Select Stylist [PERSON_NAME] [PERSON_NAME] [PERSON_NAME] [PERSON_NAME] [PERSON_…" at bounding box center [79, 143] width 35 height 9
click at [62, 139] on select "Select Stylist [PERSON_NAME] [PERSON_NAME] [PERSON_NAME] [PERSON_NAME] [PERSON_…" at bounding box center [79, 143] width 35 height 9
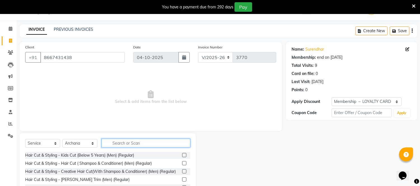
click at [125, 143] on input "text" at bounding box center [146, 143] width 89 height 9
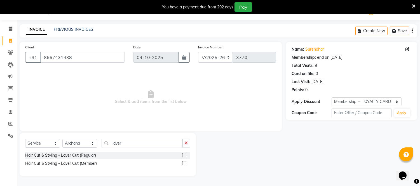
click at [185, 154] on label at bounding box center [184, 155] width 4 height 4
click at [185, 154] on input "checkbox" at bounding box center [184, 156] width 4 height 4
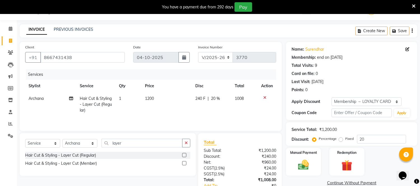
click at [149, 97] on span "1200" at bounding box center [149, 98] width 9 height 5
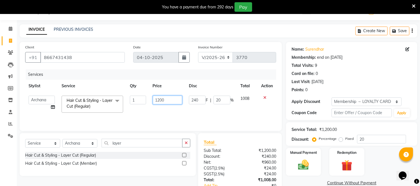
drag, startPoint x: 159, startPoint y: 101, endPoint x: 167, endPoint y: 124, distance: 23.6
click at [160, 101] on input "1200" at bounding box center [167, 100] width 29 height 9
click at [184, 115] on td "1500" at bounding box center [168, 104] width 36 height 24
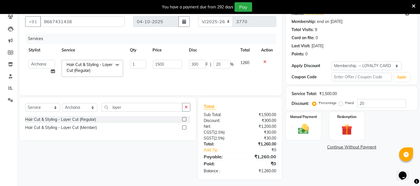
scroll to position [52, 0]
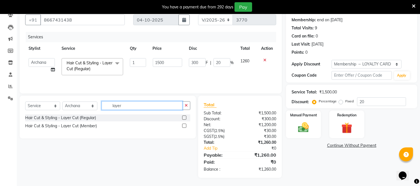
click at [134, 104] on input "layer" at bounding box center [142, 105] width 81 height 9
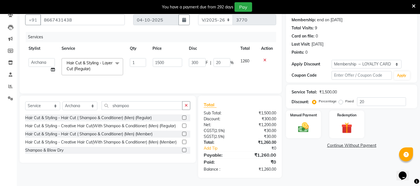
click at [184, 149] on label at bounding box center [184, 150] width 4 height 4
click at [184, 149] on input "checkbox" at bounding box center [184, 151] width 4 height 4
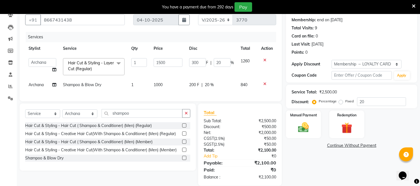
click at [161, 83] on span "1000" at bounding box center [158, 84] width 9 height 5
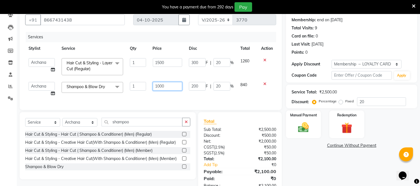
drag, startPoint x: 163, startPoint y: 86, endPoint x: 167, endPoint y: 110, distance: 23.9
click at [162, 87] on input "1000" at bounding box center [167, 86] width 29 height 9
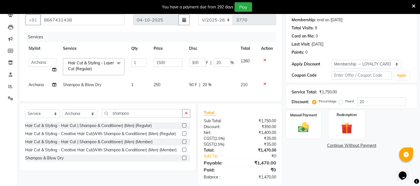
drag, startPoint x: 328, startPoint y: 164, endPoint x: 358, endPoint y: 119, distance: 54.1
click at [330, 160] on div "Name: Surendhar Membership: end on [DATE] Total Visits: 9 Card on file: 0 Last …" at bounding box center [354, 95] width 136 height 182
click at [378, 100] on input "20" at bounding box center [381, 101] width 49 height 9
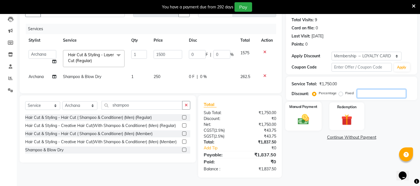
scroll to position [64, 0]
click at [309, 113] on img at bounding box center [304, 119] width 18 height 13
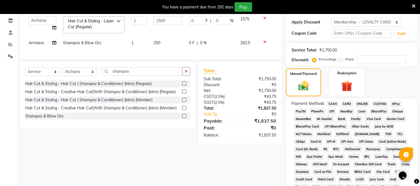
scroll to position [95, 0]
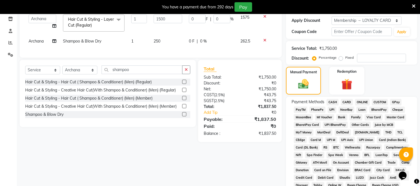
click at [368, 103] on span "ONLINE" at bounding box center [362, 102] width 15 height 6
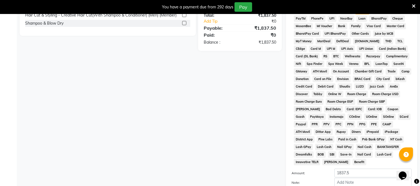
scroll to position [212, 0]
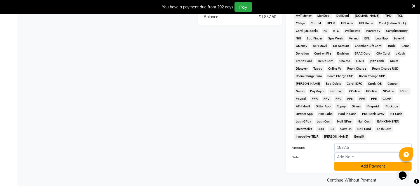
click at [358, 162] on button "Add Payment" at bounding box center [373, 166] width 77 height 9
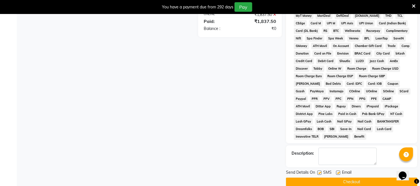
click at [351, 178] on button "Checkout" at bounding box center [351, 182] width 131 height 9
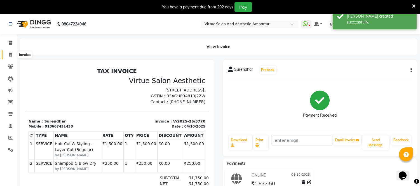
click at [9, 55] on icon at bounding box center [10, 55] width 3 height 4
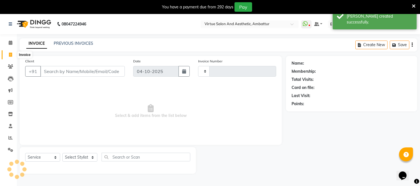
scroll to position [14, 0]
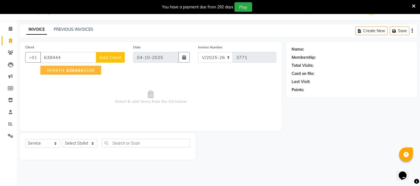
click at [74, 71] on span "638444" at bounding box center [74, 71] width 17 height 6
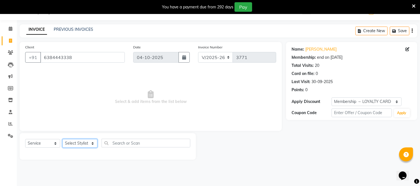
click at [77, 141] on select "Select Stylist [PERSON_NAME] [PERSON_NAME] [PERSON_NAME] [PERSON_NAME] [PERSON_…" at bounding box center [79, 143] width 35 height 9
click at [62, 139] on select "Select Stylist [PERSON_NAME] [PERSON_NAME] [PERSON_NAME] [PERSON_NAME] [PERSON_…" at bounding box center [79, 143] width 35 height 9
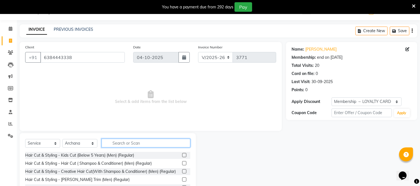
click at [143, 143] on input "text" at bounding box center [146, 143] width 89 height 9
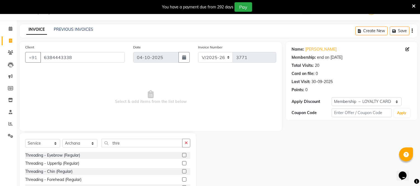
click at [182, 155] on label at bounding box center [184, 155] width 4 height 4
click at [182, 155] on input "checkbox" at bounding box center [184, 156] width 4 height 4
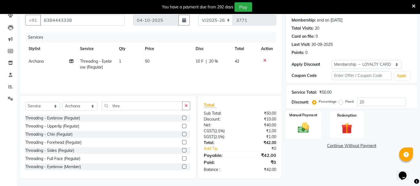
scroll to position [52, 0]
click at [311, 127] on img at bounding box center [304, 127] width 18 height 13
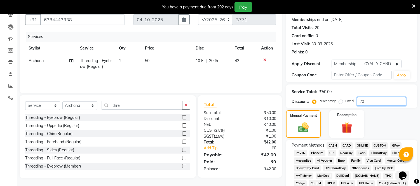
drag, startPoint x: 372, startPoint y: 100, endPoint x: 376, endPoint y: 97, distance: 5.0
click at [376, 98] on input "20" at bounding box center [381, 101] width 49 height 9
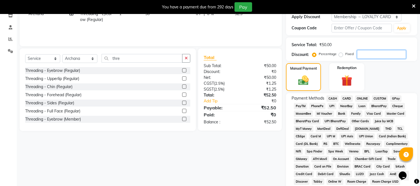
scroll to position [114, 0]
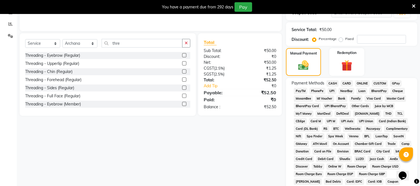
drag, startPoint x: 360, startPoint y: 83, endPoint x: 362, endPoint y: 86, distance: 3.0
click at [361, 83] on span "ONLINE" at bounding box center [362, 83] width 15 height 6
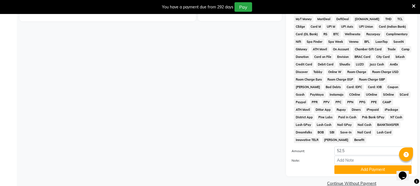
scroll to position [212, 0]
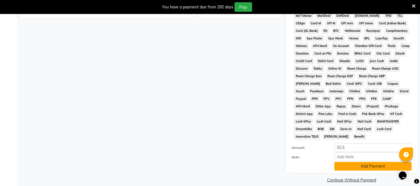
click at [362, 162] on button "Add Payment" at bounding box center [373, 166] width 77 height 9
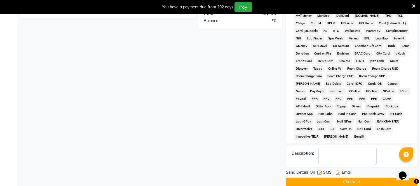
click at [348, 178] on button "Checkout" at bounding box center [351, 182] width 131 height 9
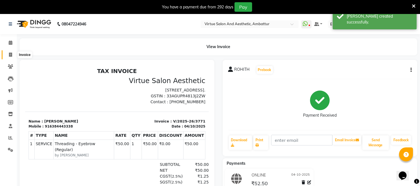
click at [13, 54] on span at bounding box center [11, 55] width 10 height 6
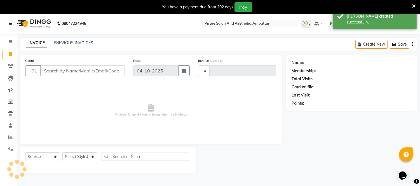
scroll to position [14, 0]
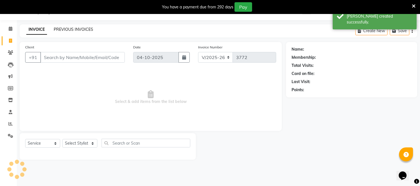
click at [82, 30] on link "PREVIOUS INVOICES" at bounding box center [73, 29] width 39 height 5
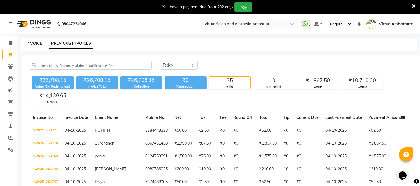
click at [36, 44] on link "INVOICE" at bounding box center [34, 43] width 16 height 5
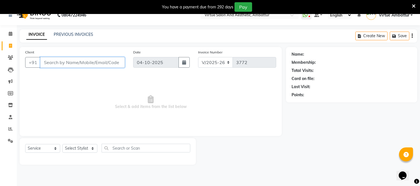
scroll to position [14, 0]
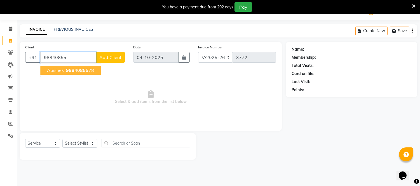
click at [55, 71] on span "Abishek" at bounding box center [55, 71] width 17 height 6
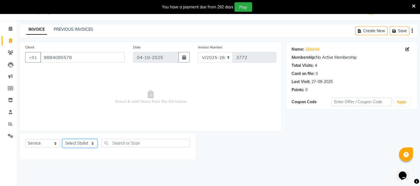
click at [92, 145] on select "Select Stylist [PERSON_NAME] [PERSON_NAME] [PERSON_NAME] [PERSON_NAME] [PERSON_…" at bounding box center [79, 143] width 35 height 9
click at [62, 139] on select "Select Stylist [PERSON_NAME] [PERSON_NAME] [PERSON_NAME] [PERSON_NAME] [PERSON_…" at bounding box center [79, 143] width 35 height 9
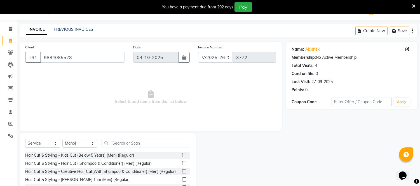
click at [182, 182] on label at bounding box center [184, 180] width 4 height 4
click at [182, 182] on input "checkbox" at bounding box center [184, 180] width 4 height 4
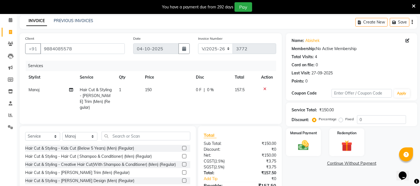
scroll to position [52, 0]
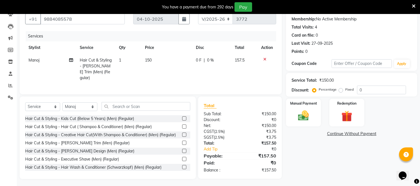
drag, startPoint x: 148, startPoint y: 59, endPoint x: 151, endPoint y: 66, distance: 7.5
click at [149, 61] on span "150" at bounding box center [148, 60] width 7 height 5
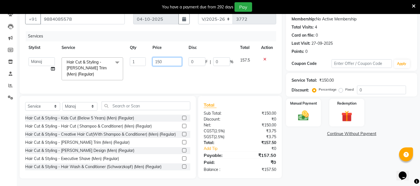
drag, startPoint x: 160, startPoint y: 62, endPoint x: 164, endPoint y: 71, distance: 9.6
click at [161, 63] on input "150" at bounding box center [167, 61] width 29 height 9
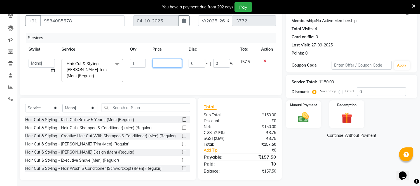
scroll to position [0, 0]
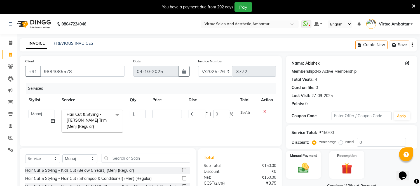
click at [316, 65] on link "Abishek" at bounding box center [313, 64] width 14 height 6
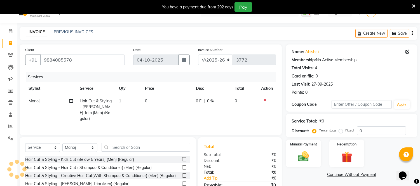
scroll to position [31, 0]
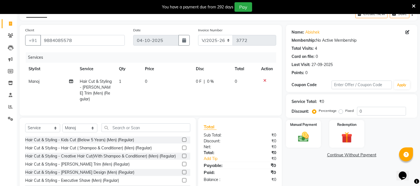
click at [150, 82] on td "0" at bounding box center [167, 90] width 51 height 30
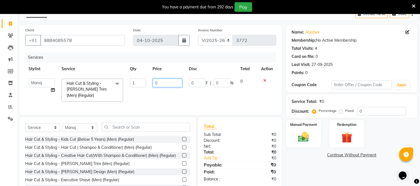
click at [159, 82] on input "0" at bounding box center [167, 83] width 29 height 9
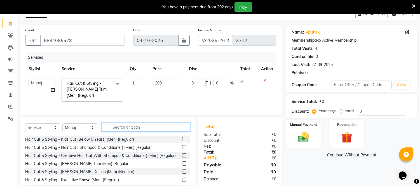
click at [129, 135] on div "Select Service Product Membership Package Voucher Prepaid Gift Card Select Styl…" at bounding box center [107, 129] width 165 height 13
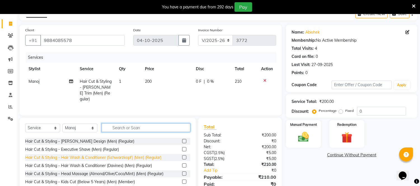
scroll to position [0, 0]
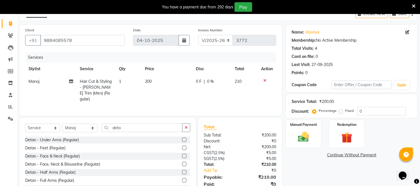
click at [182, 154] on label at bounding box center [184, 156] width 4 height 4
click at [182, 155] on input "checkbox" at bounding box center [184, 157] width 4 height 4
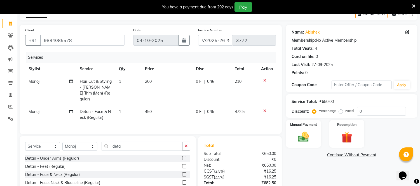
click at [150, 109] on span "450" at bounding box center [148, 111] width 7 height 5
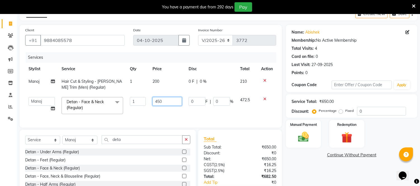
click at [158, 103] on input "450" at bounding box center [167, 101] width 29 height 9
click at [159, 104] on input "450" at bounding box center [167, 101] width 29 height 9
click at [316, 172] on div "Name: [PERSON_NAME] Membership: No Active Membership Total Visits: 4 Card on fi…" at bounding box center [354, 119] width 136 height 188
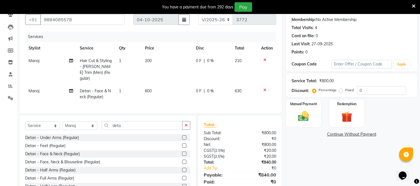
scroll to position [71, 0]
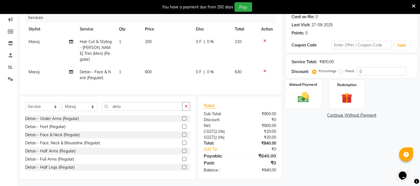
click at [298, 96] on img at bounding box center [304, 97] width 18 height 13
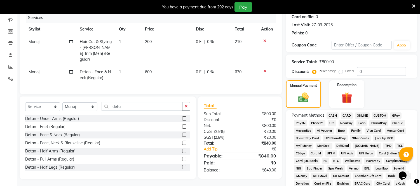
click at [364, 115] on span "ONLINE" at bounding box center [362, 116] width 15 height 6
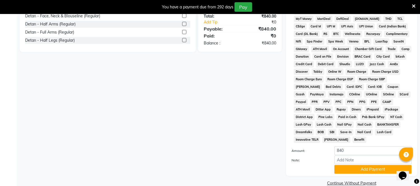
scroll to position [201, 0]
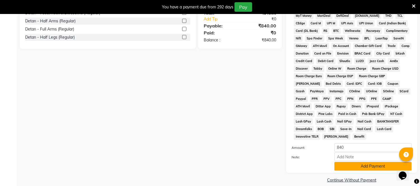
click at [362, 162] on button "Add Payment" at bounding box center [373, 166] width 77 height 9
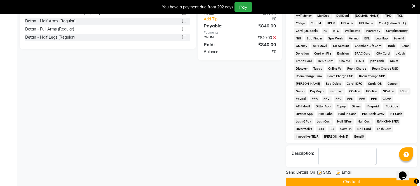
click at [352, 178] on button "Checkout" at bounding box center [351, 182] width 131 height 9
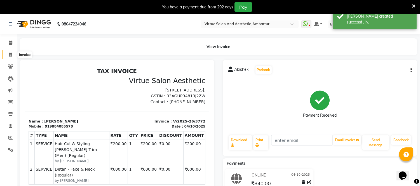
click at [11, 54] on icon at bounding box center [10, 55] width 3 height 4
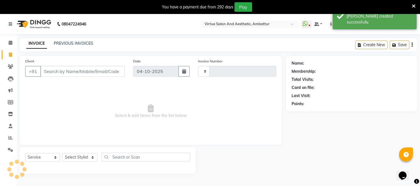
scroll to position [14, 0]
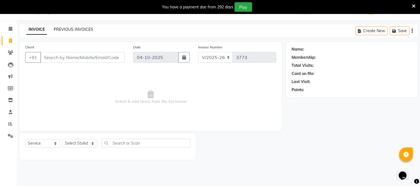
click at [65, 27] on link "PREVIOUS INVOICES" at bounding box center [73, 29] width 39 height 5
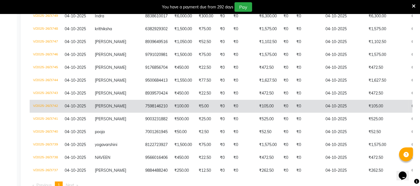
scroll to position [418, 0]
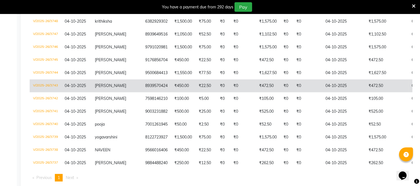
click at [142, 82] on td "8939570424" at bounding box center [156, 86] width 29 height 13
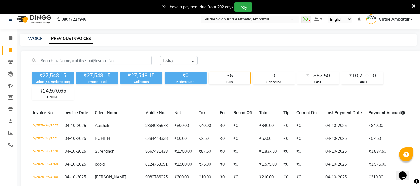
scroll to position [0, 0]
